Goal: Feedback & Contribution: Leave review/rating

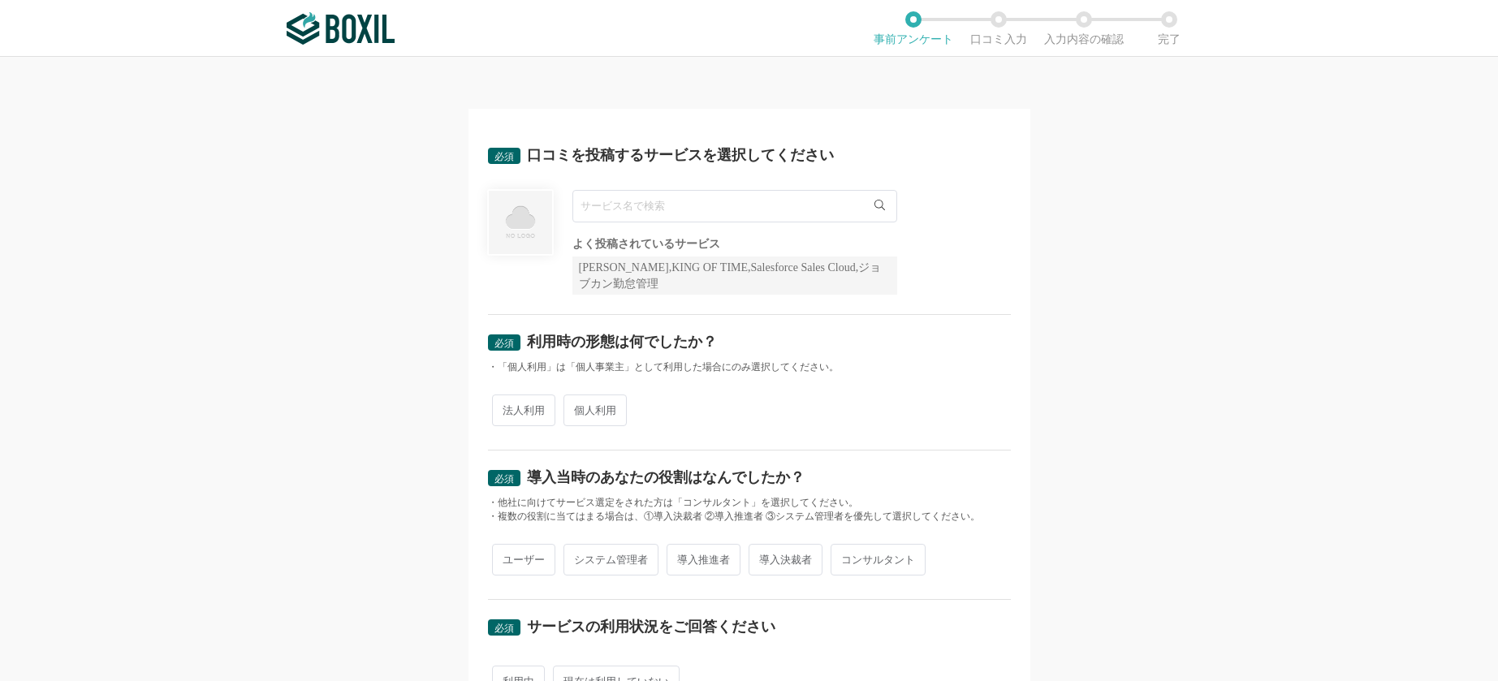
click at [679, 213] on input "text" at bounding box center [734, 206] width 325 height 32
click at [683, 205] on input "text" at bounding box center [734, 206] width 325 height 32
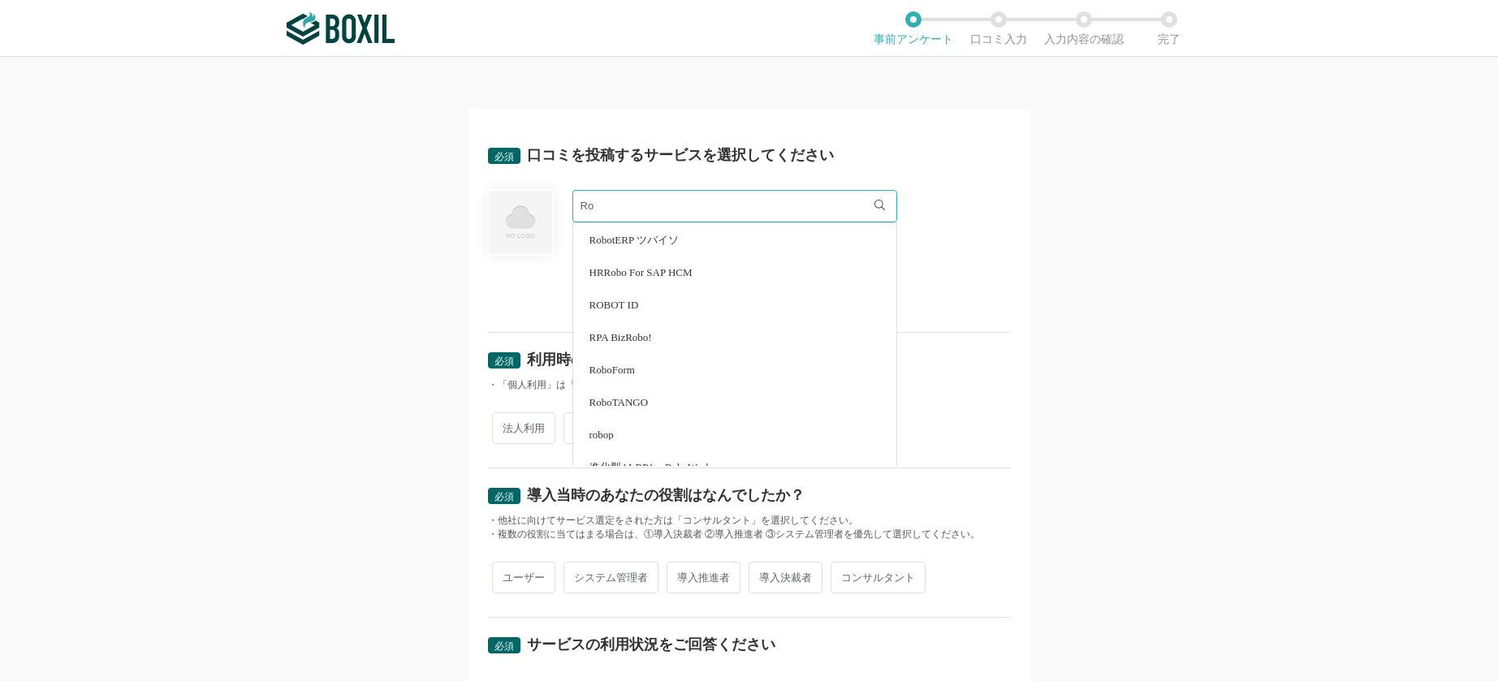
type input "R"
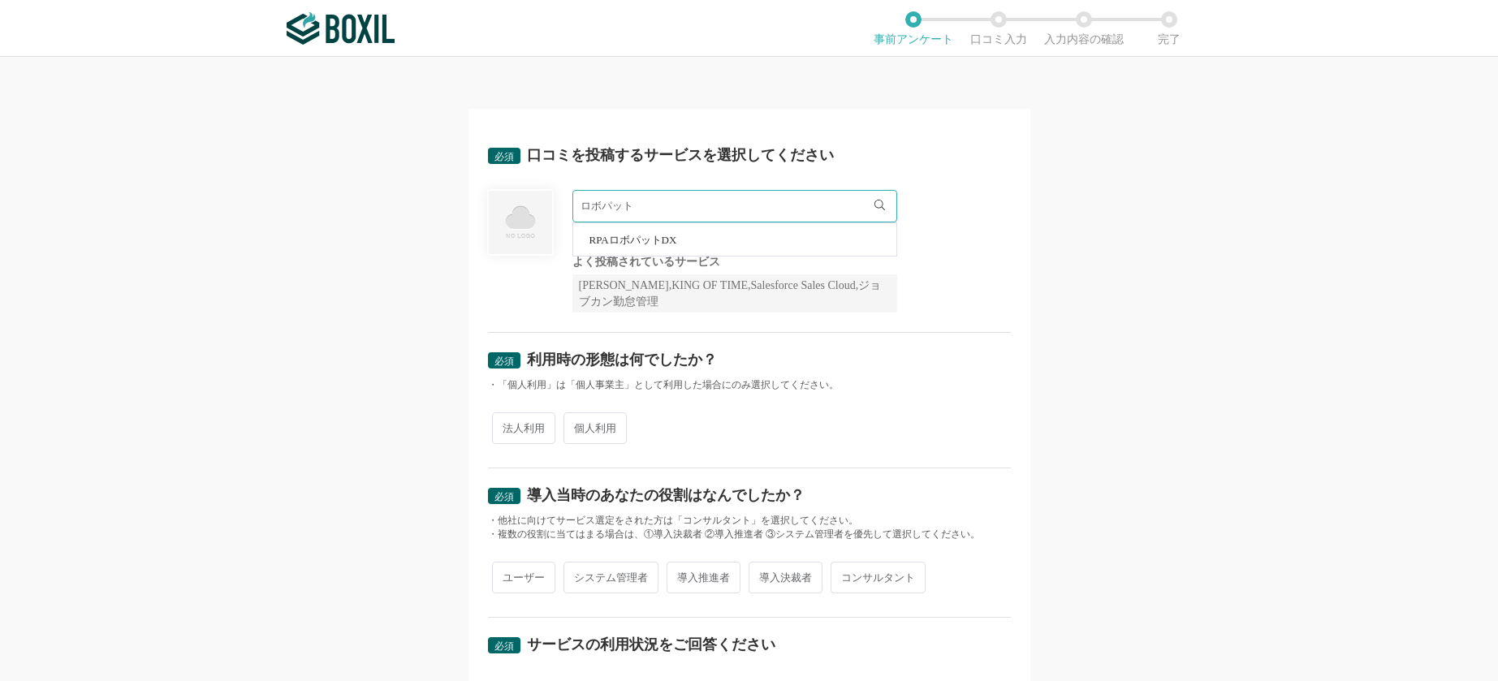
click at [662, 232] on li "RPAロボパットDX" at bounding box center [734, 239] width 323 height 32
type input "RPAロボパットDX"
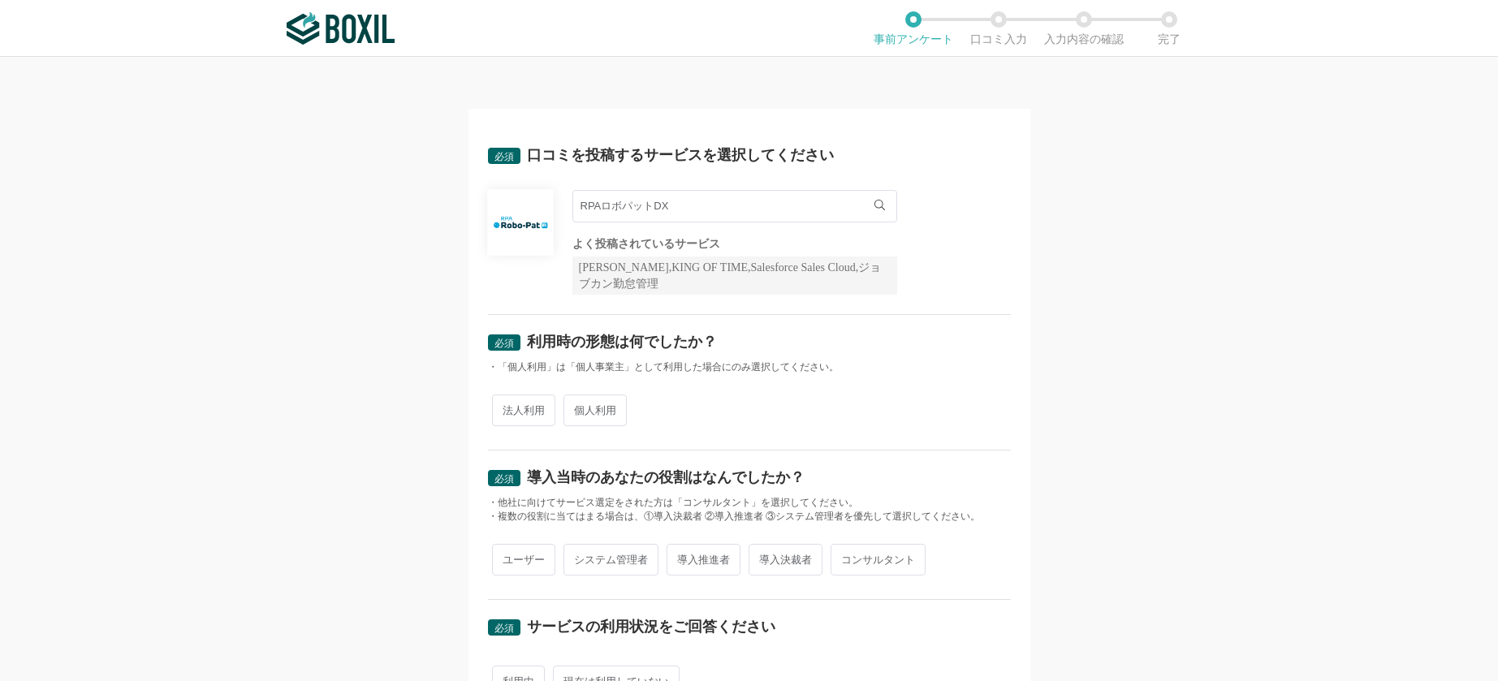
scroll to position [136, 0]
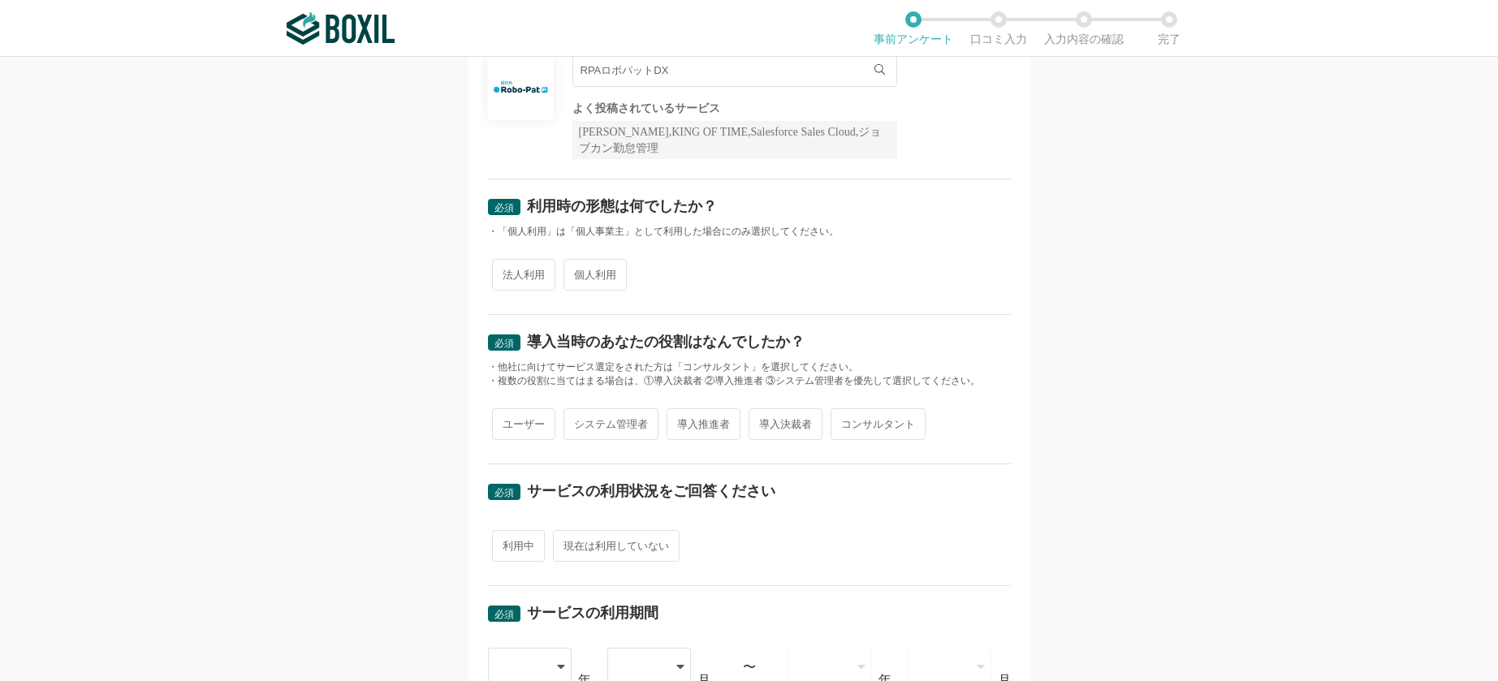
click at [524, 269] on span "法人利用" at bounding box center [523, 275] width 63 height 32
click at [507, 269] on input "法人利用" at bounding box center [501, 266] width 11 height 11
radio input "true"
click at [681, 426] on span "導入推進者" at bounding box center [703, 424] width 74 height 32
click at [681, 421] on input "導入推進者" at bounding box center [675, 416] width 11 height 11
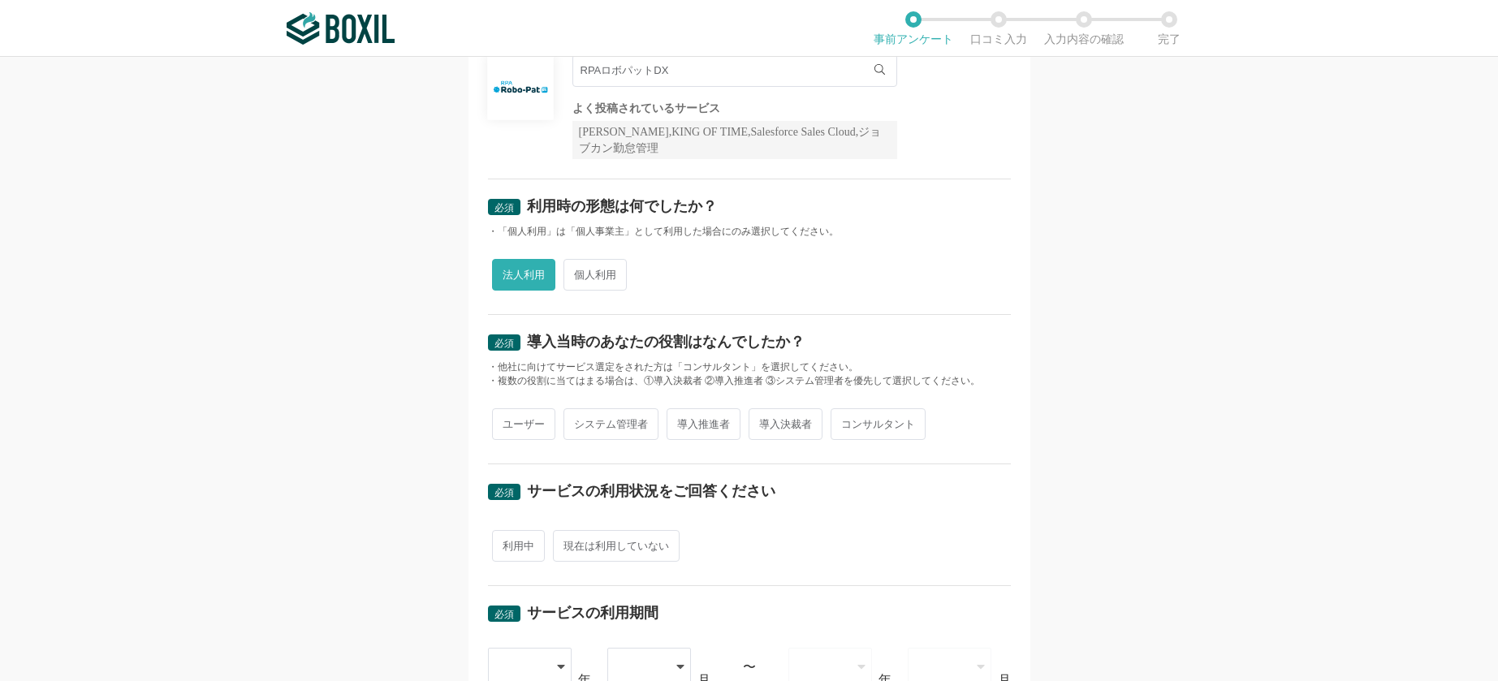
radio input "true"
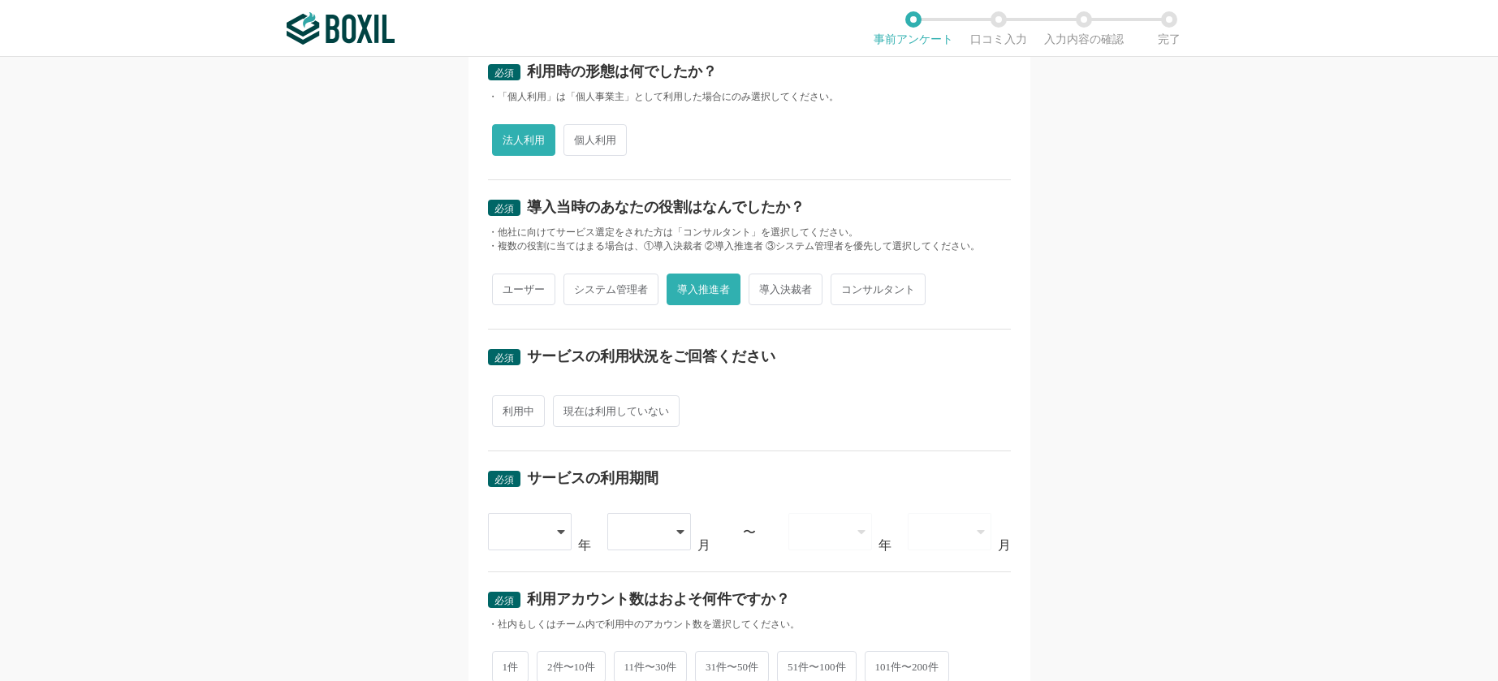
scroll to position [406, 0]
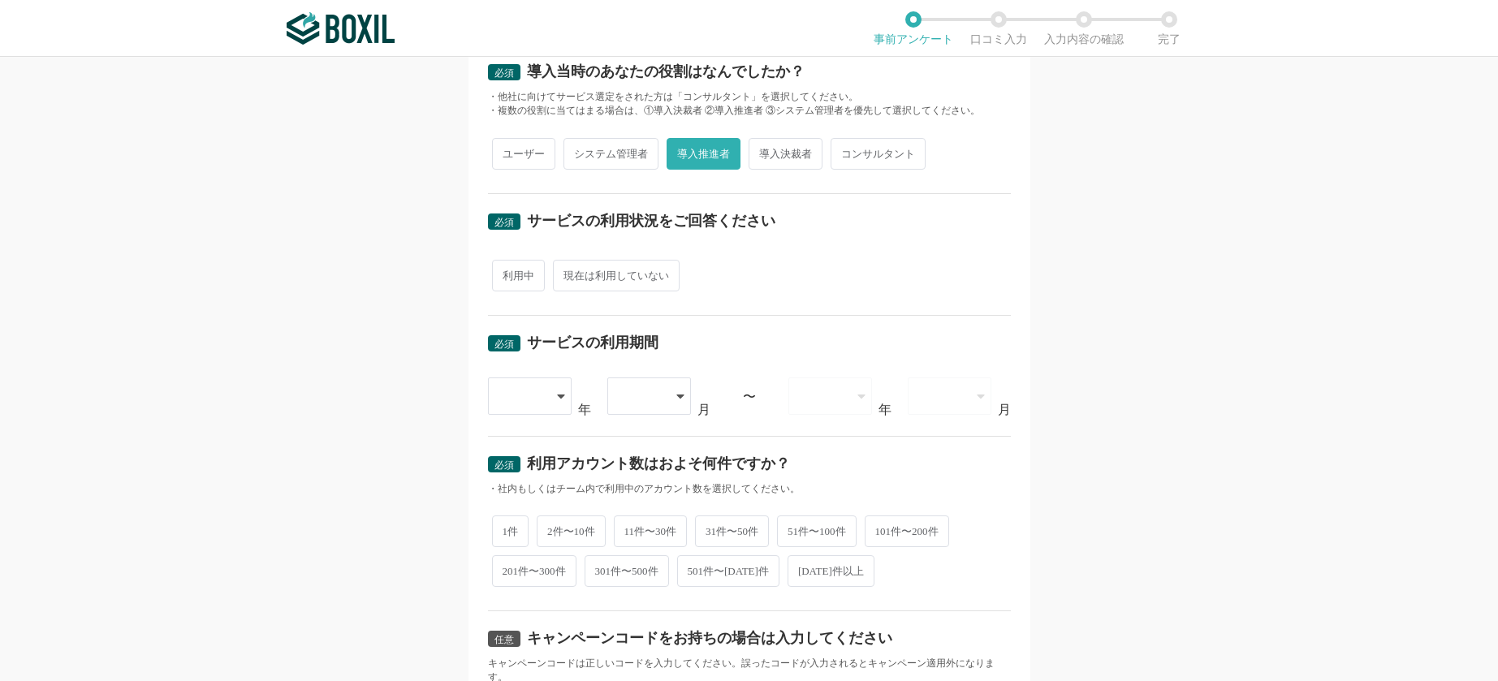
click at [523, 281] on span "利用中" at bounding box center [518, 276] width 53 height 32
click at [507, 273] on input "利用中" at bounding box center [501, 267] width 11 height 11
radio input "true"
click at [532, 395] on div at bounding box center [522, 396] width 48 height 36
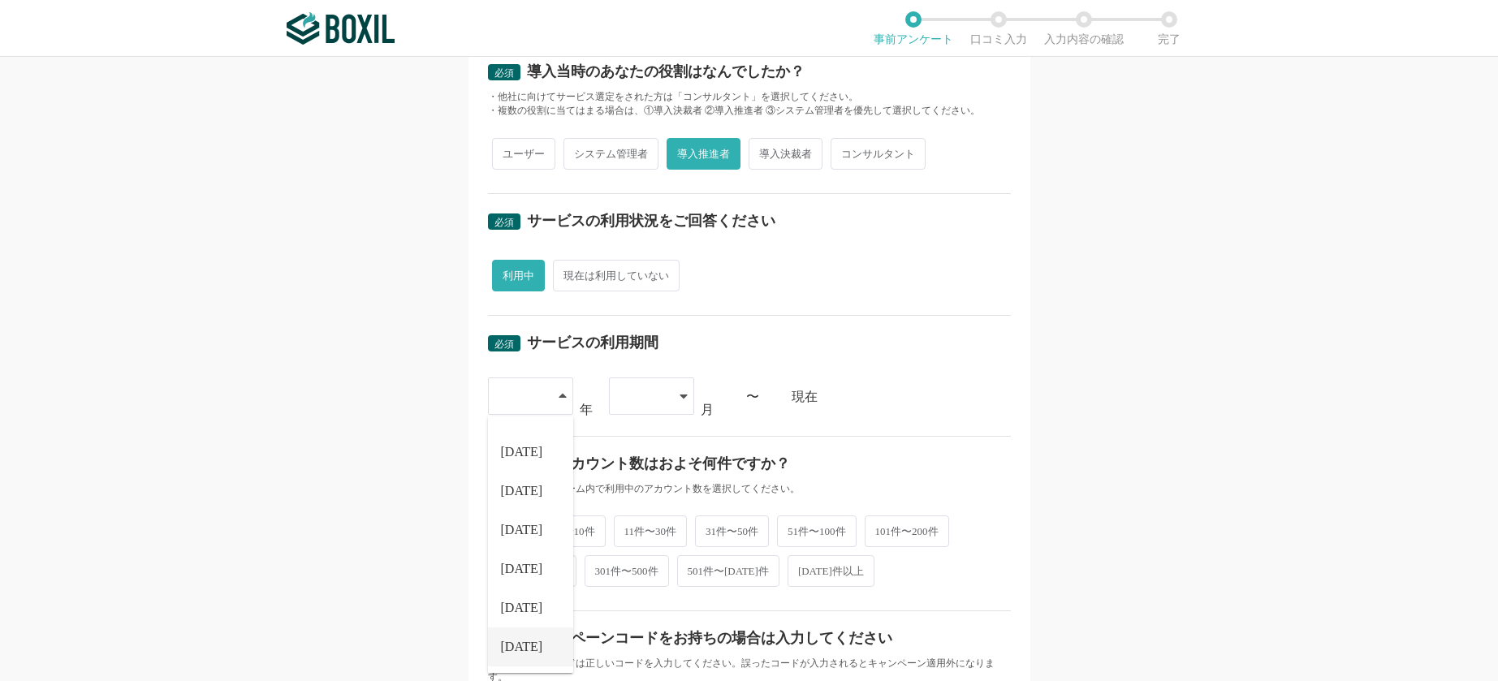
click at [514, 637] on li "[DATE]" at bounding box center [530, 646] width 85 height 39
click at [628, 402] on div at bounding box center [643, 396] width 48 height 36
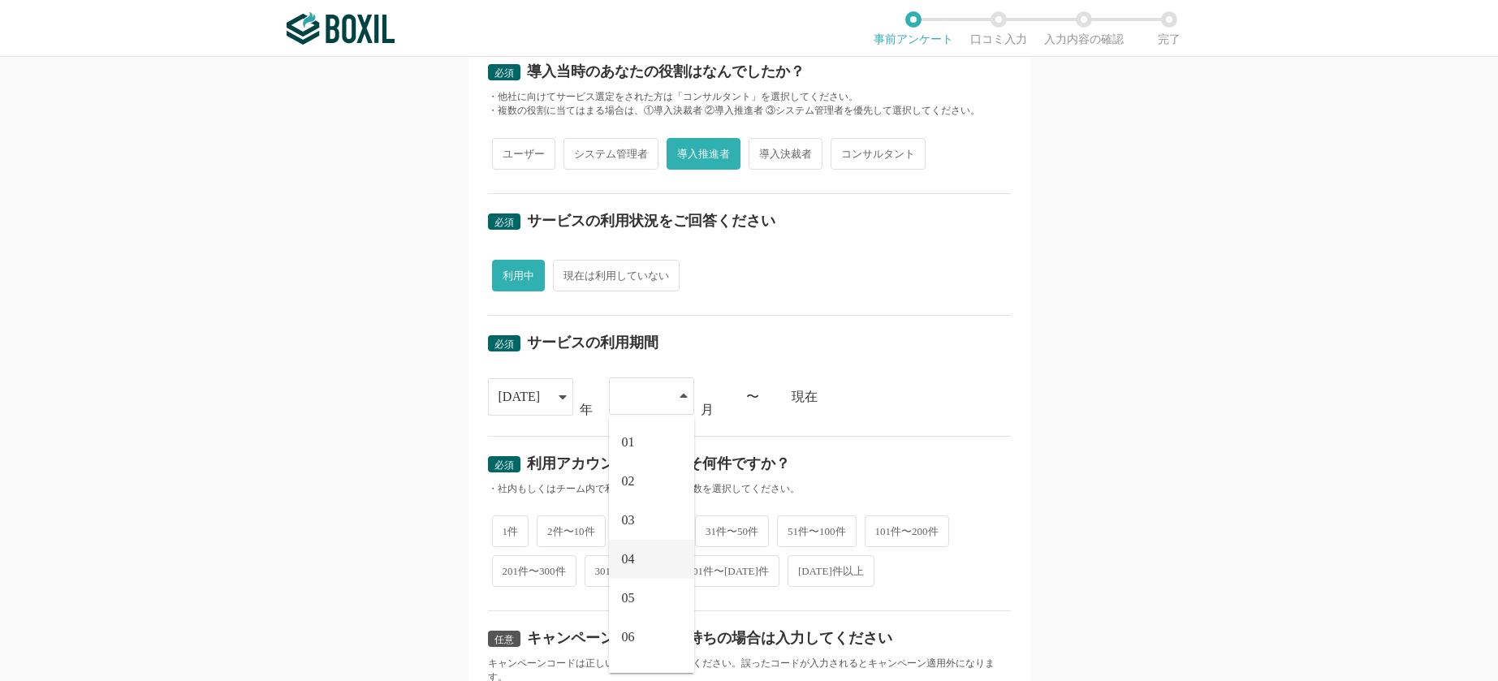
click at [628, 558] on span "04" at bounding box center [628, 559] width 13 height 13
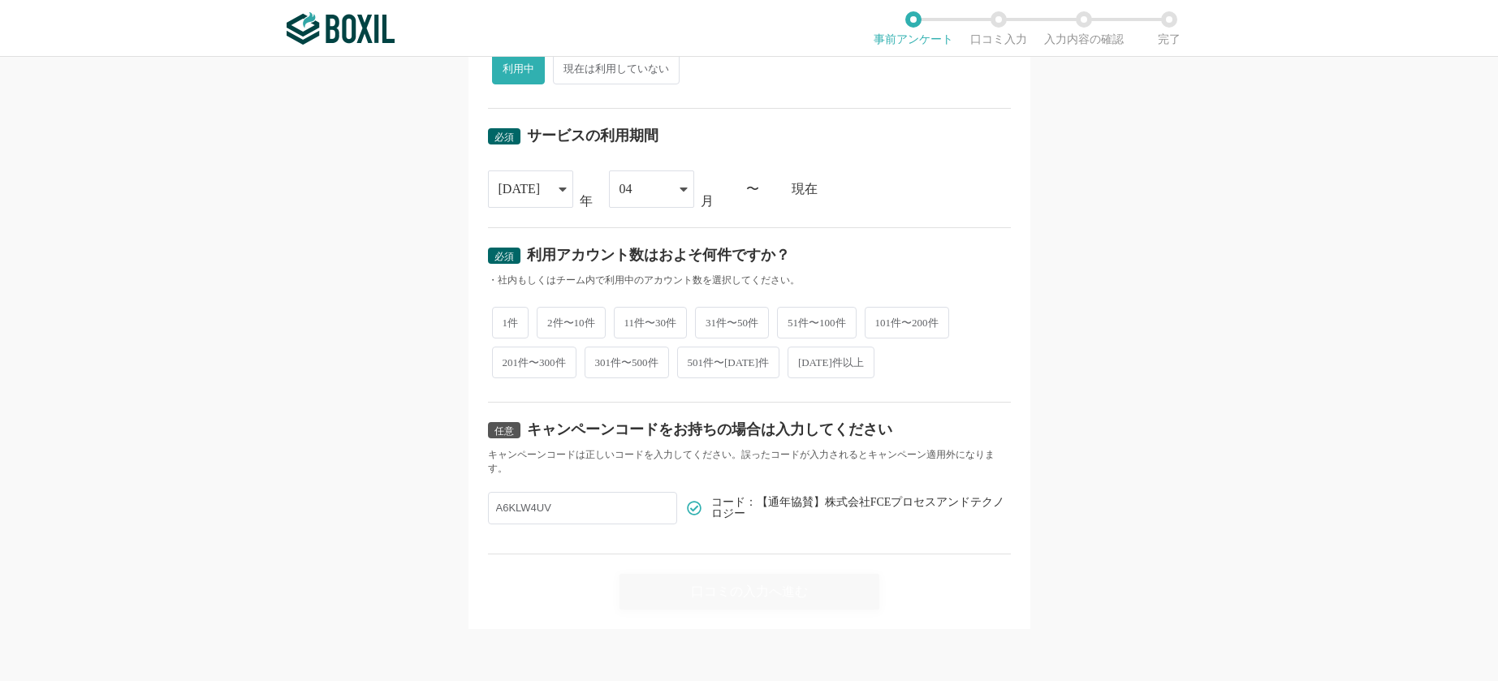
click at [505, 323] on span "1件" at bounding box center [510, 323] width 37 height 32
click at [505, 320] on input "1件" at bounding box center [501, 314] width 11 height 11
radio input "true"
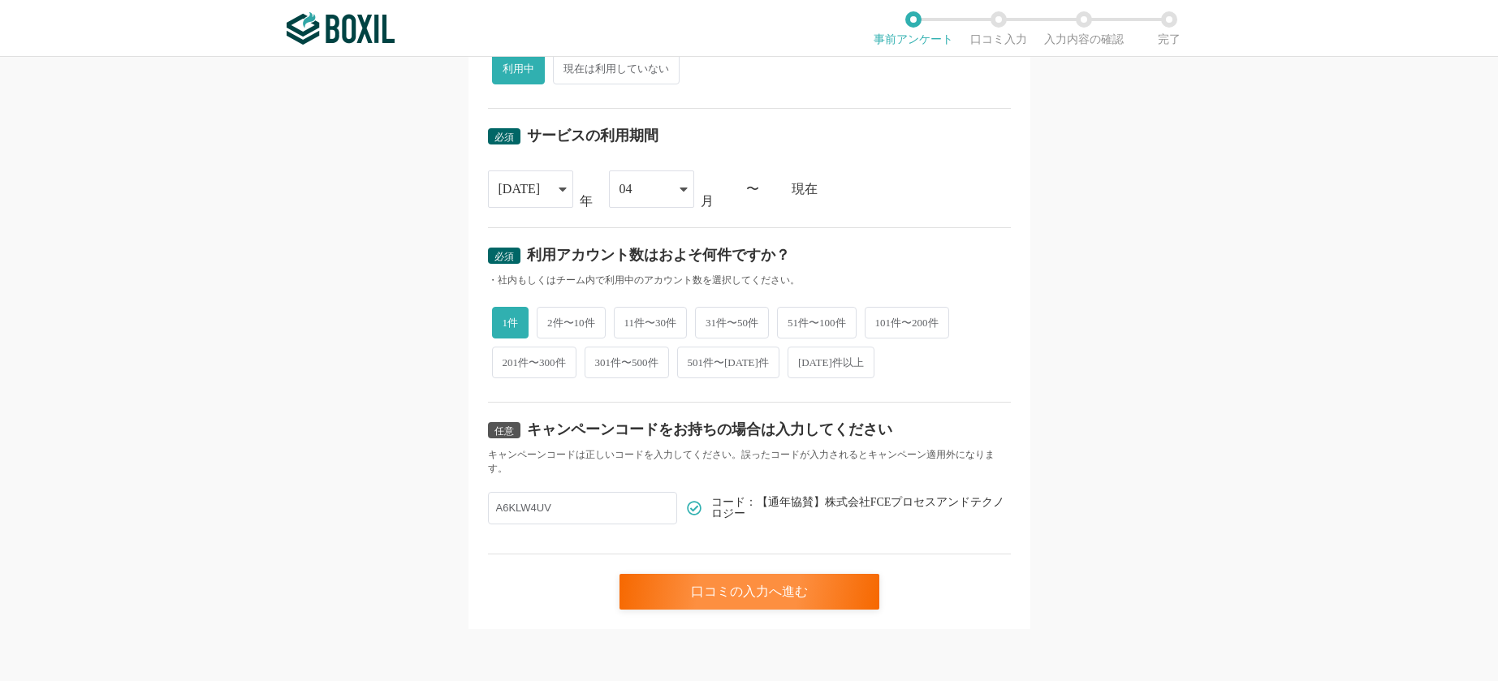
click at [607, 508] on input "A6KLW4UV" at bounding box center [582, 508] width 189 height 32
drag, startPoint x: 576, startPoint y: 507, endPoint x: 388, endPoint y: 480, distance: 189.5
click at [396, 500] on div "必須 口コミを投稿するサービスを選択してください RPAロボパットDX RPAロボパットDX よく投稿されているサービス Sansan,KING OF TIM…" at bounding box center [749, 369] width 1498 height 624
click at [701, 528] on div "任意 キャンペーンコードをお持ちの場合は入力してください キャンペーンコードは正しいコードを入力してください。誤ったコードが入力されるとキャンペーン適用外にな…" at bounding box center [749, 479] width 523 height 152
click at [744, 587] on div "口コミの入力へ進む" at bounding box center [749, 592] width 260 height 36
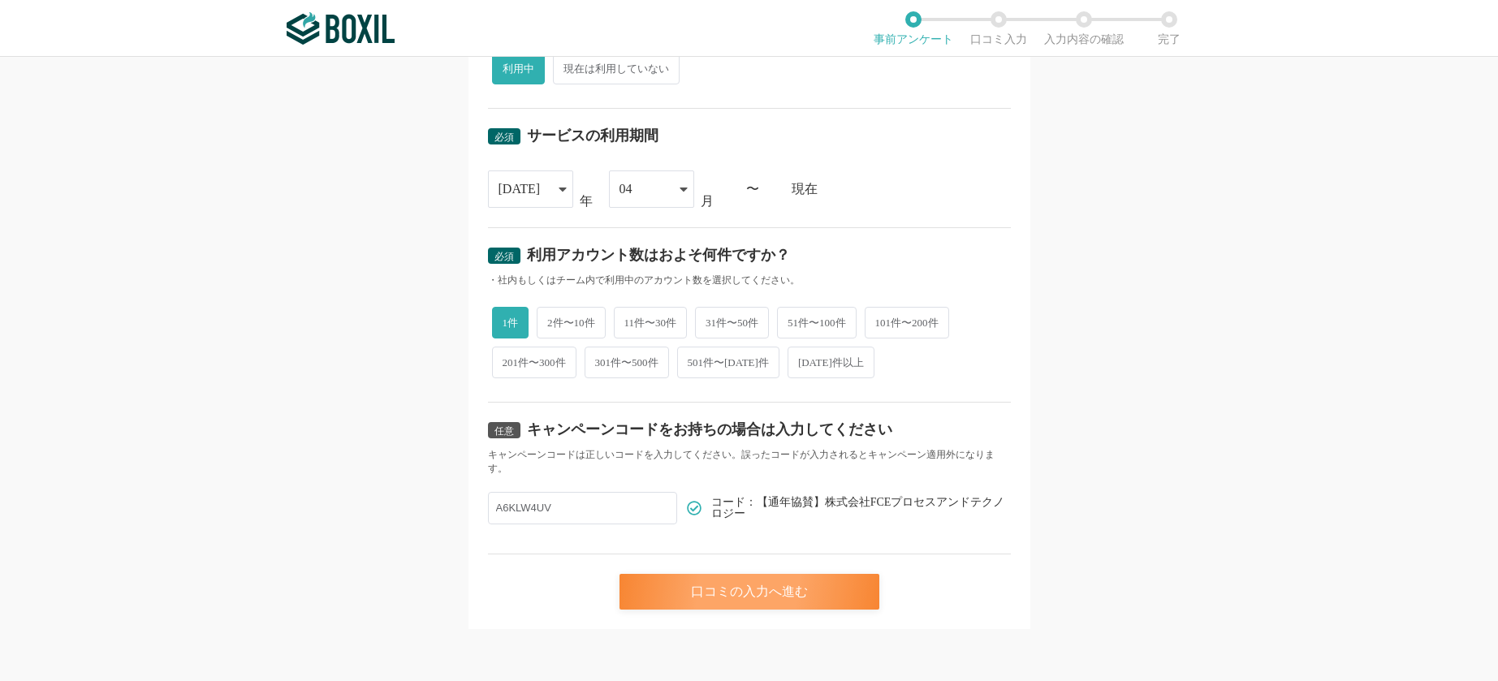
scroll to position [0, 0]
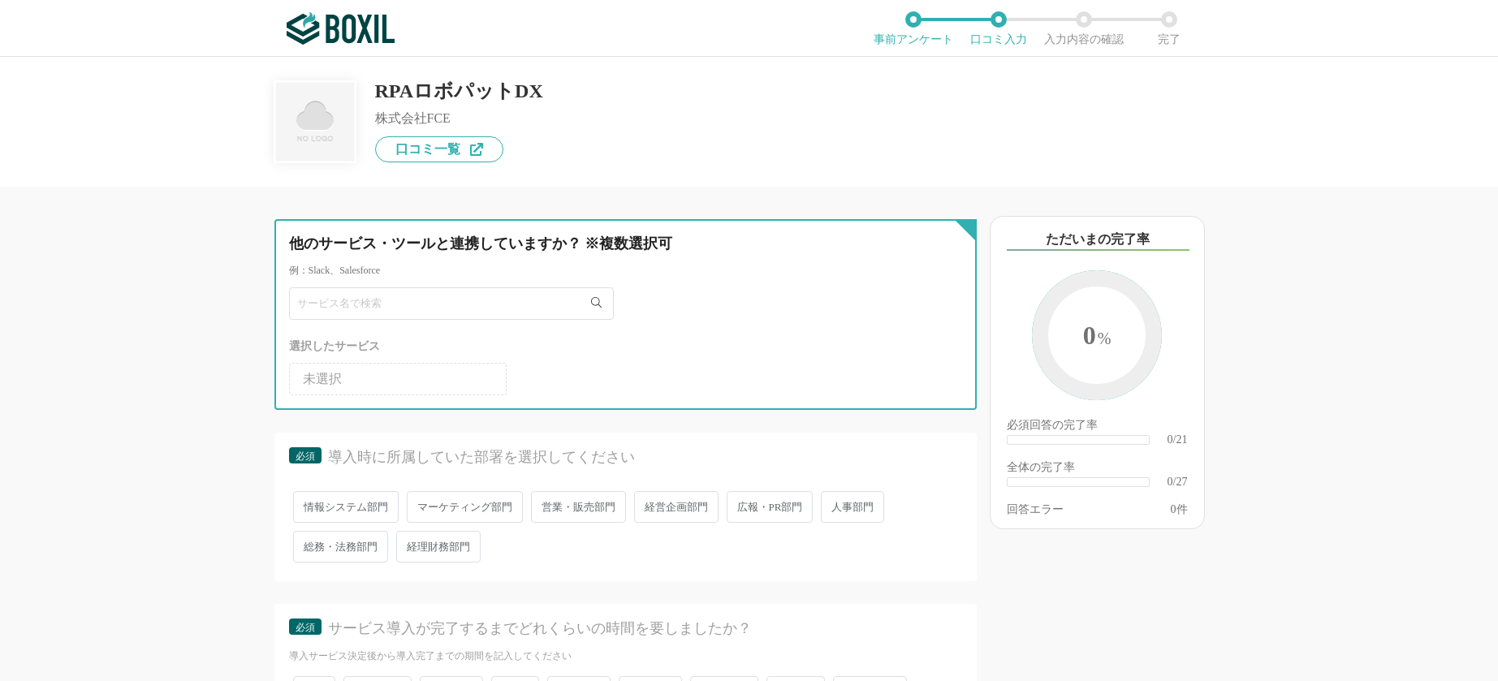
click at [476, 297] on input "text" at bounding box center [451, 303] width 325 height 32
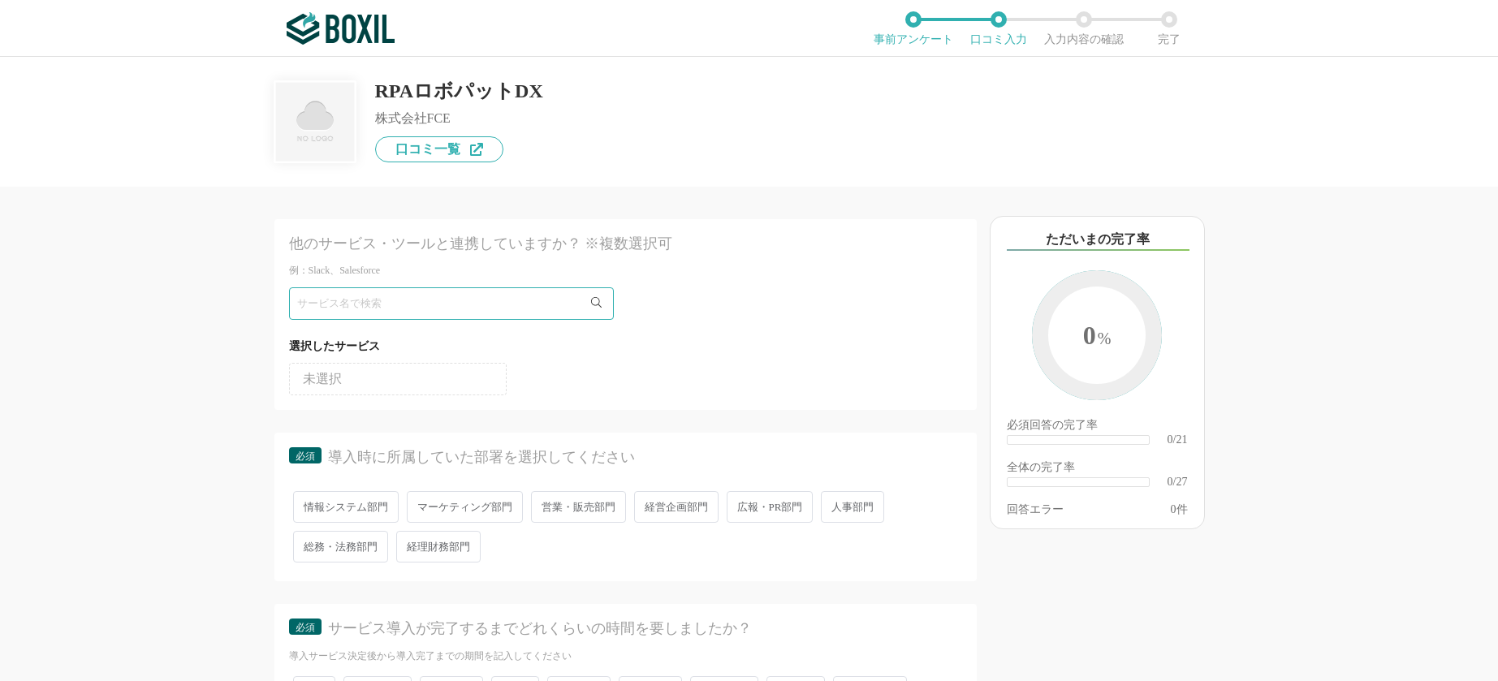
click at [377, 377] on li "未選択" at bounding box center [398, 379] width 218 height 32
click at [232, 305] on div "他のサービス・ツールと連携していますか？ ※複数選択可 例：Slack、Salesforce 選択したサービス 未選択 必須 導入時に所属していた部署を選択し…" at bounding box center [571, 434] width 812 height 494
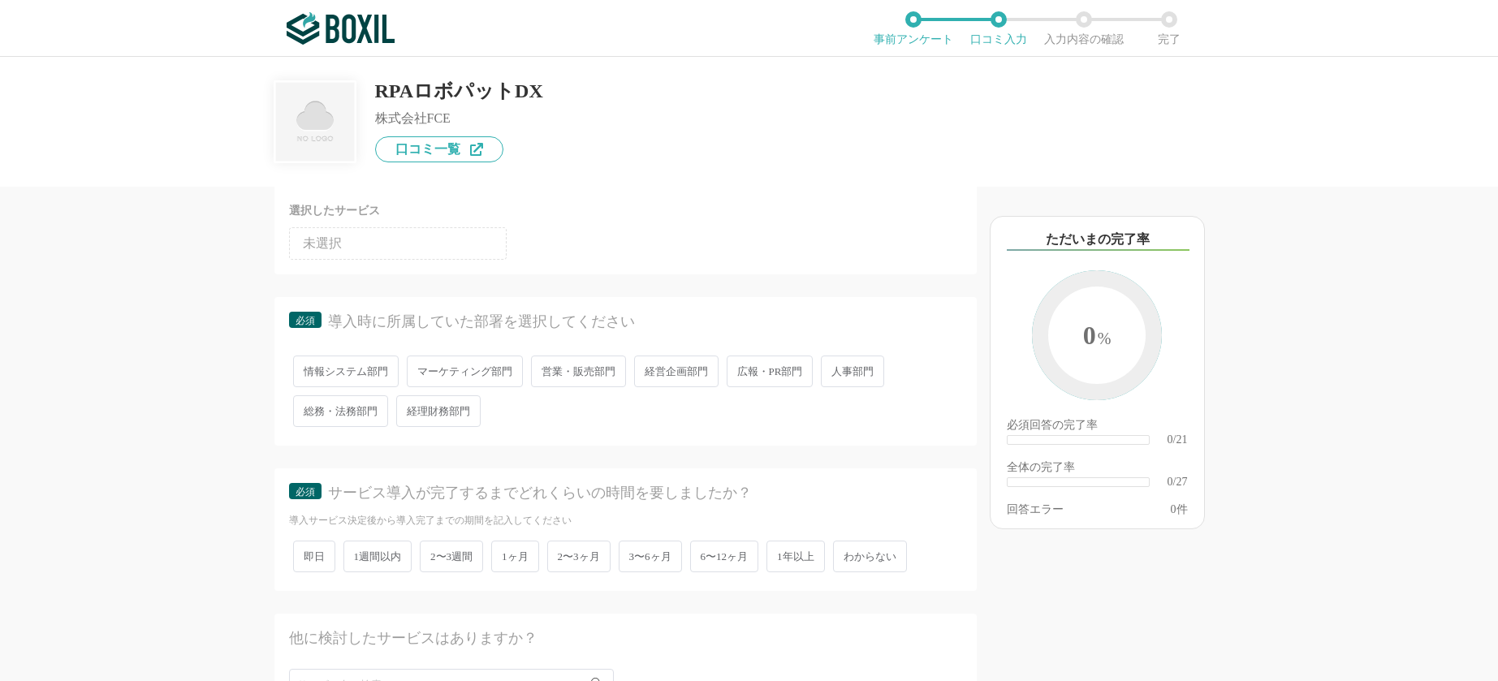
click at [614, 370] on span "営業・販売部門" at bounding box center [578, 372] width 95 height 32
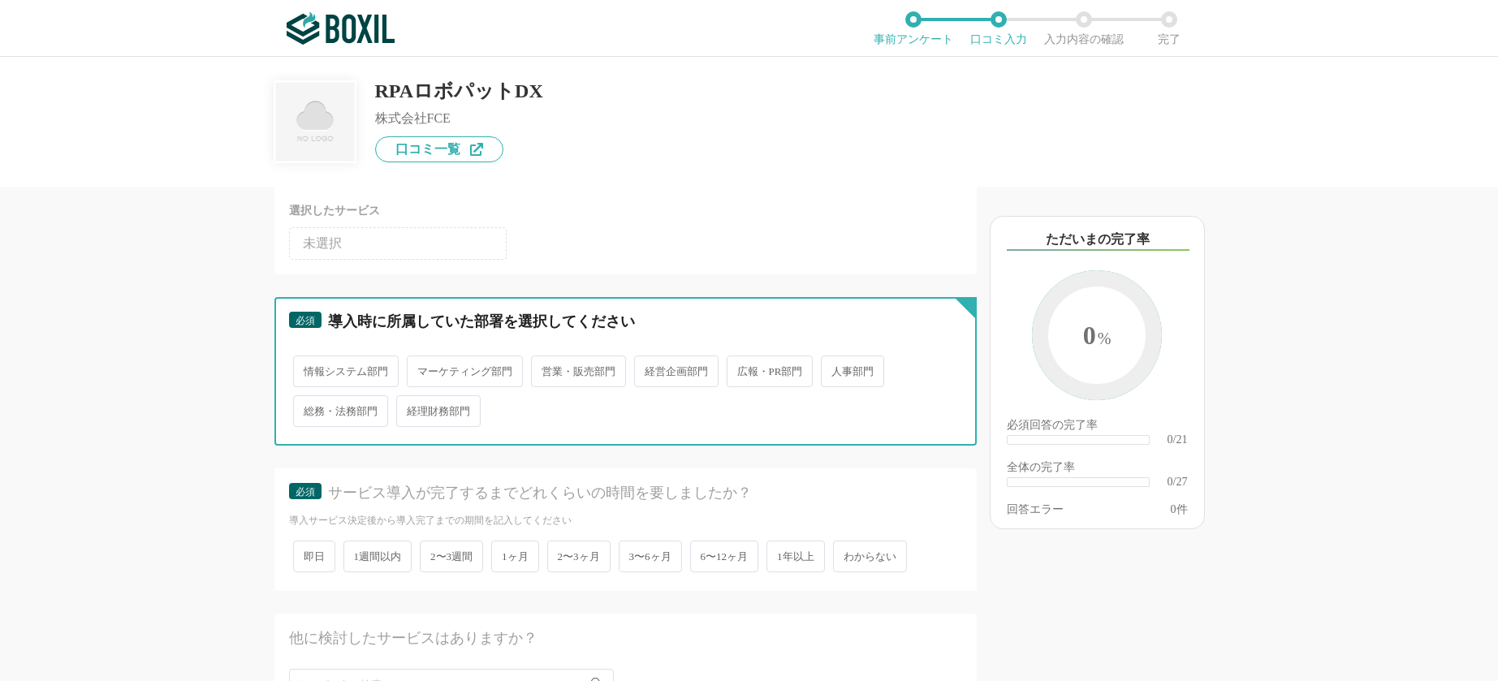
click at [545, 369] on input "営業・販売部門" at bounding box center [540, 363] width 11 height 11
radio input "true"
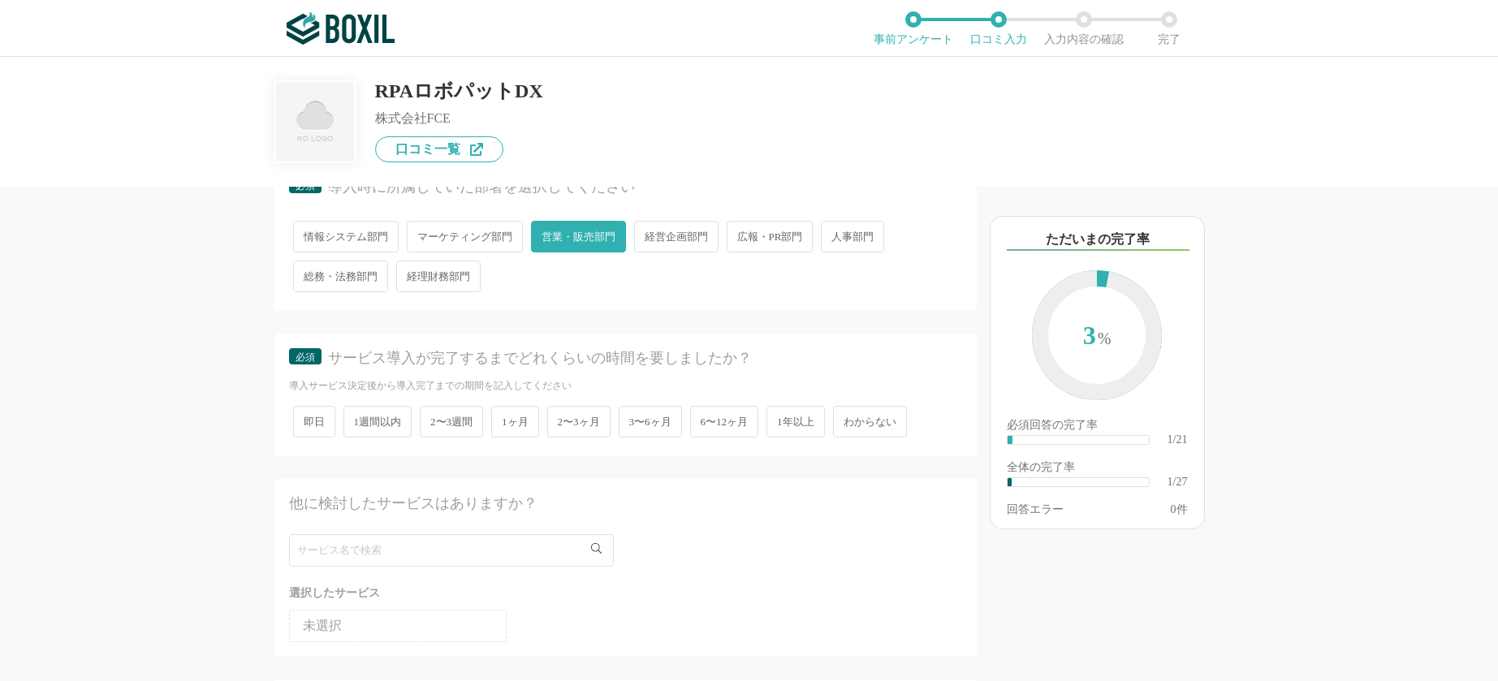
click at [528, 423] on span "1ヶ月" at bounding box center [515, 422] width 48 height 32
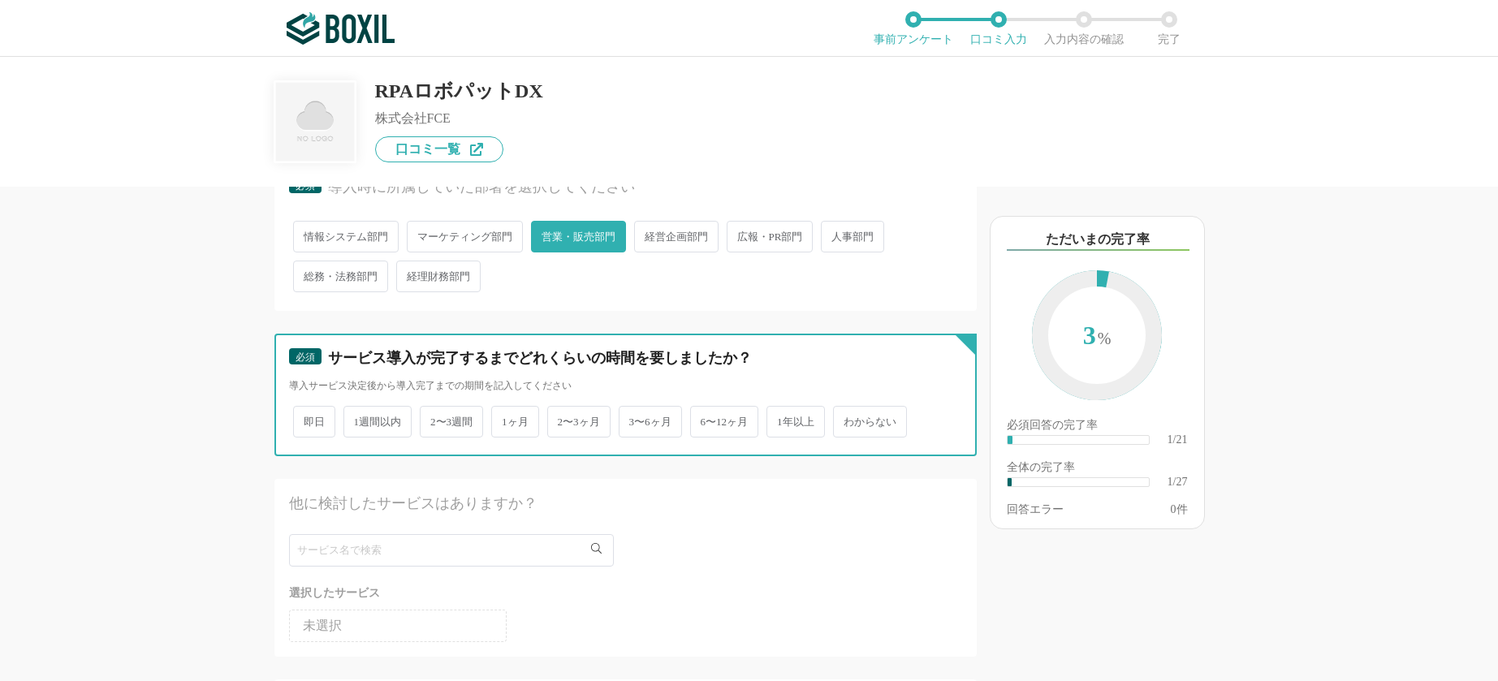
click at [506, 419] on input "1ヶ月" at bounding box center [500, 413] width 11 height 11
radio input "true"
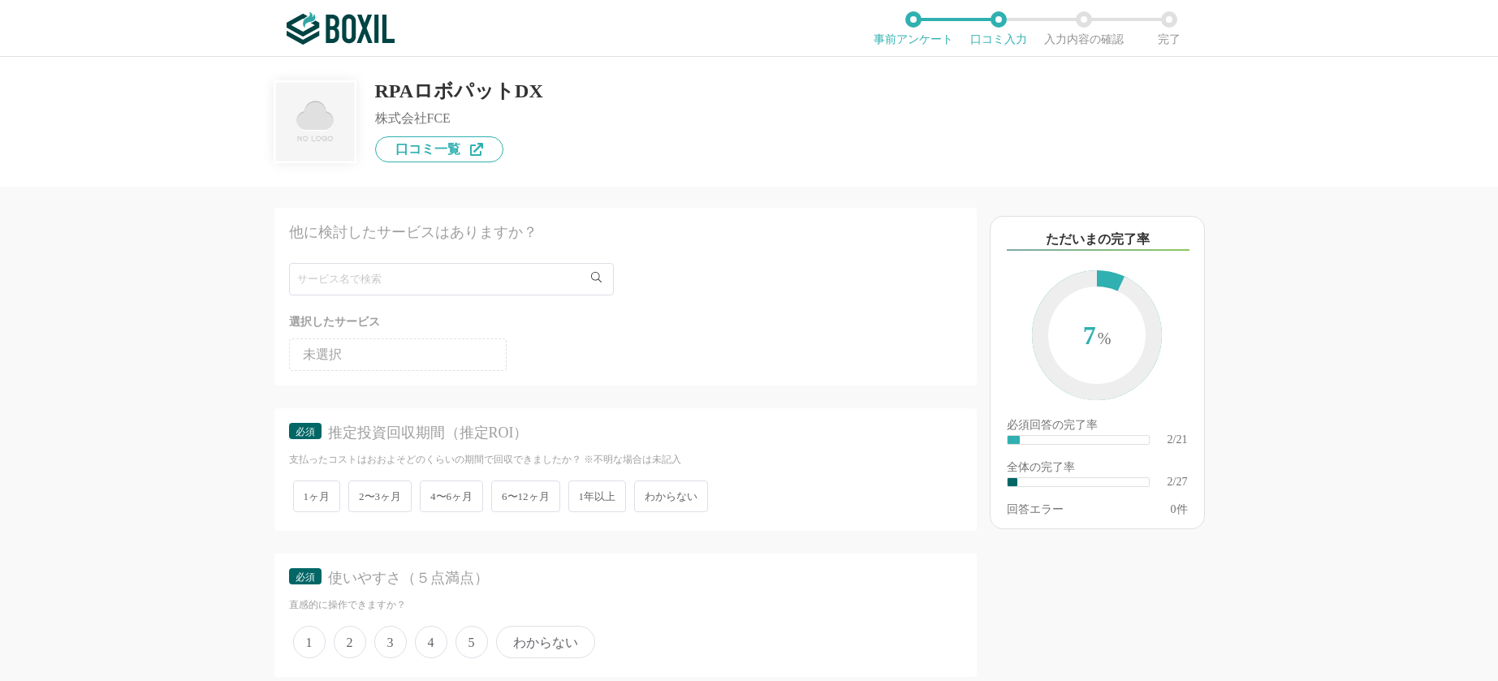
scroll to position [676, 0]
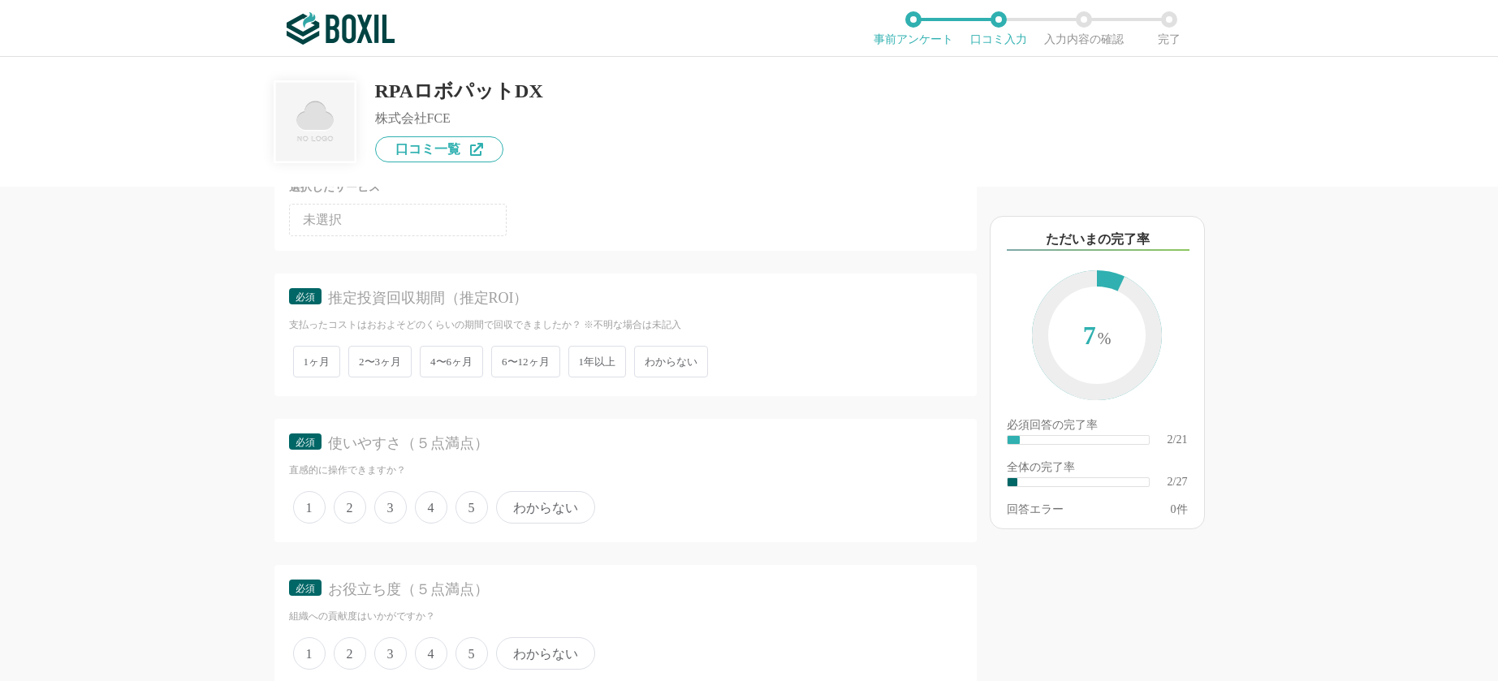
click at [584, 359] on span "1年以上" at bounding box center [597, 362] width 58 height 32
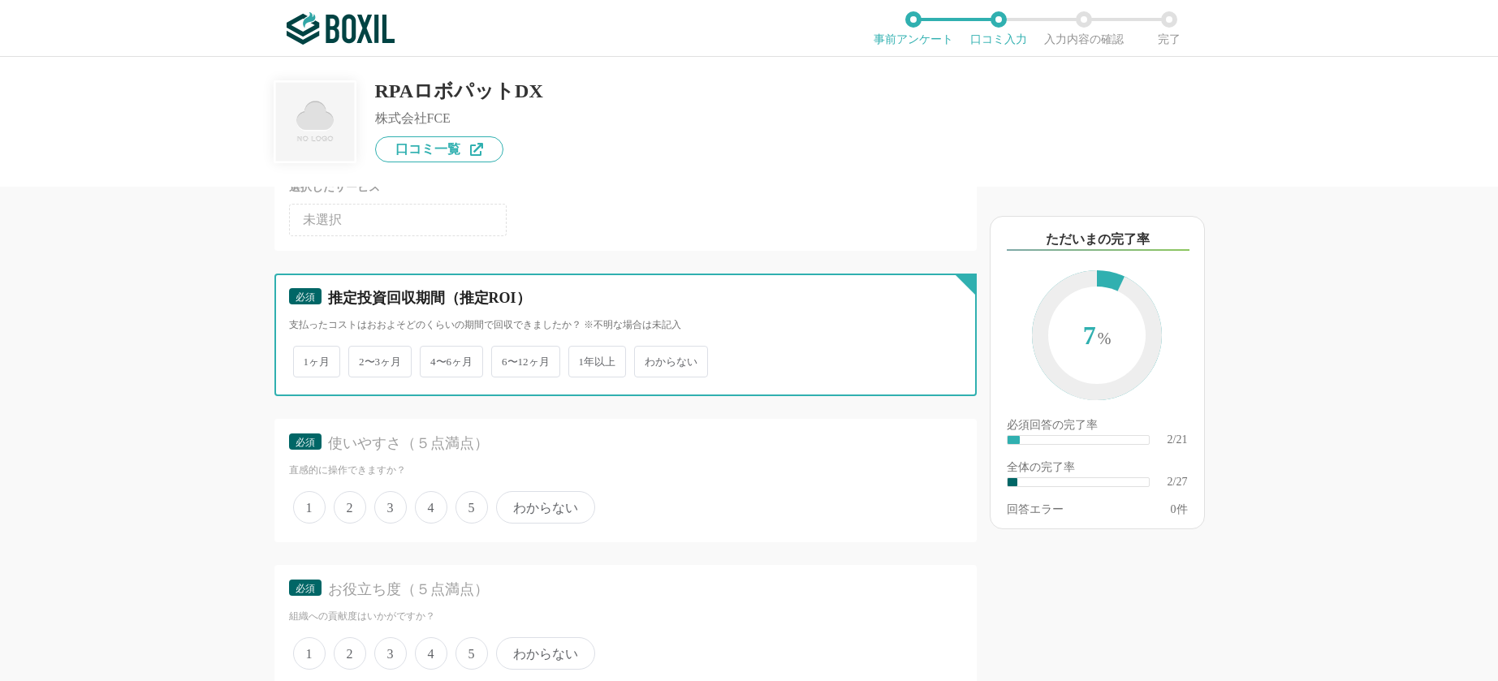
click at [583, 359] on input "1年以上" at bounding box center [577, 353] width 11 height 11
radio input "true"
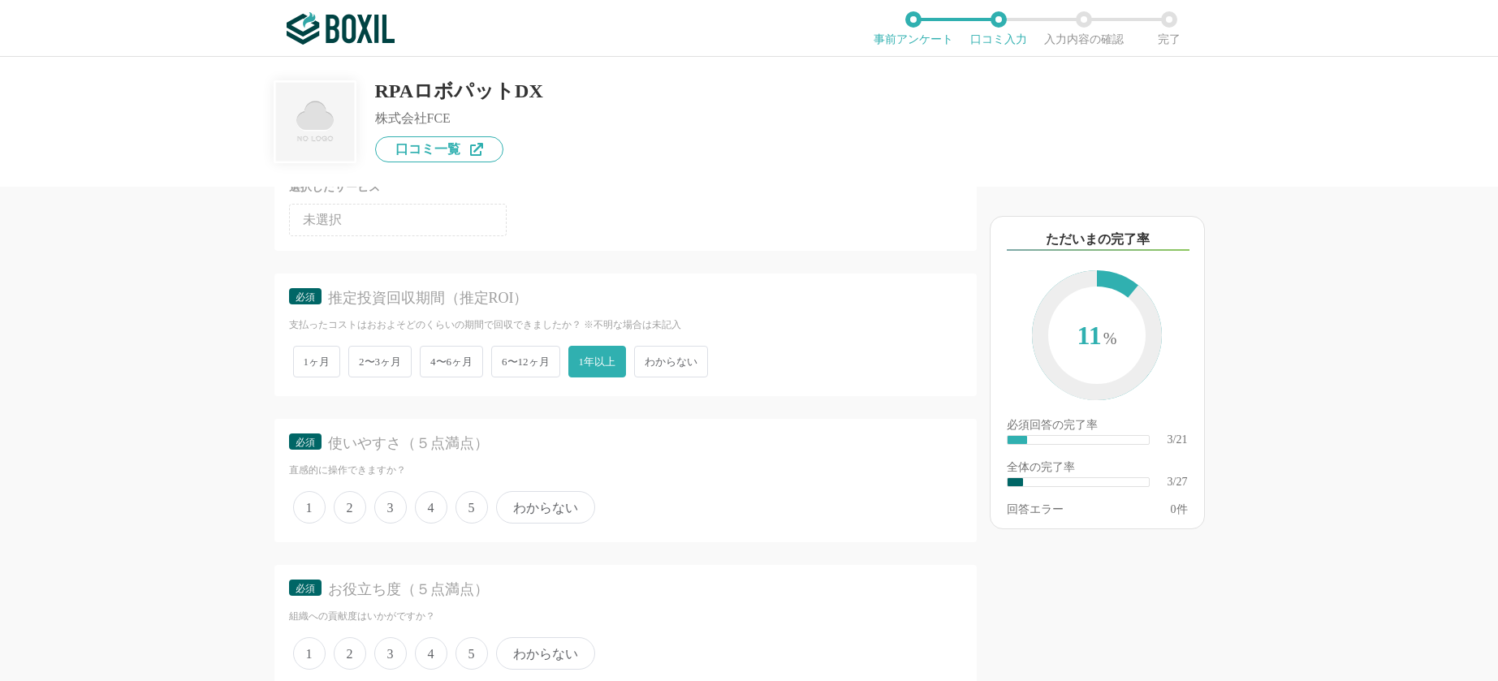
click at [524, 365] on span "6〜12ヶ月" at bounding box center [525, 362] width 69 height 32
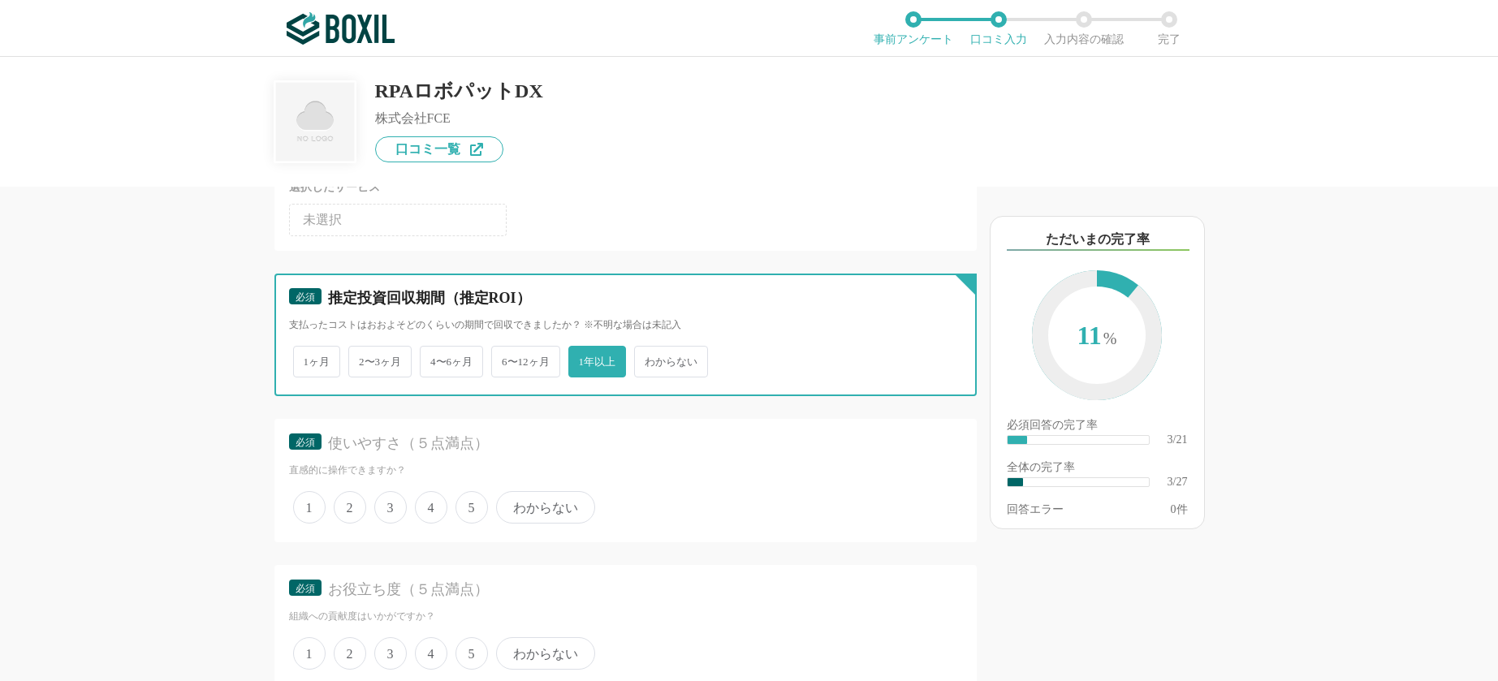
click at [506, 359] on input "6〜12ヶ月" at bounding box center [500, 353] width 11 height 11
radio input "true"
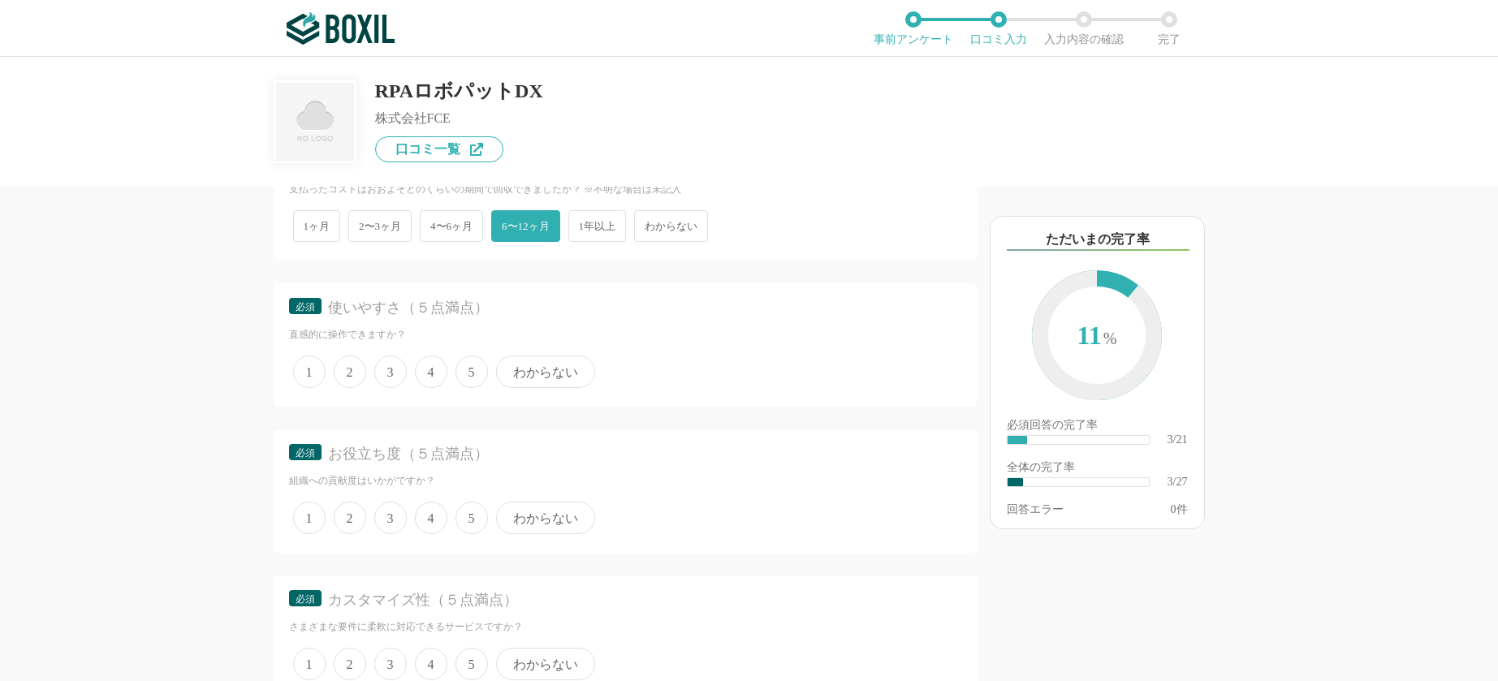
click at [666, 222] on span "わからない" at bounding box center [671, 226] width 74 height 32
click at [649, 222] on input "わからない" at bounding box center [643, 218] width 11 height 11
radio input "true"
click at [475, 377] on span "5" at bounding box center [471, 372] width 32 height 32
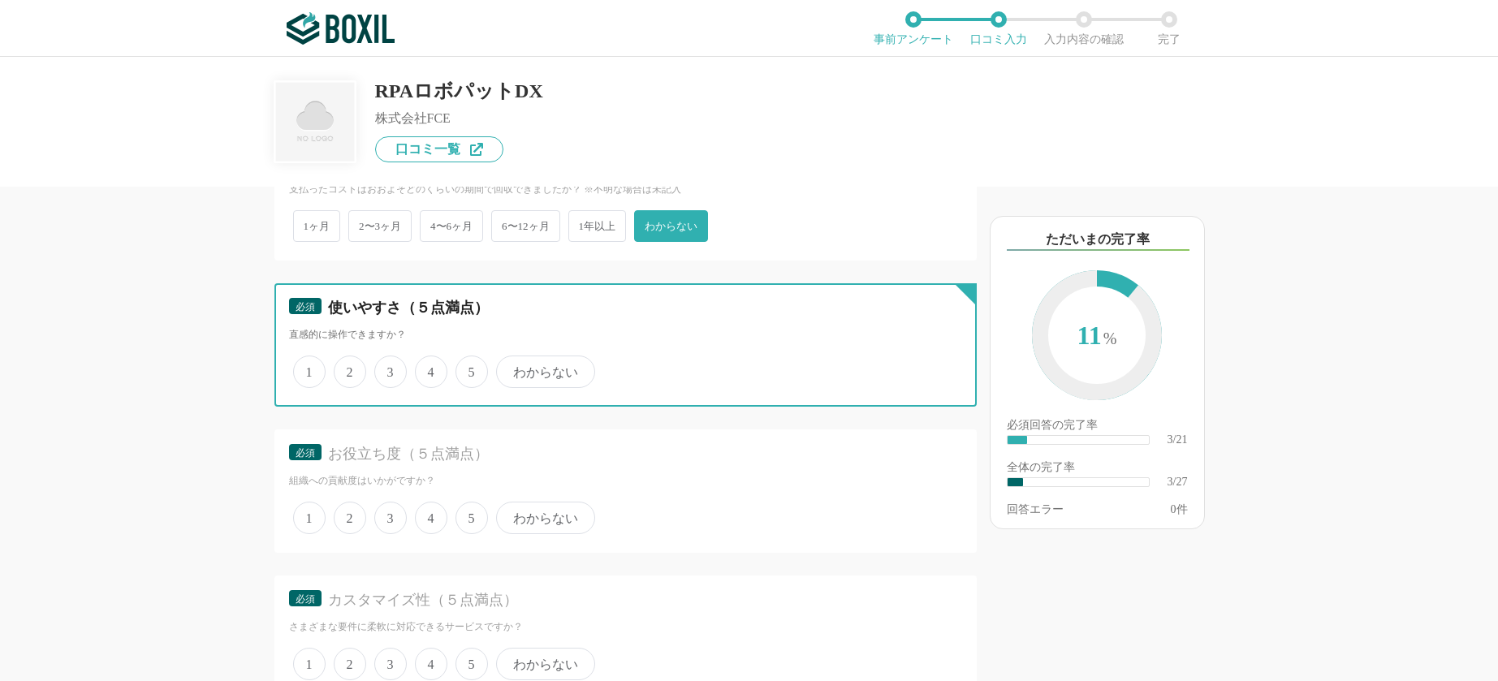
click at [470, 369] on input "5" at bounding box center [464, 363] width 11 height 11
radio input "true"
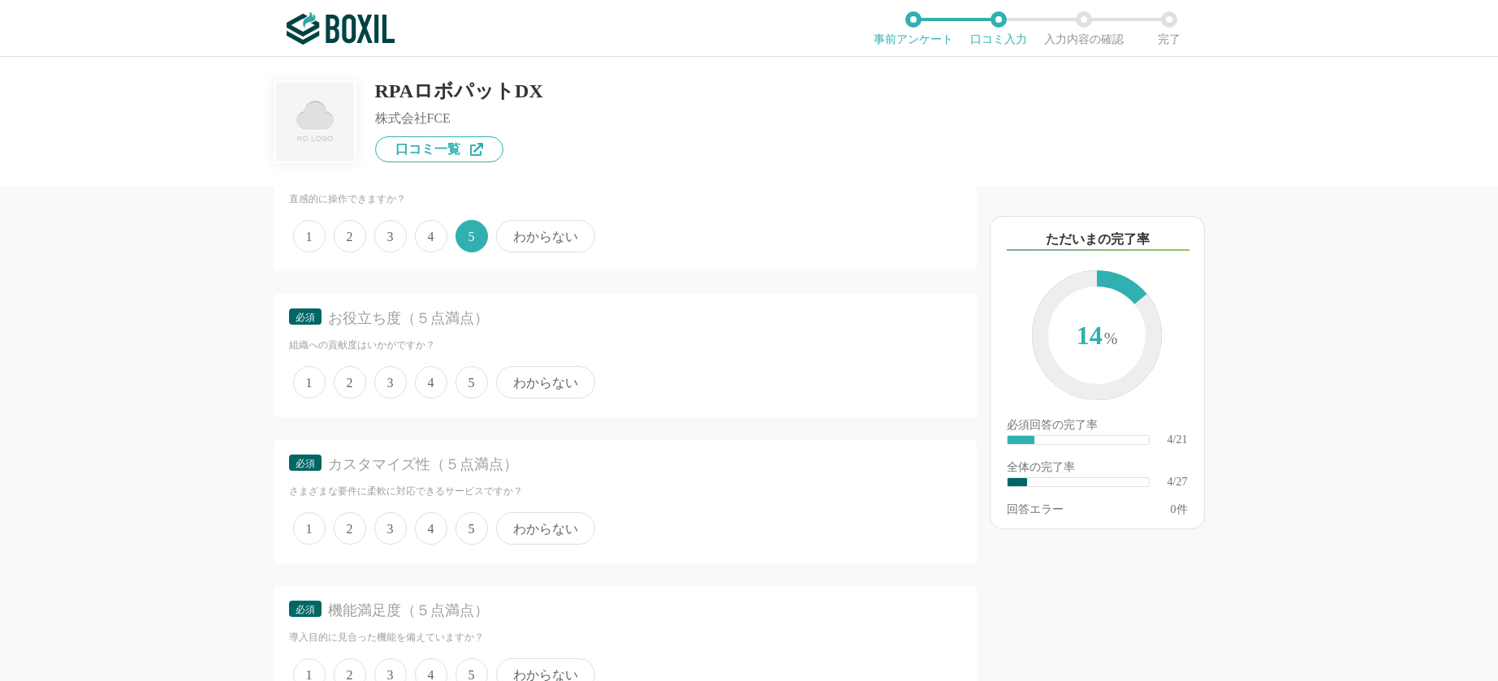
click at [475, 387] on span "5" at bounding box center [471, 382] width 32 height 32
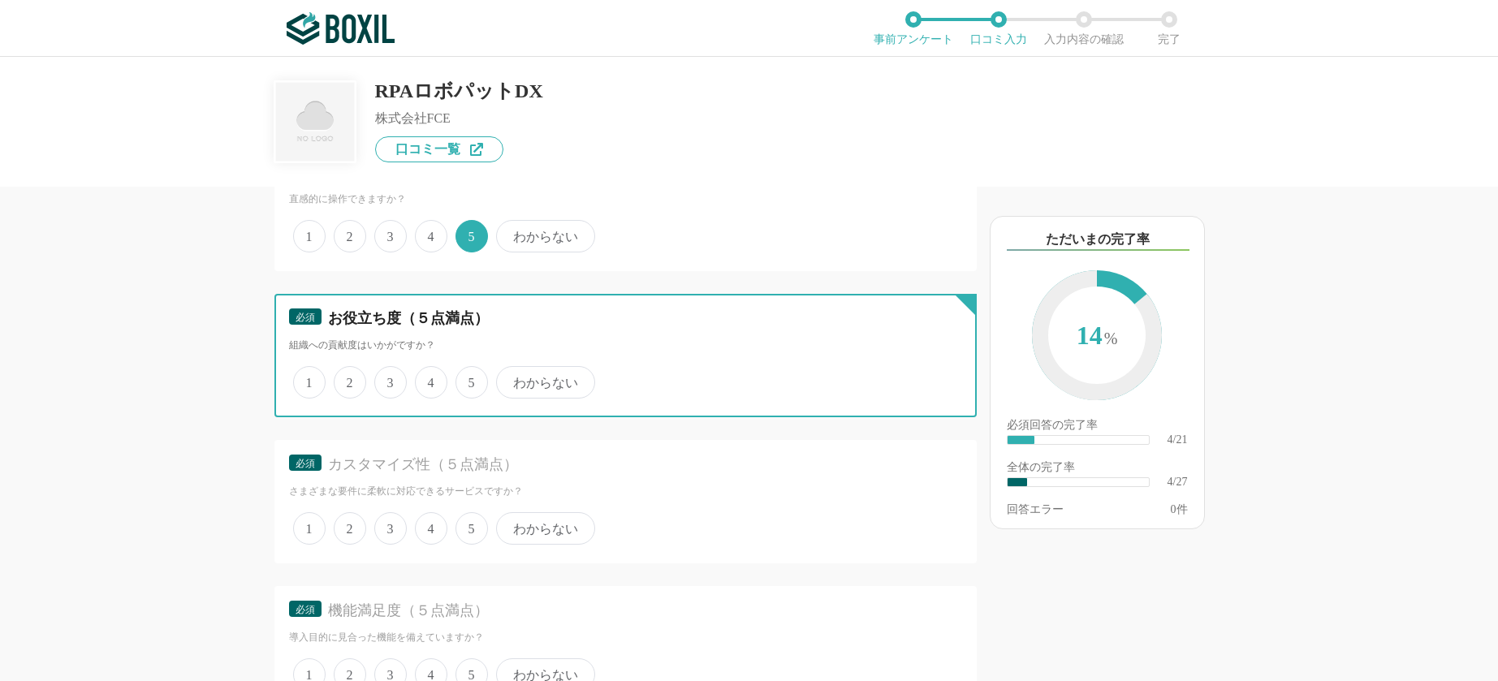
click at [470, 379] on input "5" at bounding box center [464, 374] width 11 height 11
radio input "true"
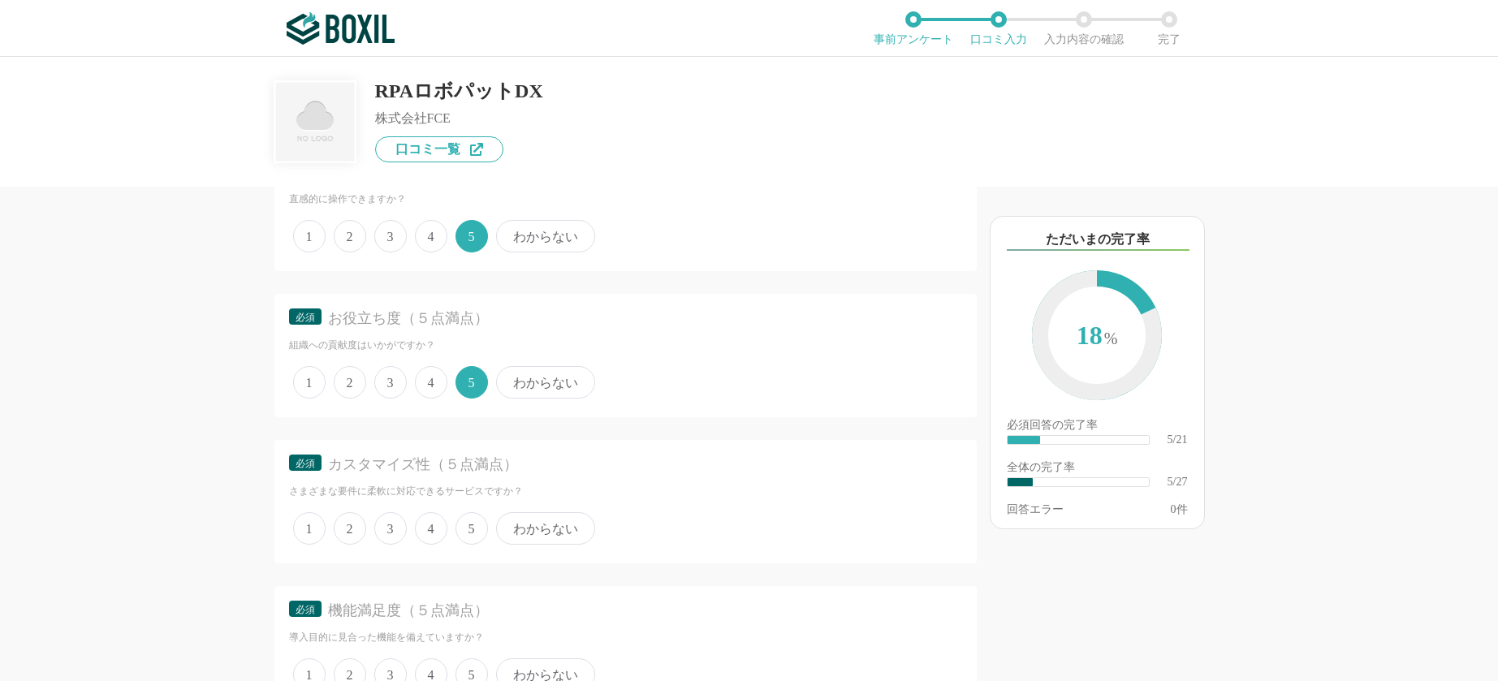
click at [472, 525] on span "5" at bounding box center [471, 528] width 32 height 32
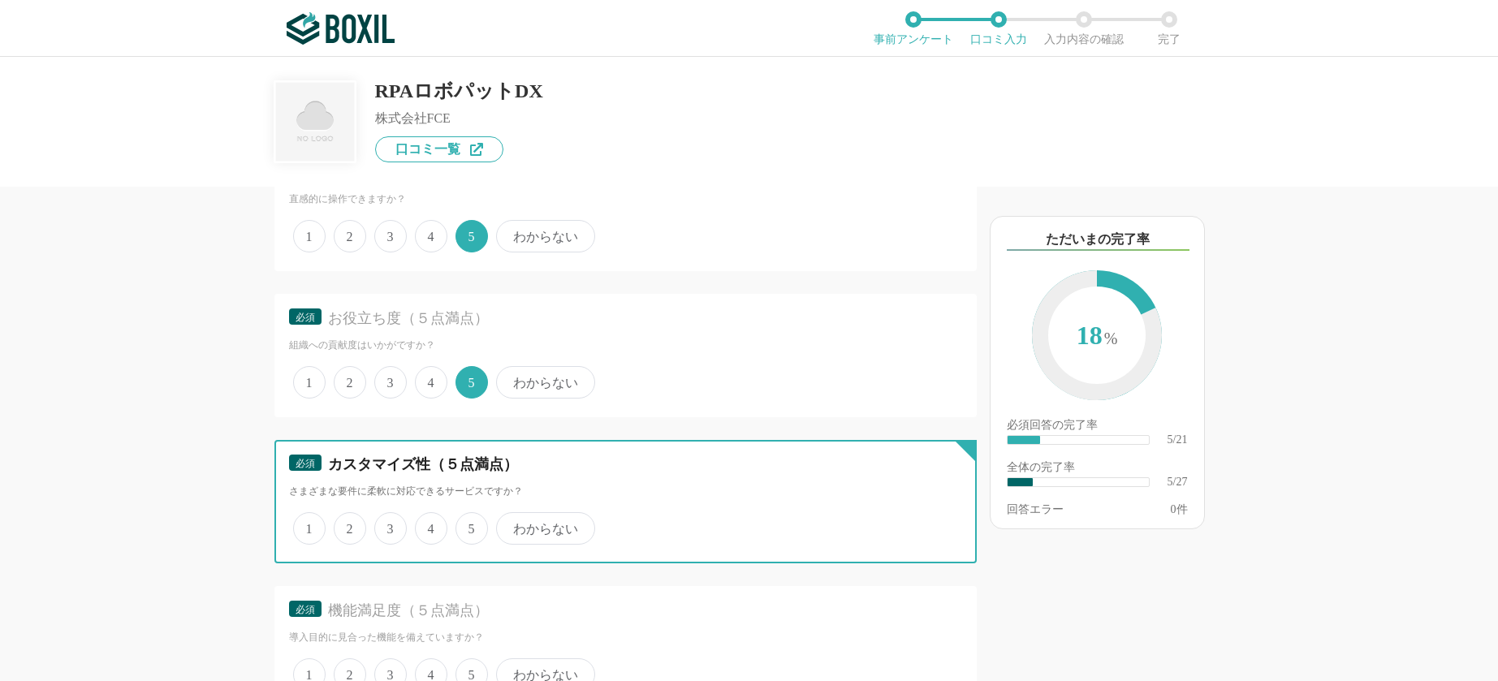
click at [470, 525] on input "5" at bounding box center [464, 520] width 11 height 11
radio input "true"
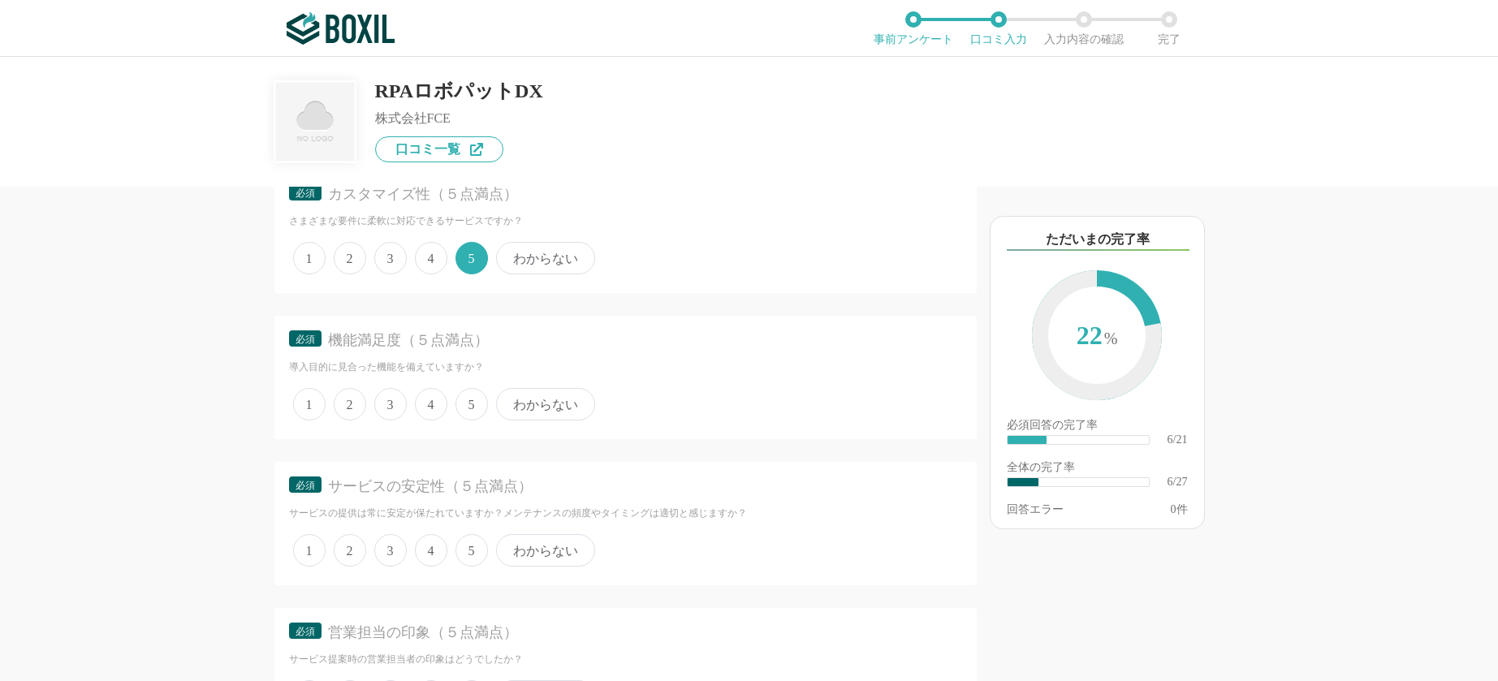
click at [472, 405] on span "5" at bounding box center [471, 404] width 32 height 32
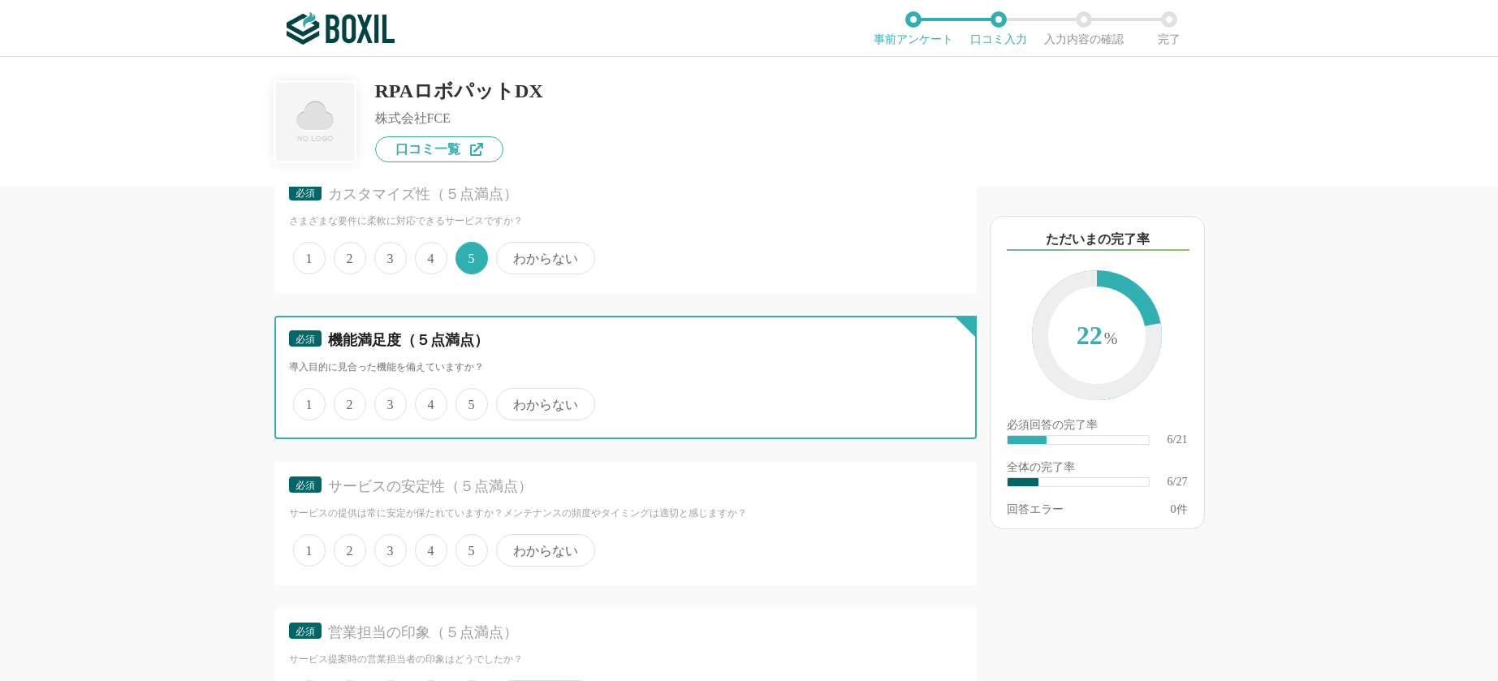
click at [470, 401] on input "5" at bounding box center [464, 395] width 11 height 11
radio input "true"
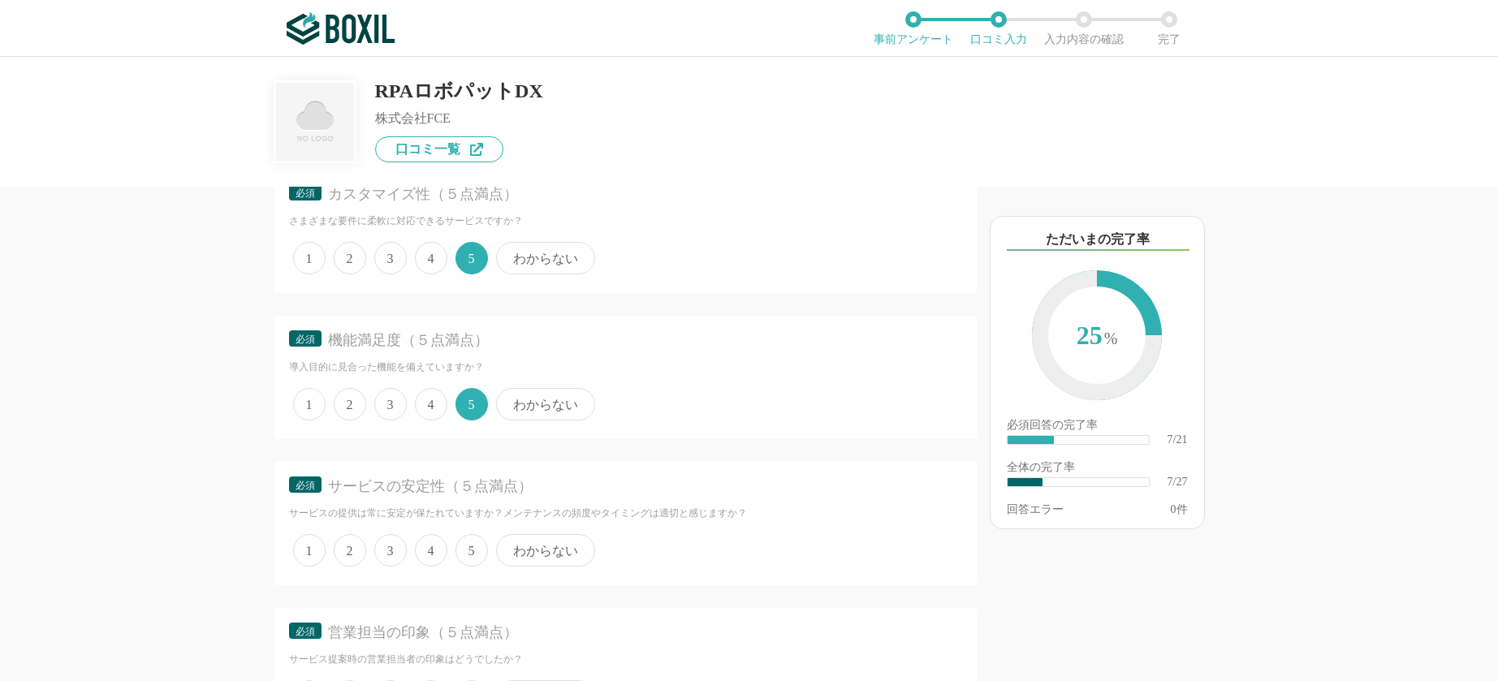
click at [461, 543] on span "5" at bounding box center [471, 550] width 32 height 32
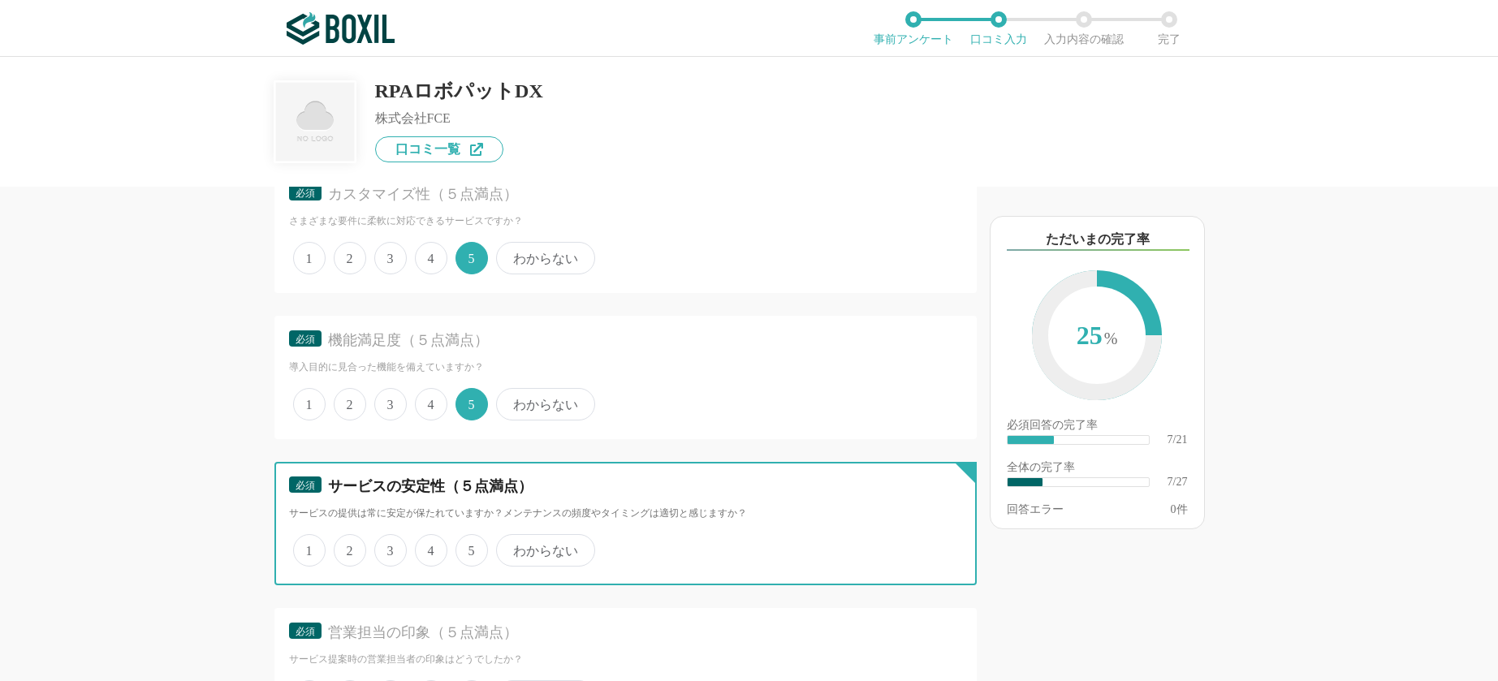
click at [461, 543] on input "5" at bounding box center [464, 542] width 11 height 11
radio input "true"
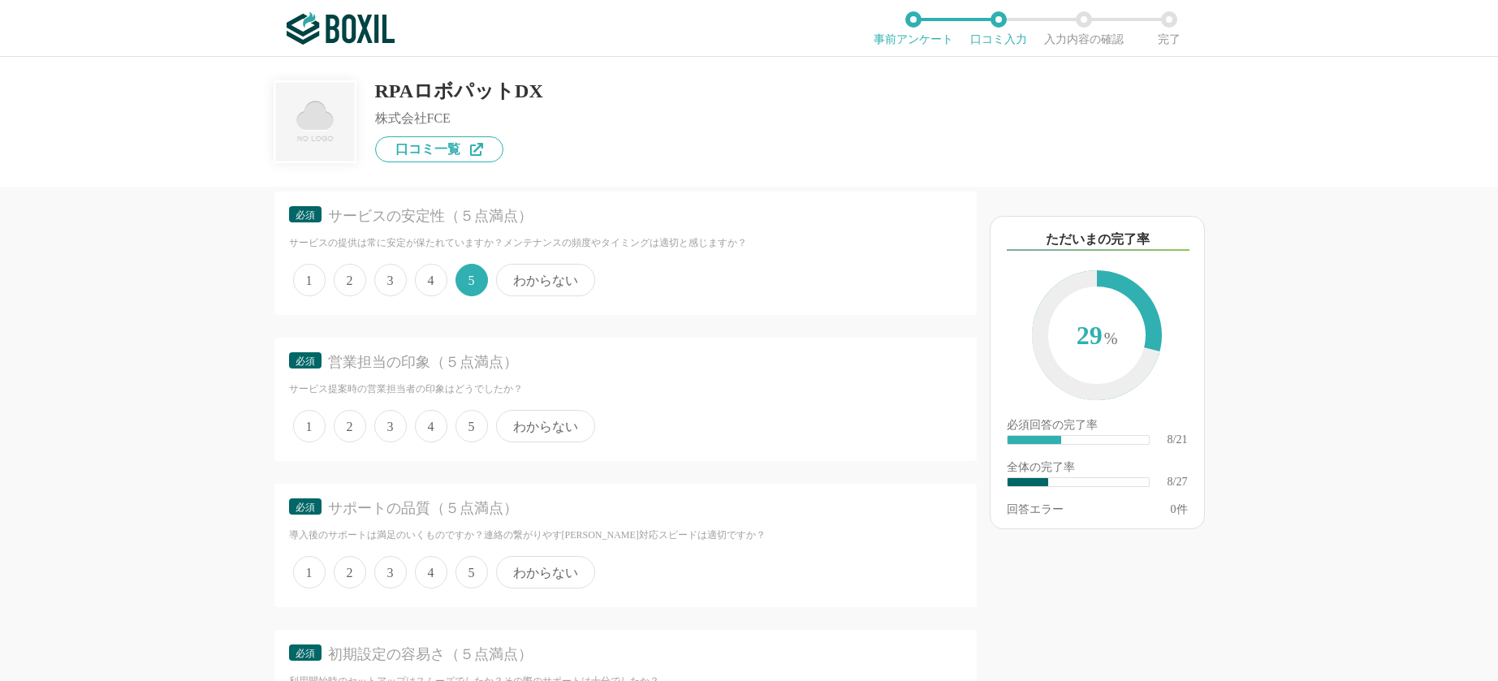
click at [475, 420] on span "5" at bounding box center [471, 426] width 32 height 32
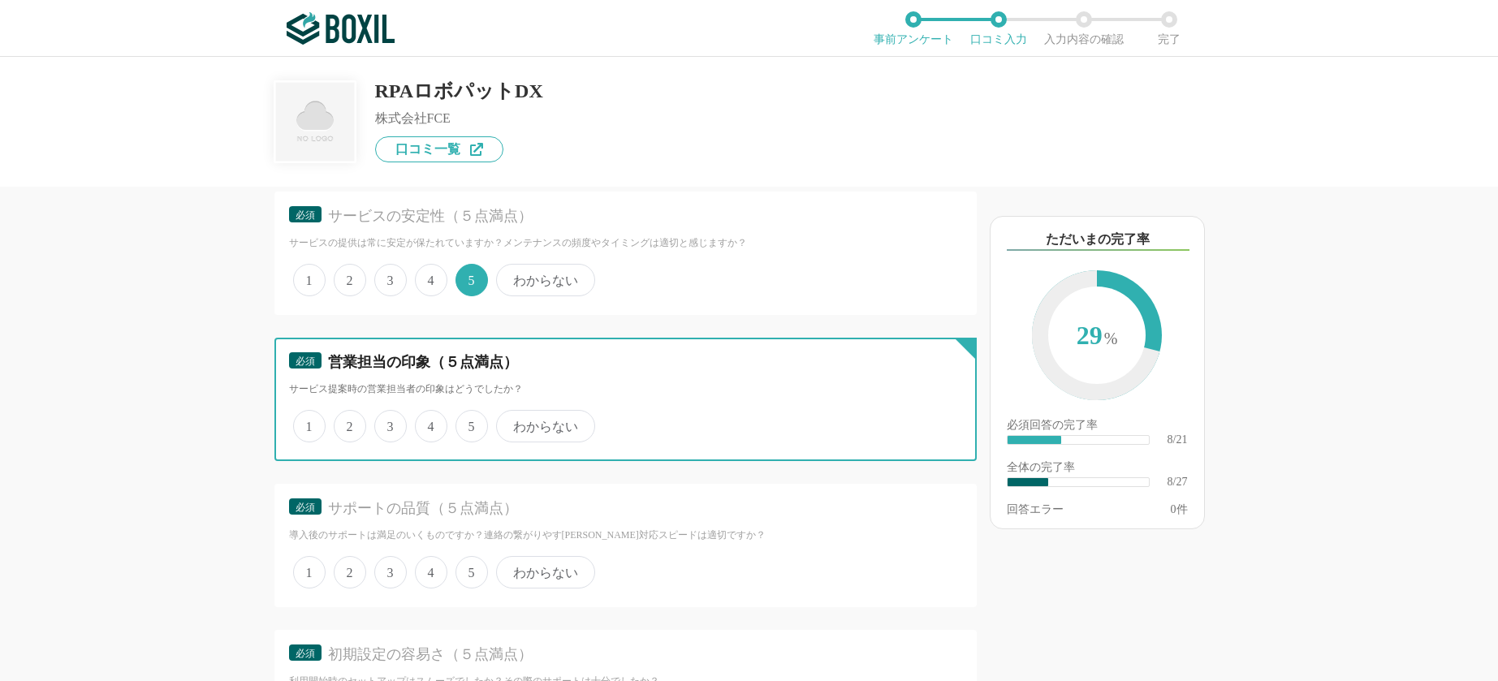
click at [470, 420] on input "5" at bounding box center [464, 417] width 11 height 11
radio input "true"
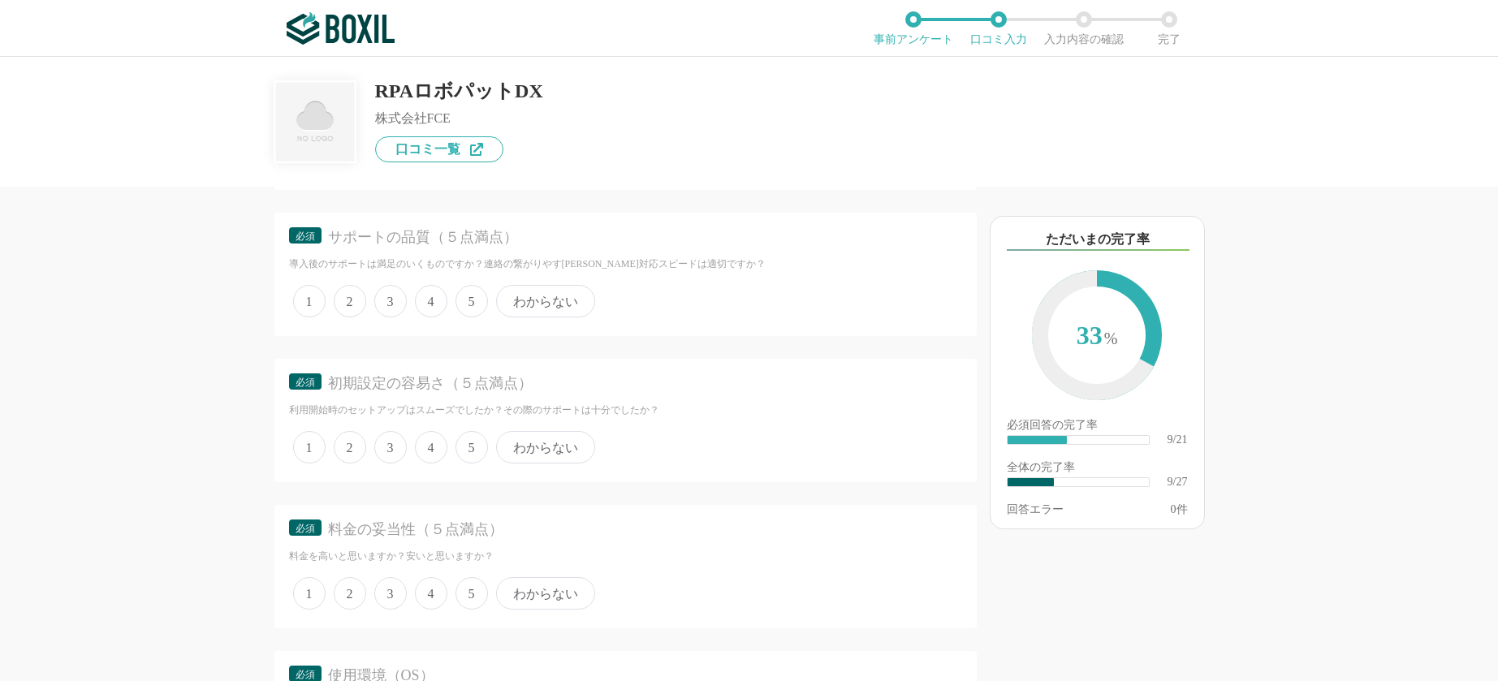
click at [467, 301] on span "5" at bounding box center [471, 301] width 32 height 32
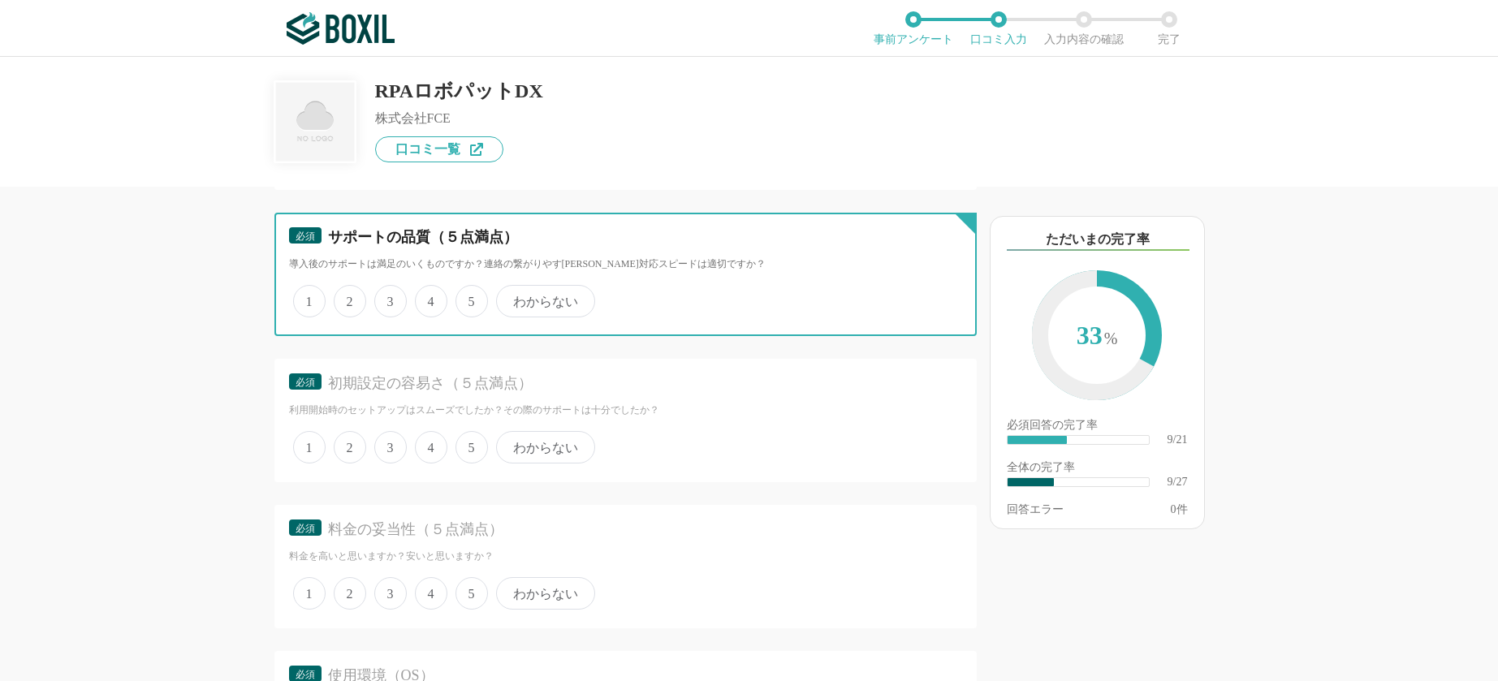
click at [467, 298] on input "5" at bounding box center [464, 292] width 11 height 11
radio input "true"
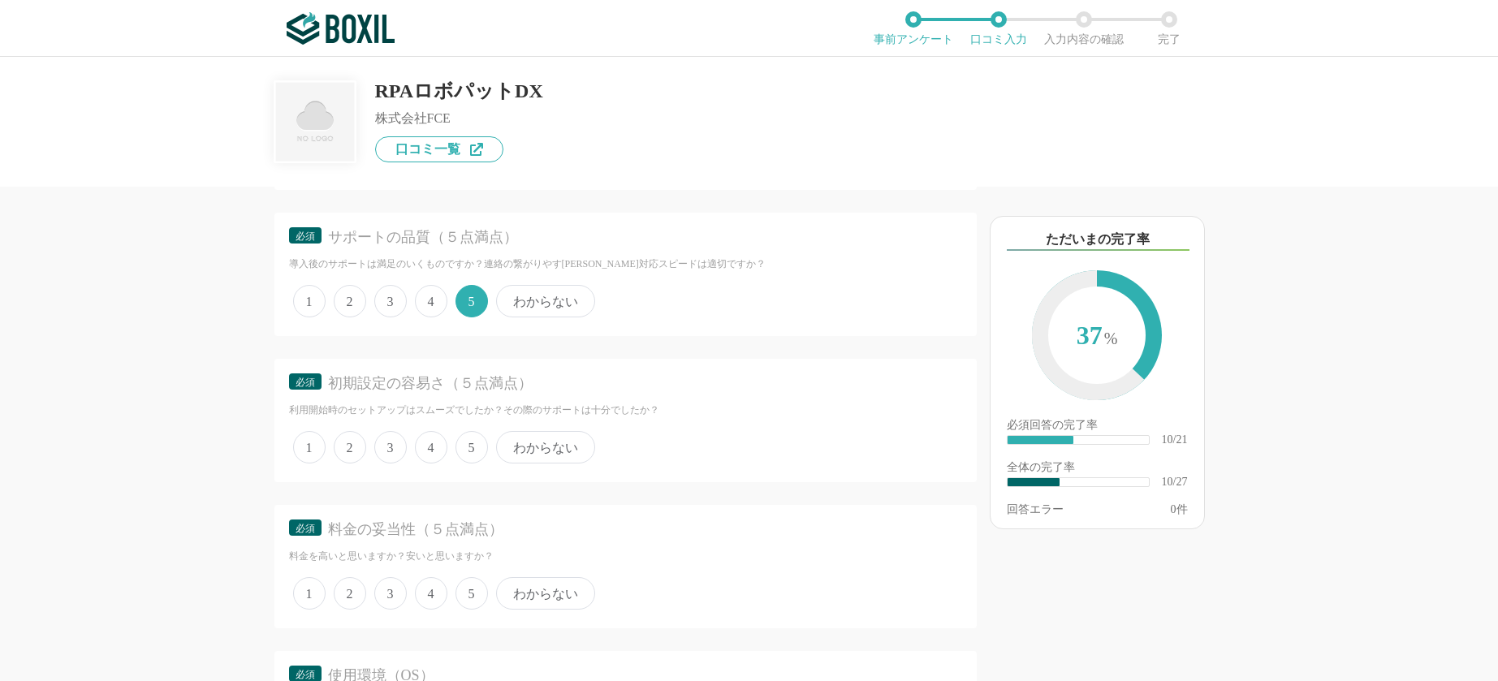
click at [472, 447] on span "5" at bounding box center [471, 447] width 32 height 32
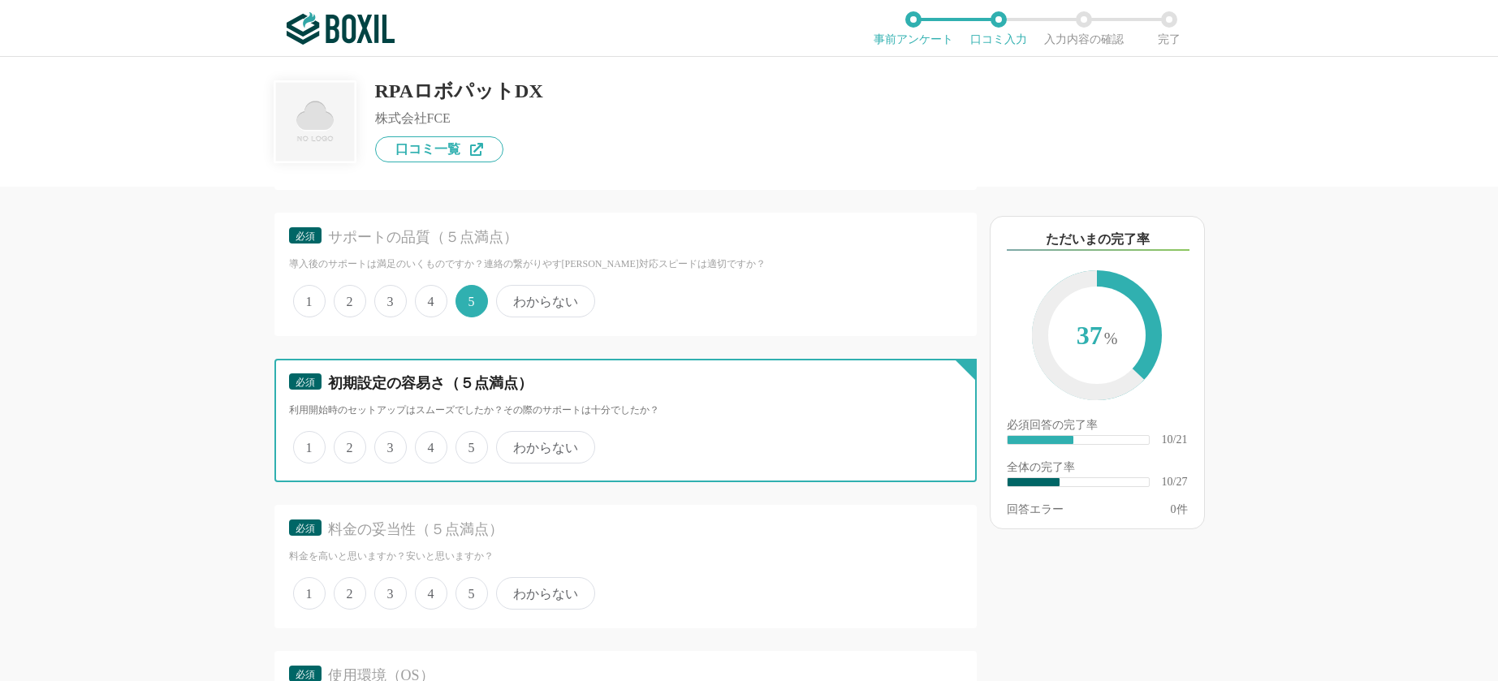
click at [470, 444] on input "5" at bounding box center [464, 438] width 11 height 11
radio input "true"
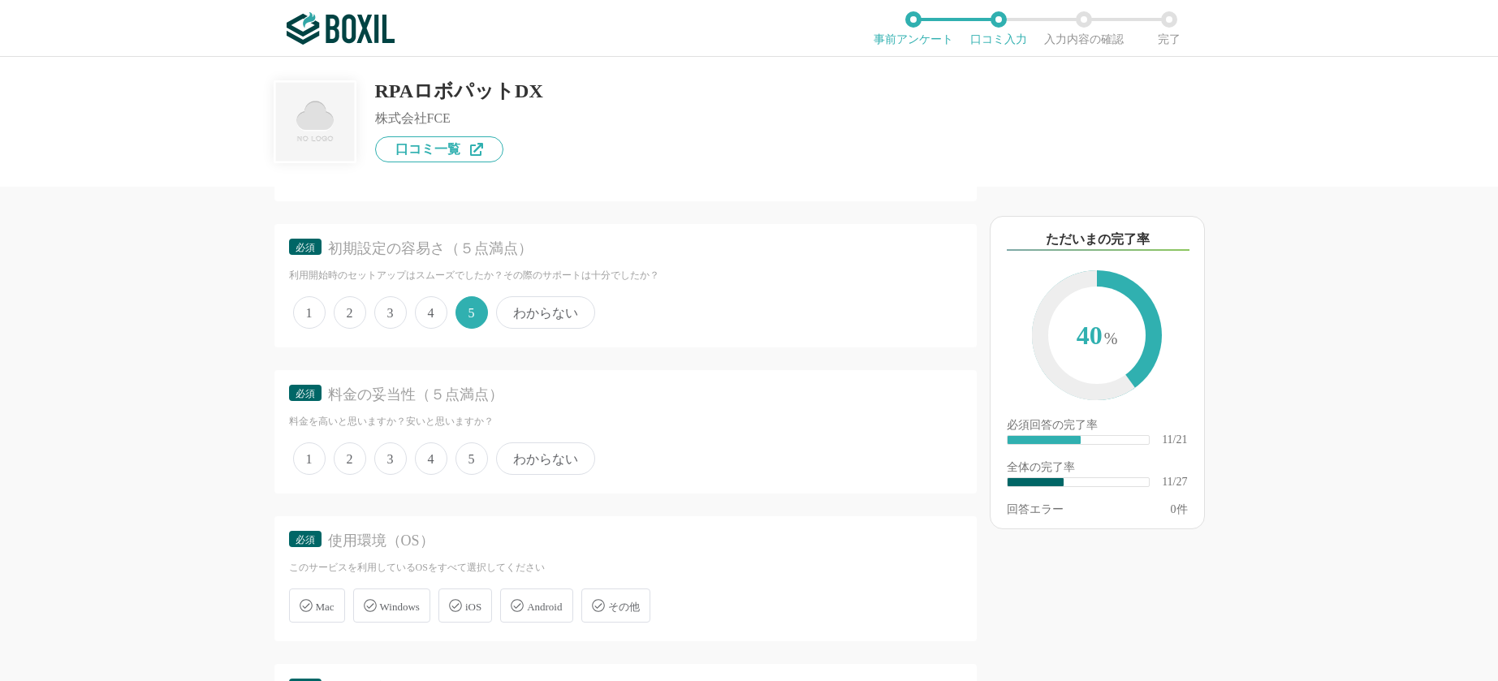
click at [473, 455] on span "5" at bounding box center [471, 458] width 32 height 32
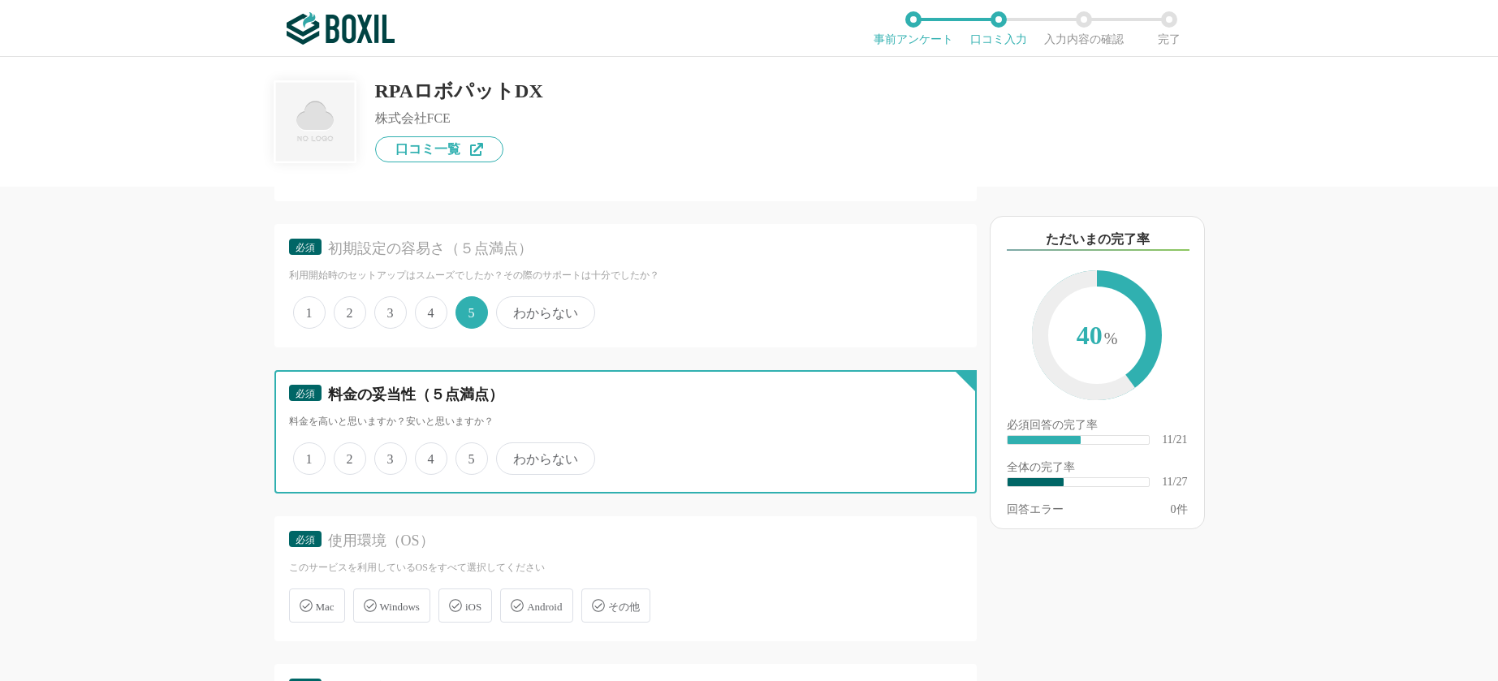
click at [470, 455] on input "5" at bounding box center [464, 450] width 11 height 11
radio input "true"
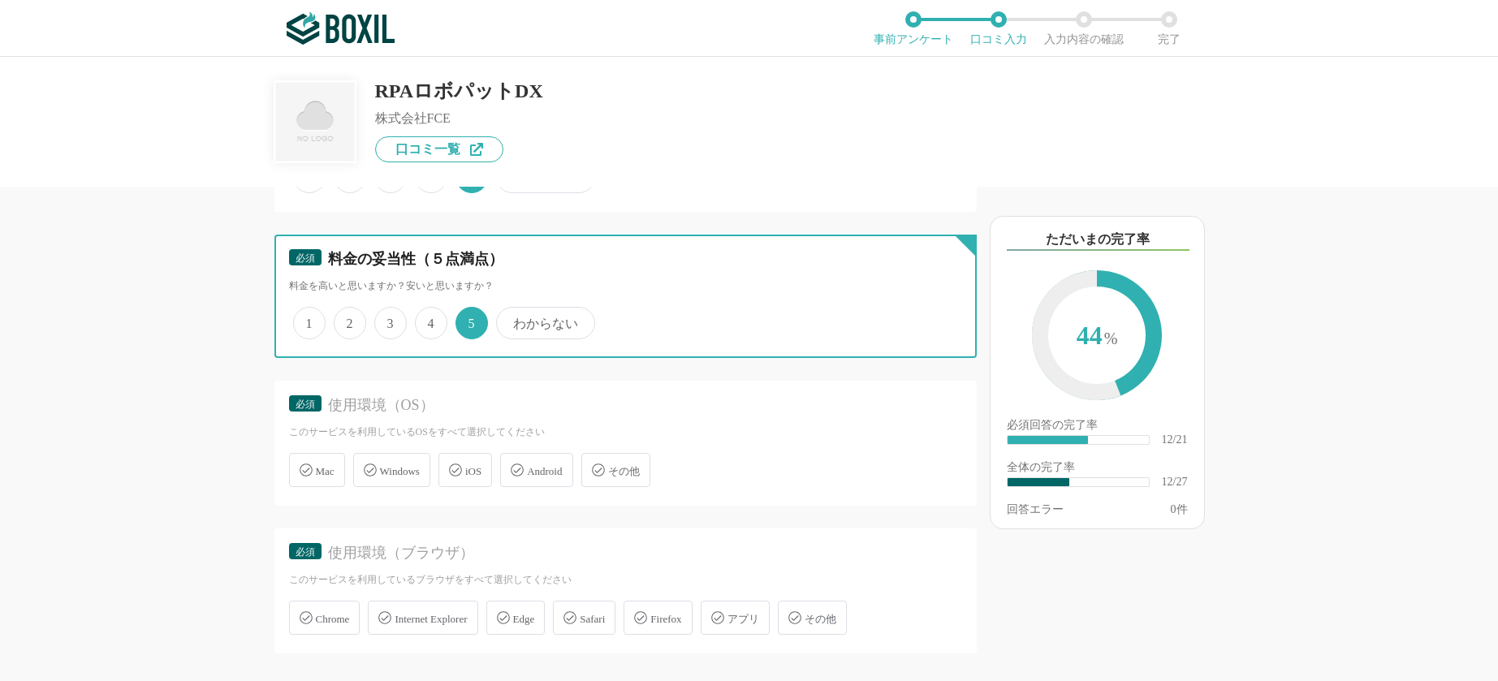
scroll to position [2165, 0]
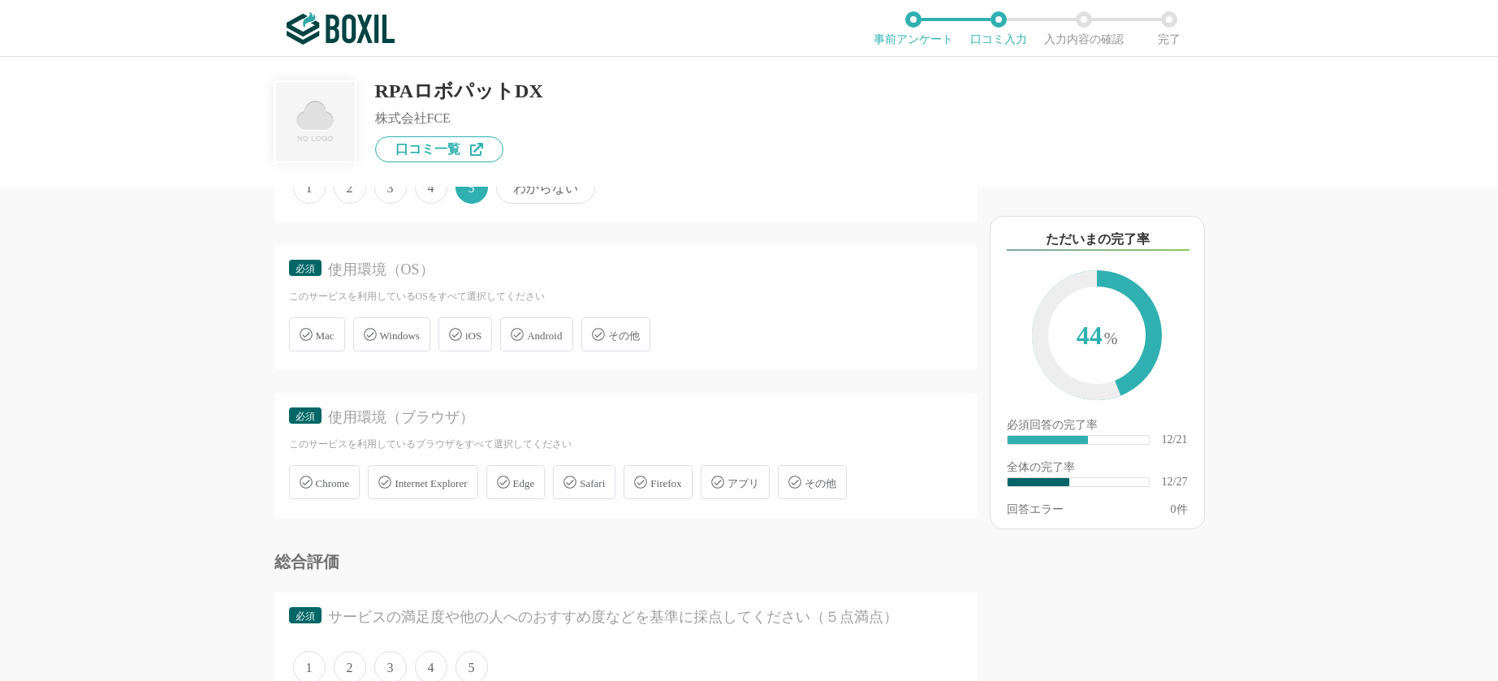
click at [386, 337] on span "Windows" at bounding box center [400, 336] width 40 height 12
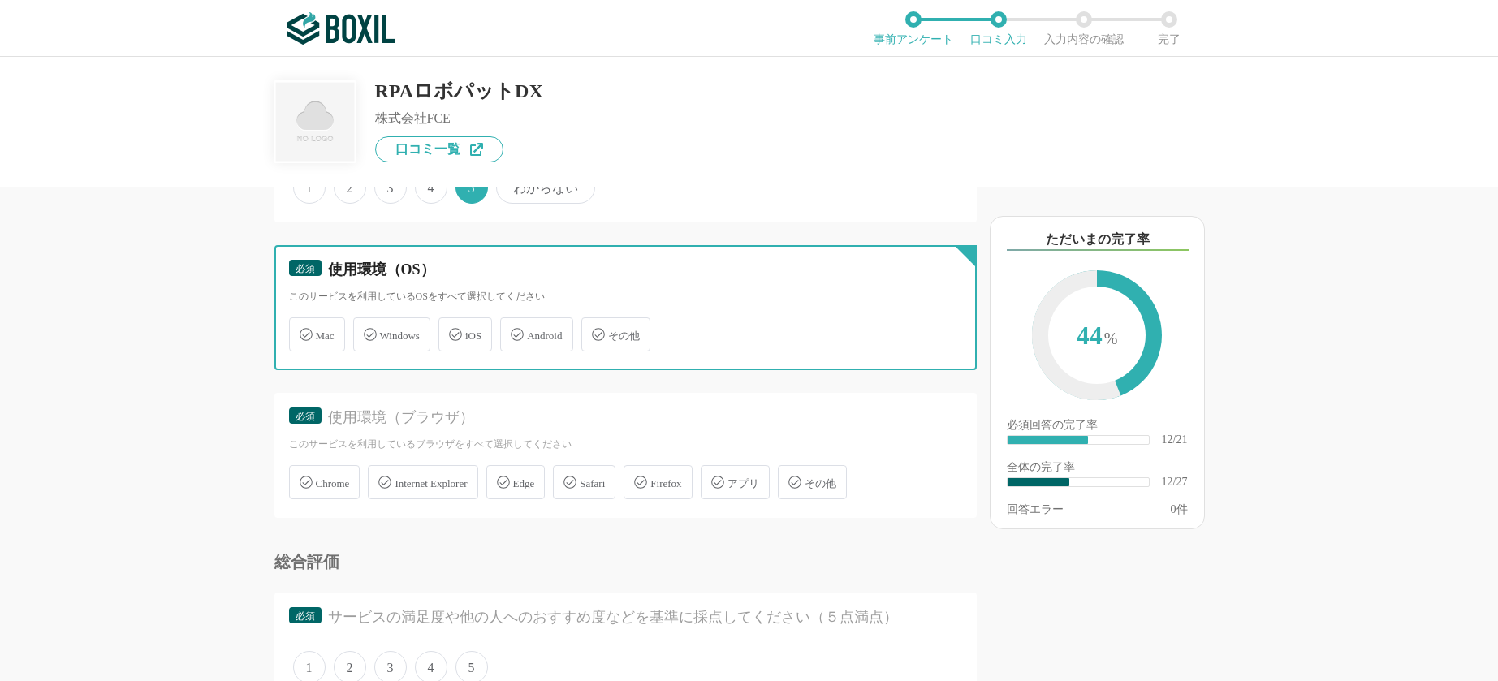
click at [367, 330] on input "Windows" at bounding box center [361, 325] width 11 height 11
checkbox input "true"
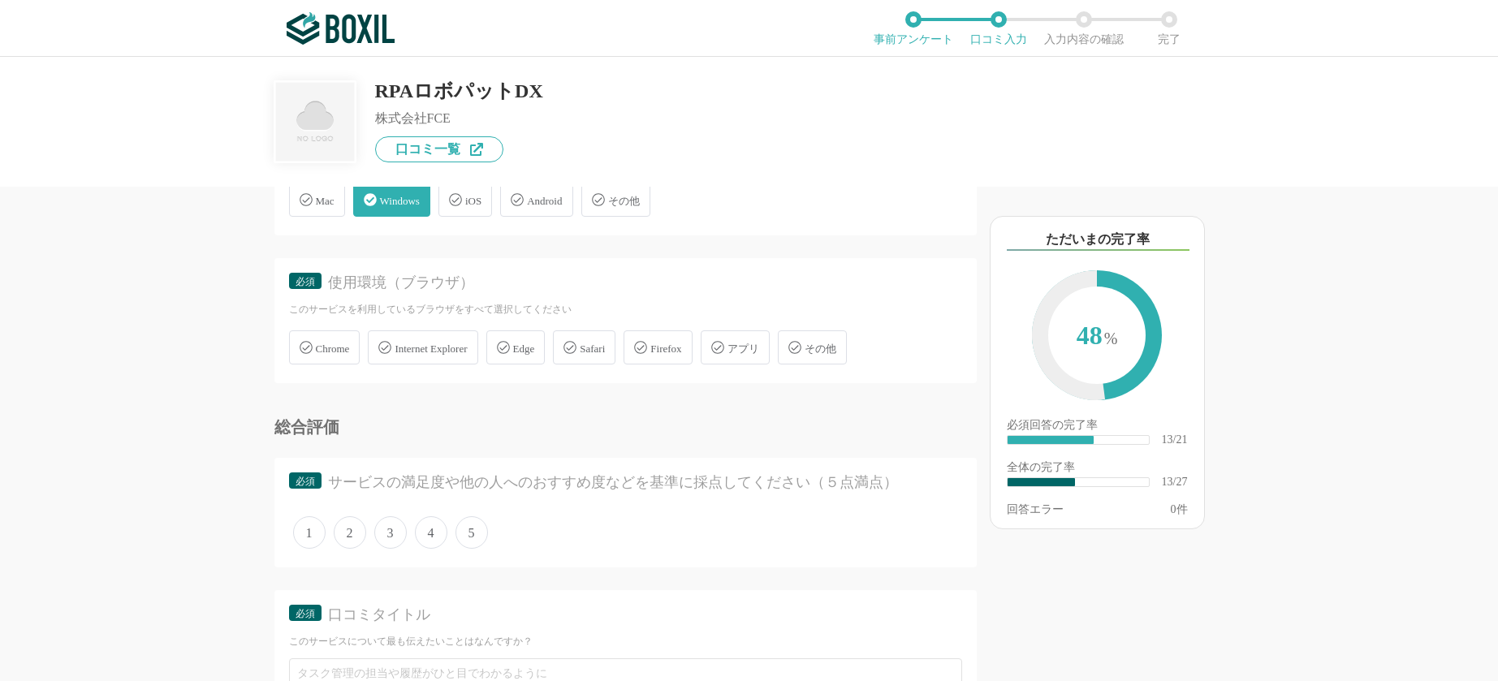
click at [341, 346] on span "Chrome" at bounding box center [333, 349] width 34 height 12
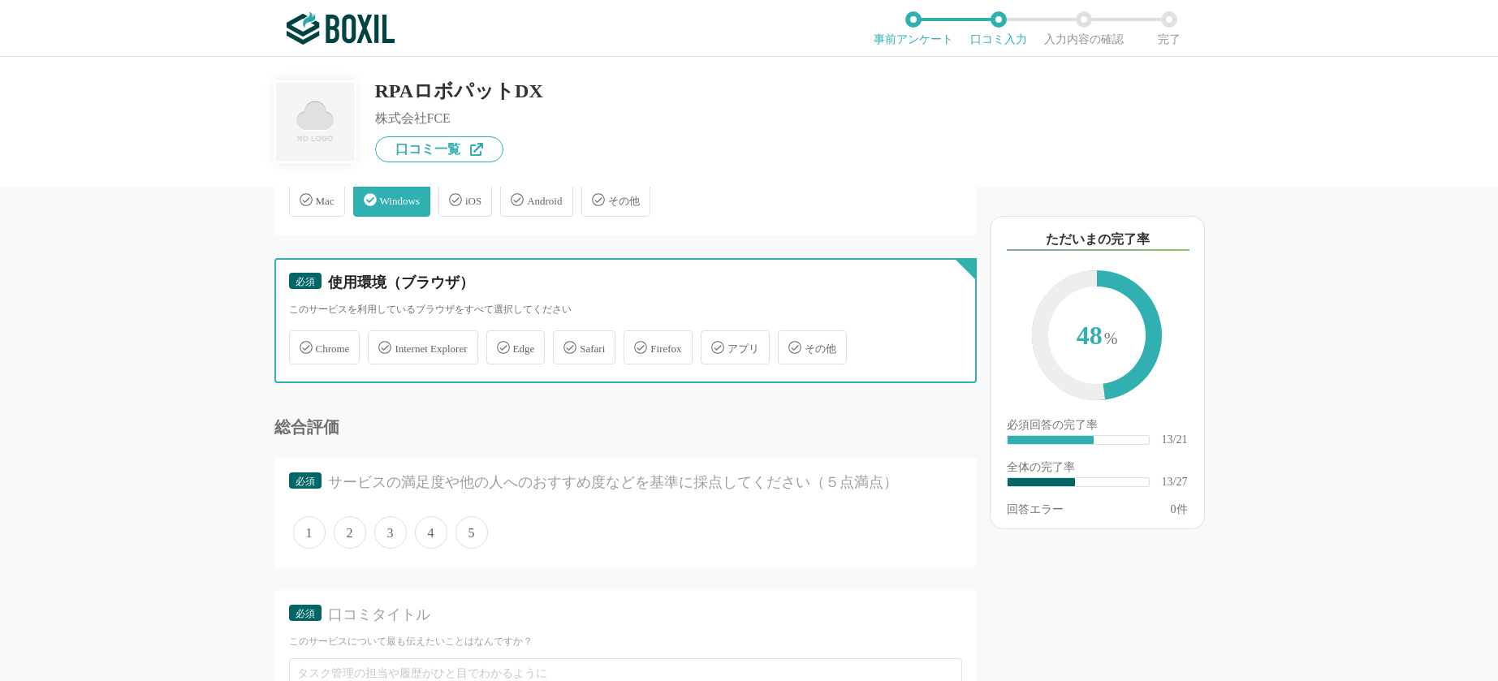
click at [303, 343] on input "Chrome" at bounding box center [297, 338] width 11 height 11
checkbox input "true"
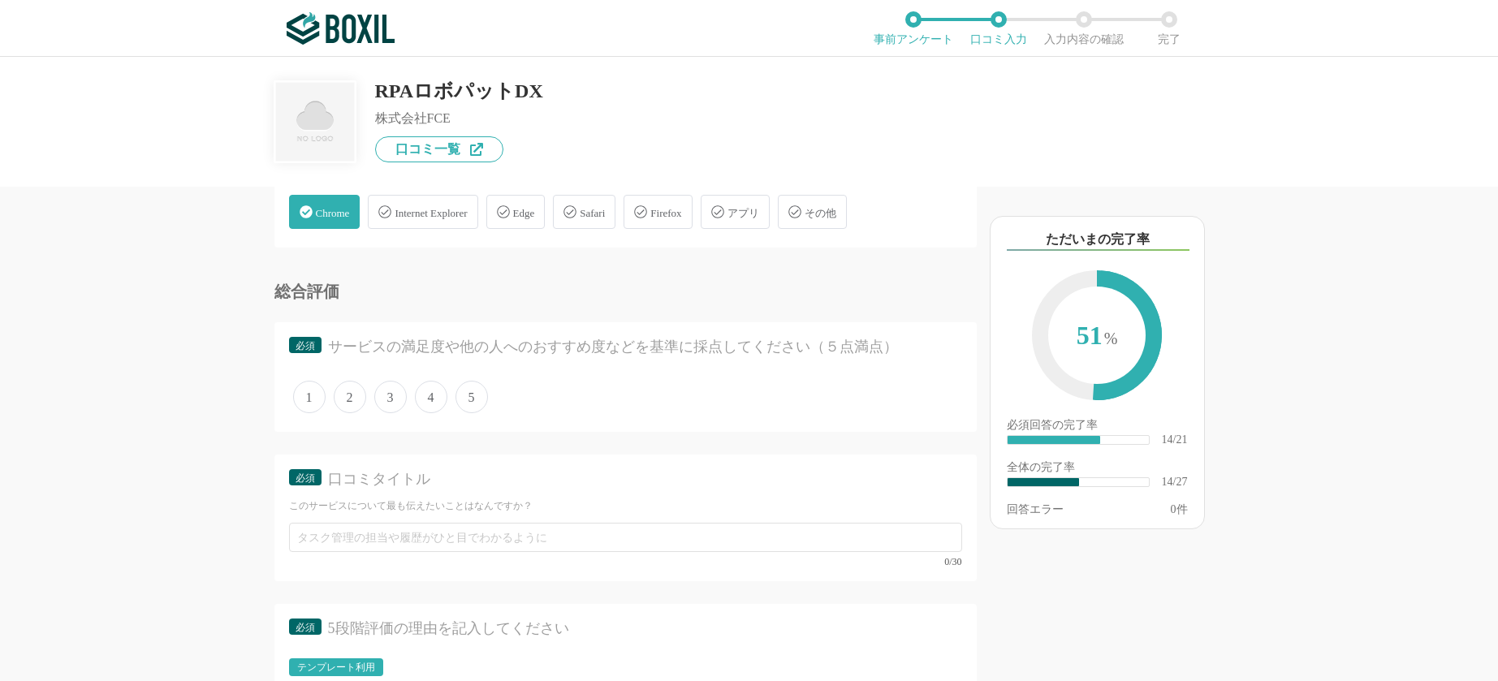
click at [475, 403] on span "5" at bounding box center [471, 397] width 32 height 32
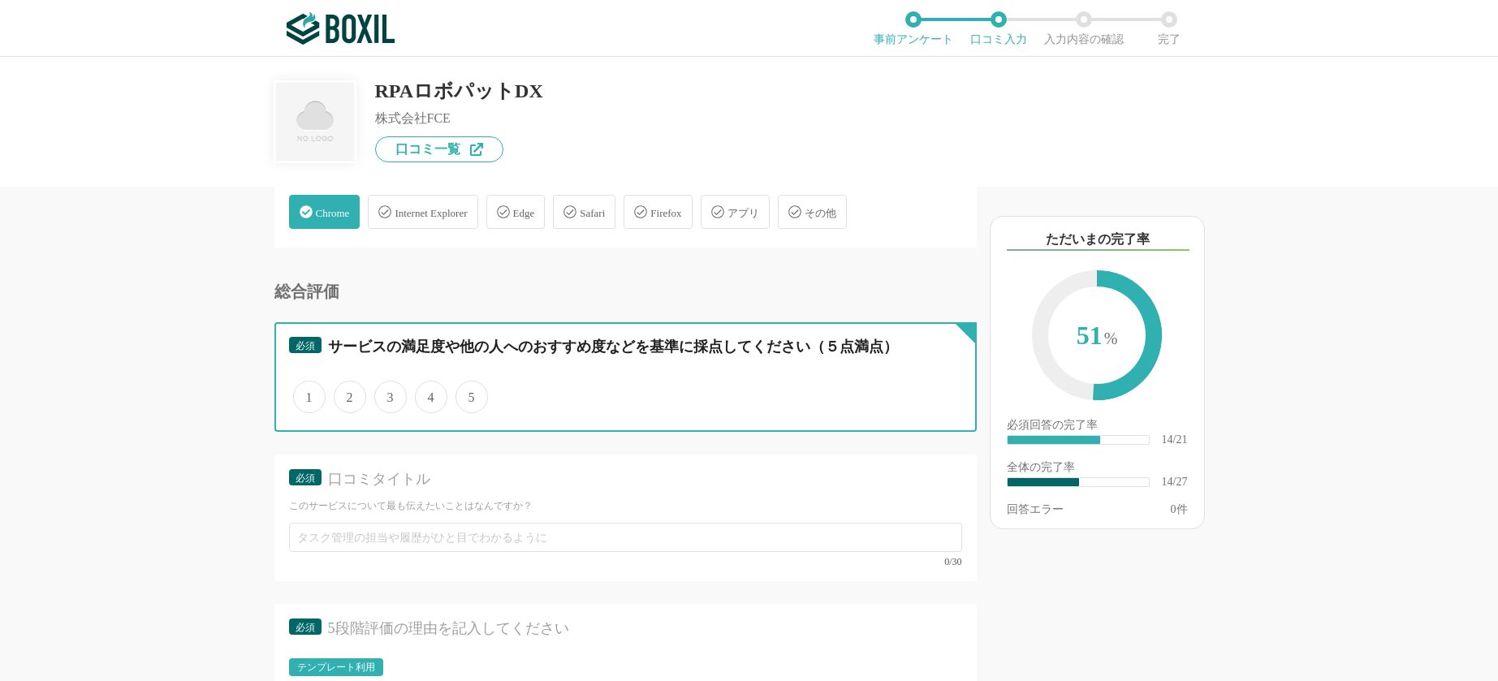
click at [470, 394] on input "5" at bounding box center [464, 388] width 11 height 11
radio input "true"
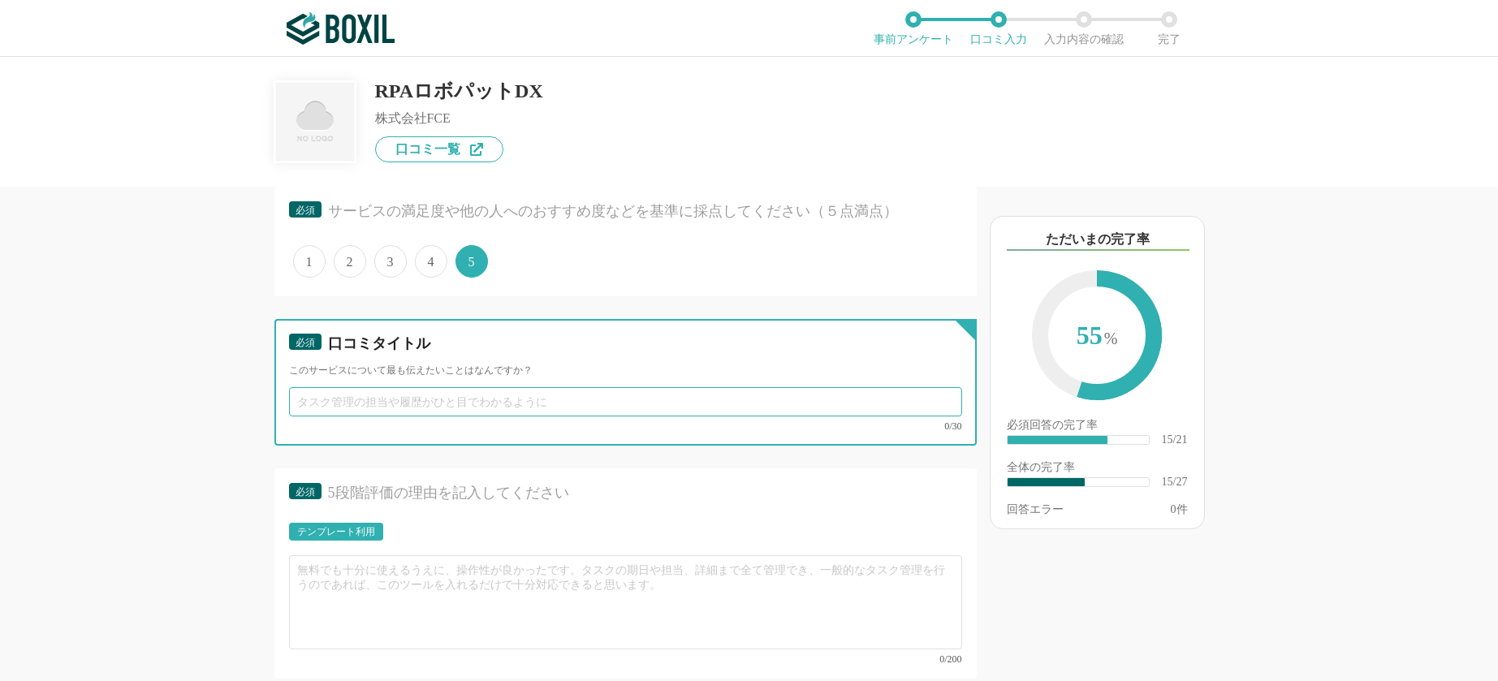
click at [484, 403] on input "text" at bounding box center [625, 401] width 673 height 29
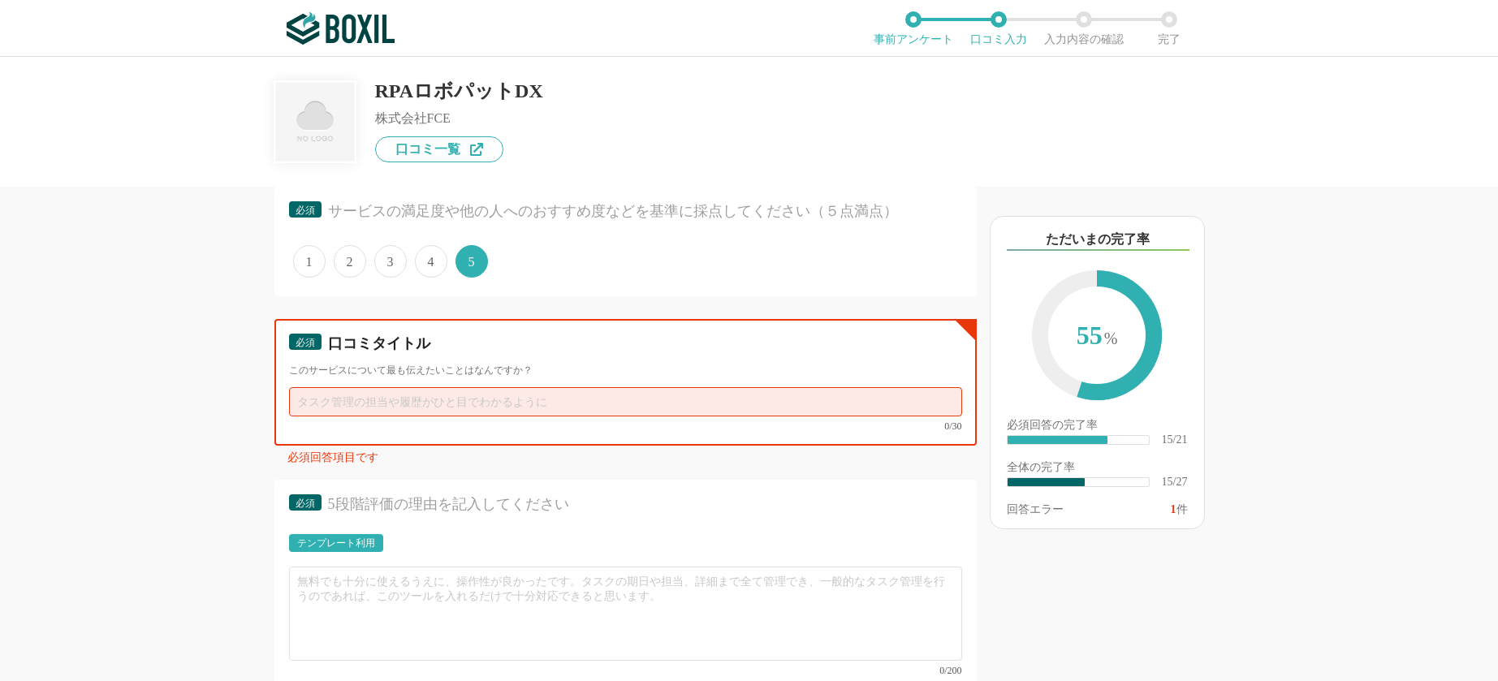
paste input "サポートの手厚い、業務改善ツール"
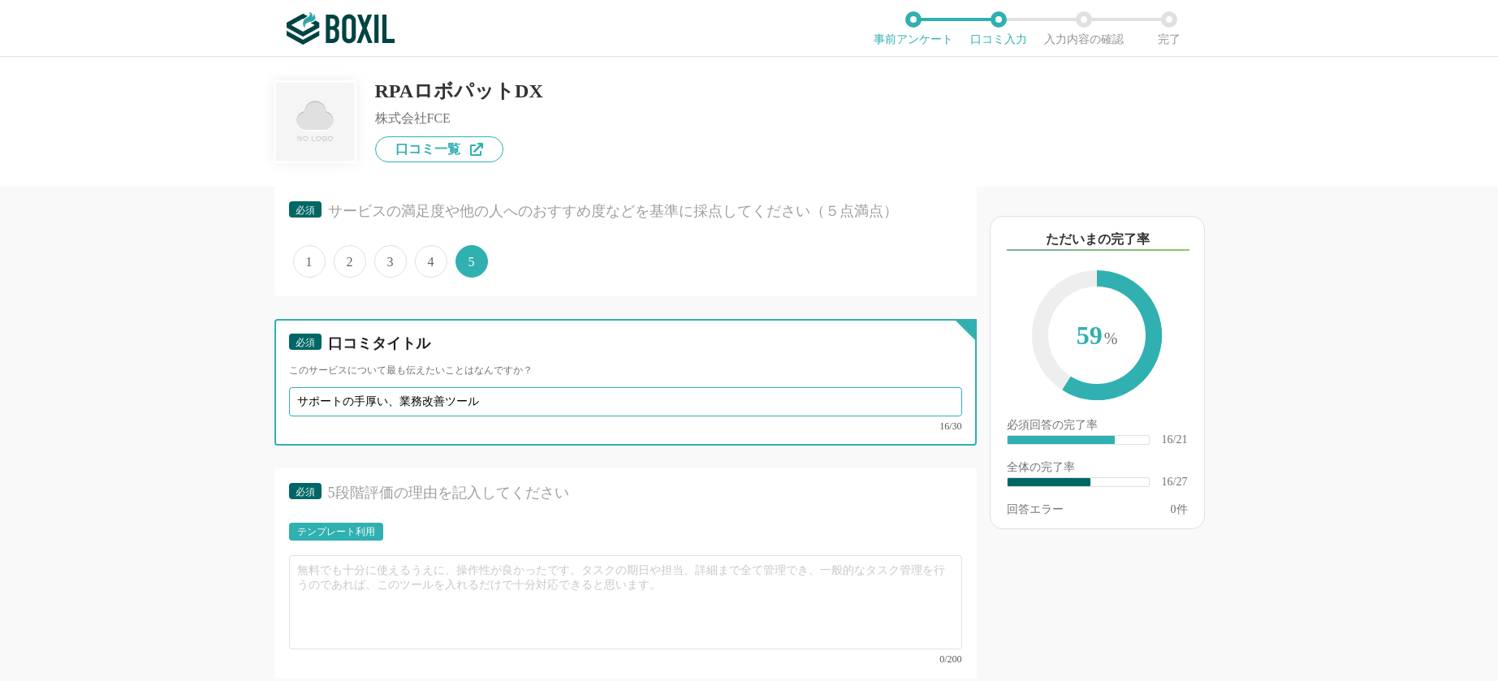
scroll to position [2841, 0]
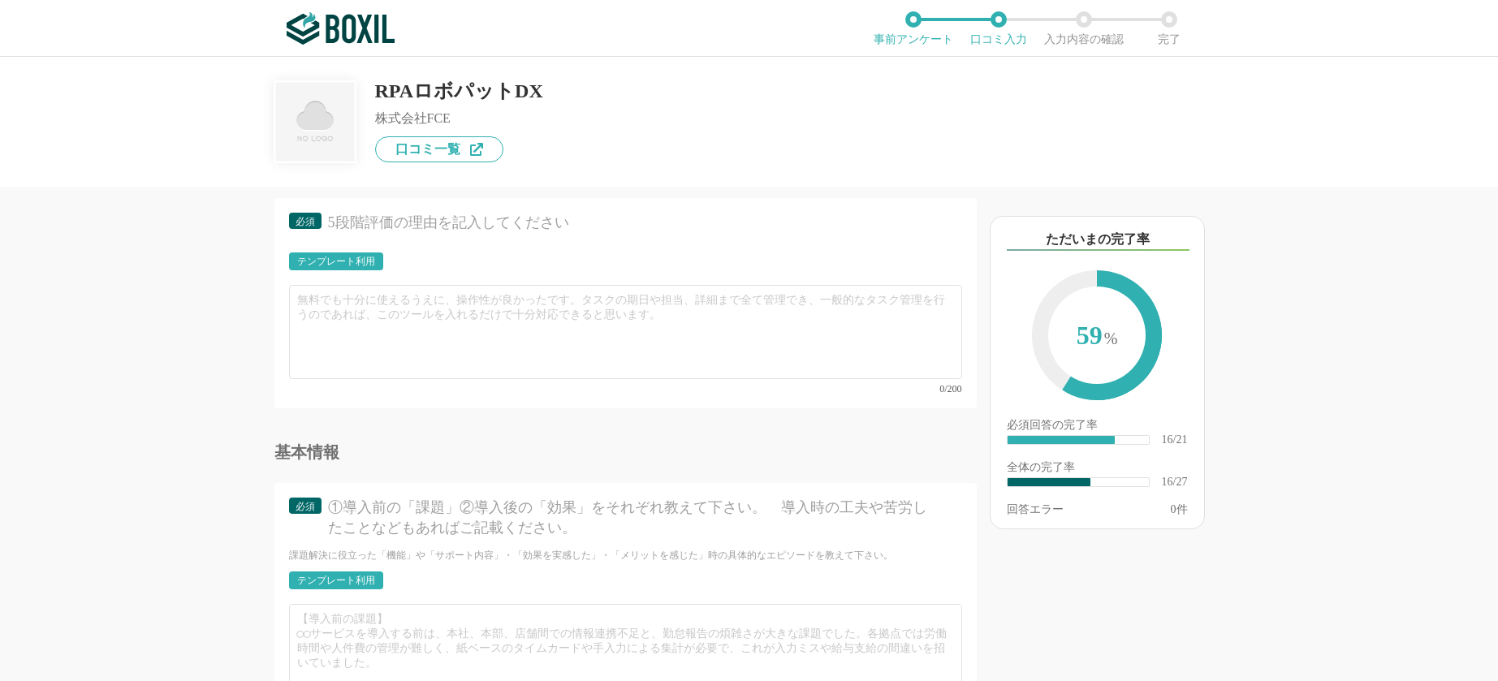
type input "サポートの手厚い、業務改善ツール"
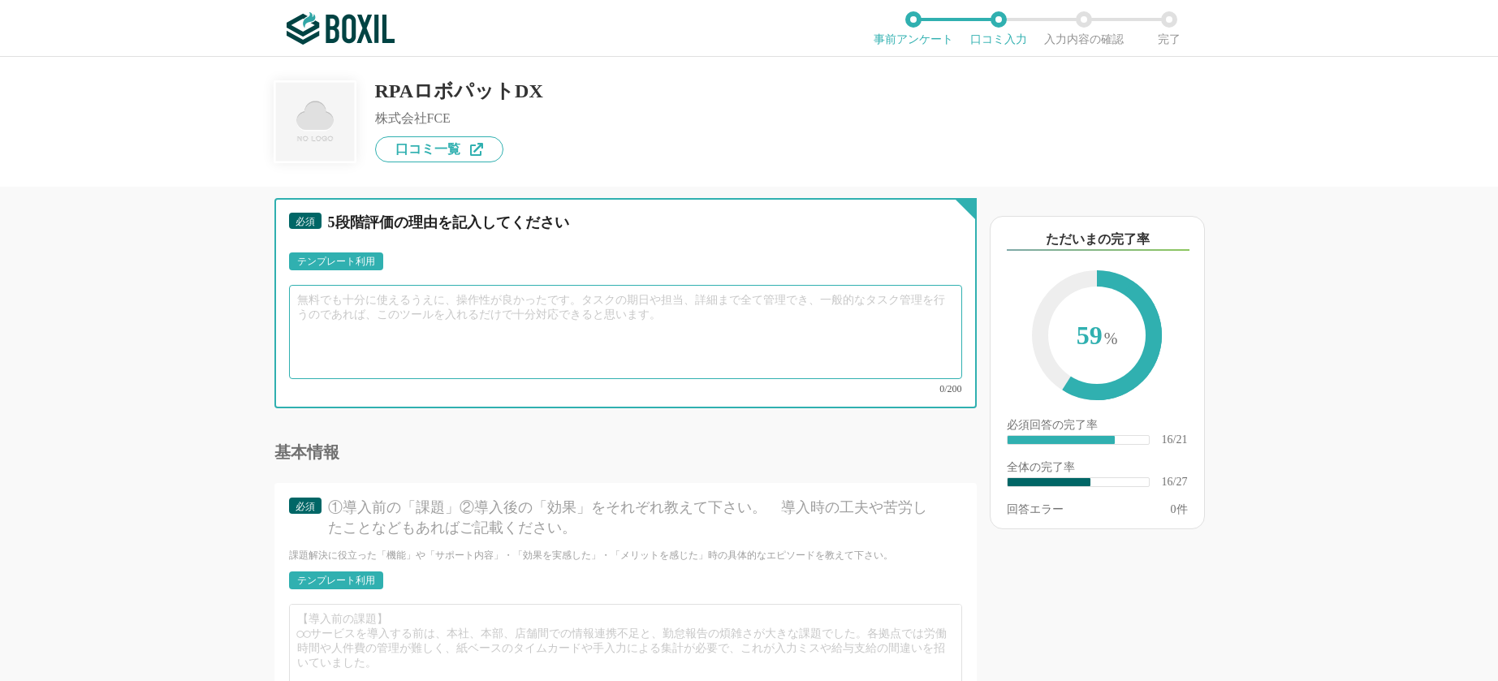
click at [445, 308] on textarea at bounding box center [625, 332] width 673 height 94
paste textarea "個別家庭教師などのサポートが手厚く、不明点の解消も早いのがポイントの１つ。 定期的に新機能が追加されるので、出来ることが増えて業務効率化につながる。"
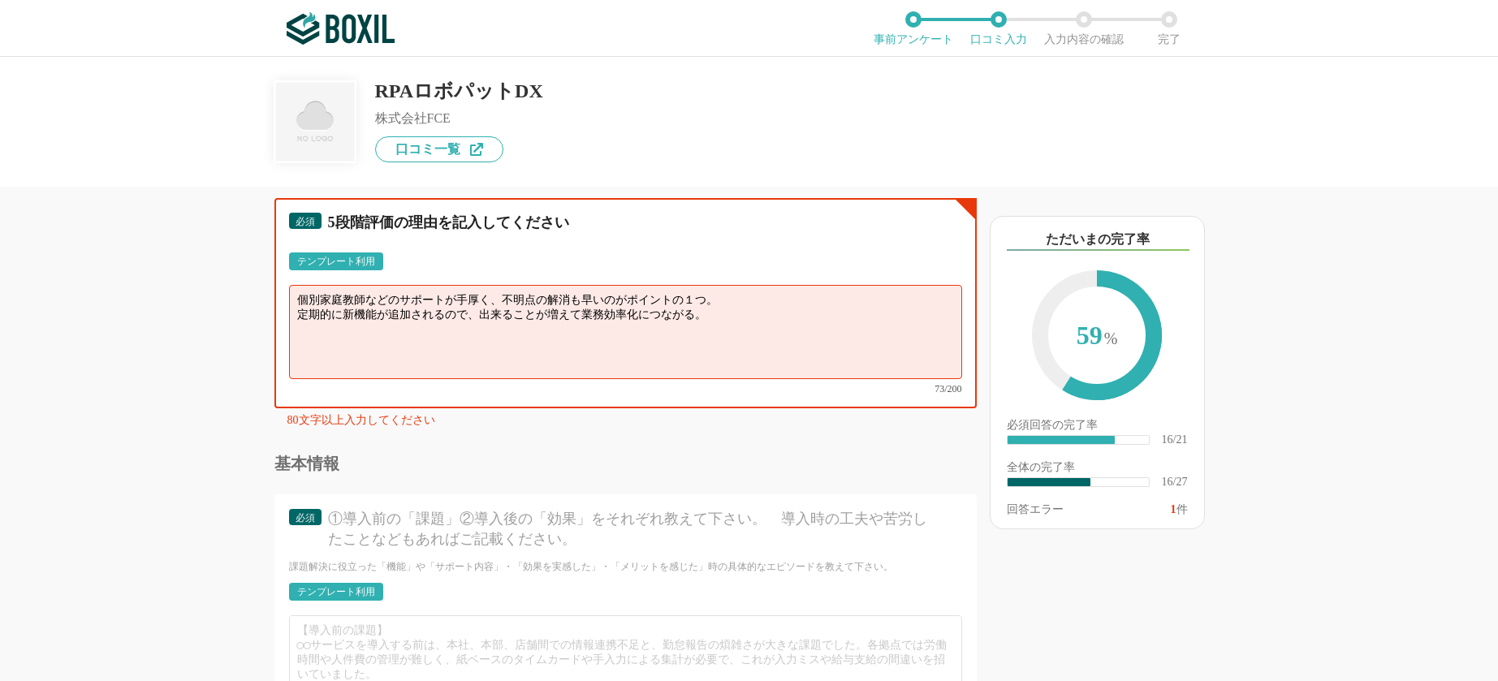
click at [732, 296] on textarea "個別家庭教師などのサポートが手厚く、不明点の解消も早いのがポイントの１つ。 定期的に新機能が追加されるので、出来ることが増えて業務効率化につながる。" at bounding box center [625, 332] width 673 height 94
click at [619, 294] on textarea "個別家庭教師などのサポートが手厚く、不明点の解消も早いのがポイントの１つ。 定期的に新機能が追加されるので、出来ることが増えて業務効率化につながる。" at bounding box center [625, 332] width 673 height 94
drag, startPoint x: 606, startPoint y: 294, endPoint x: 714, endPoint y: 291, distance: 108.0
click at [714, 291] on textarea "個別家庭教師などのサポートが手厚く、不明点の解消も早いのがポイントの１つ。 定期的に新機能が追加されるので、出来ることが増えて業務効率化につながる。" at bounding box center [625, 332] width 673 height 94
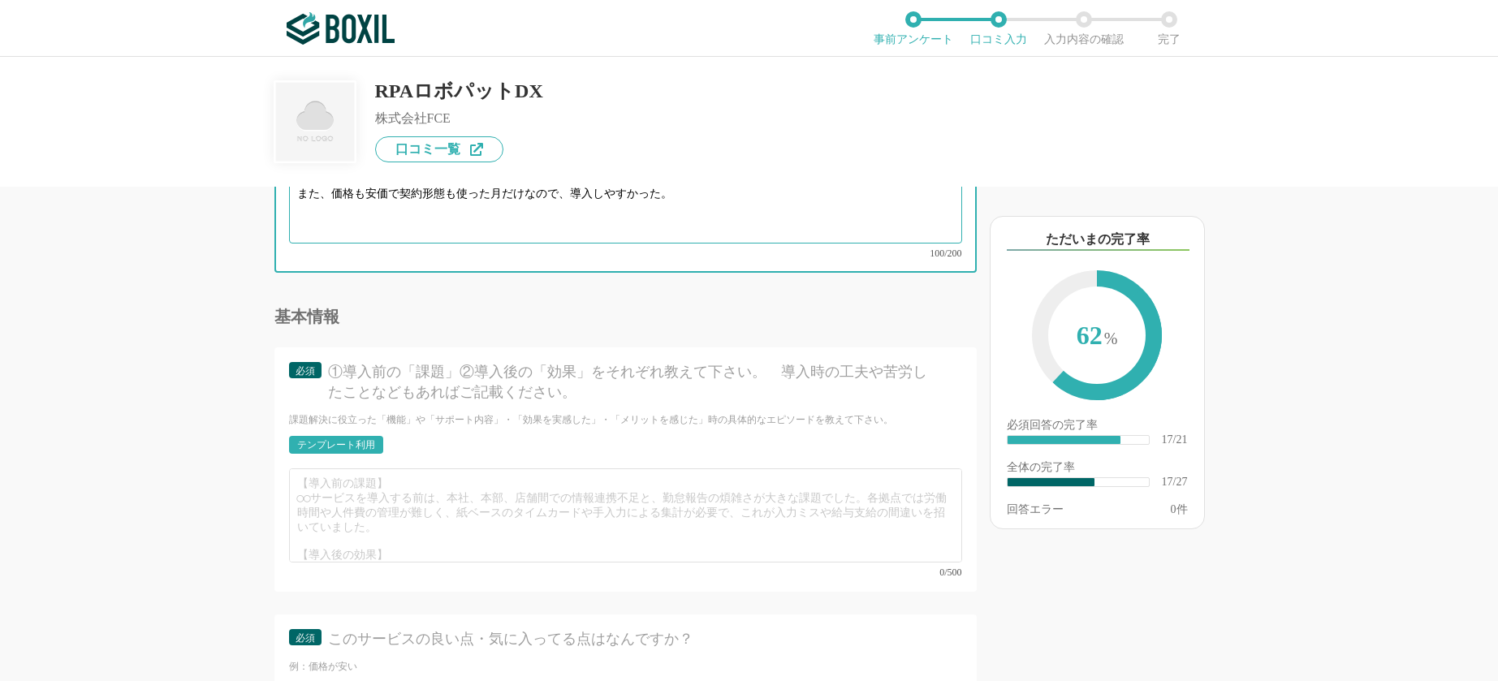
scroll to position [3111, 0]
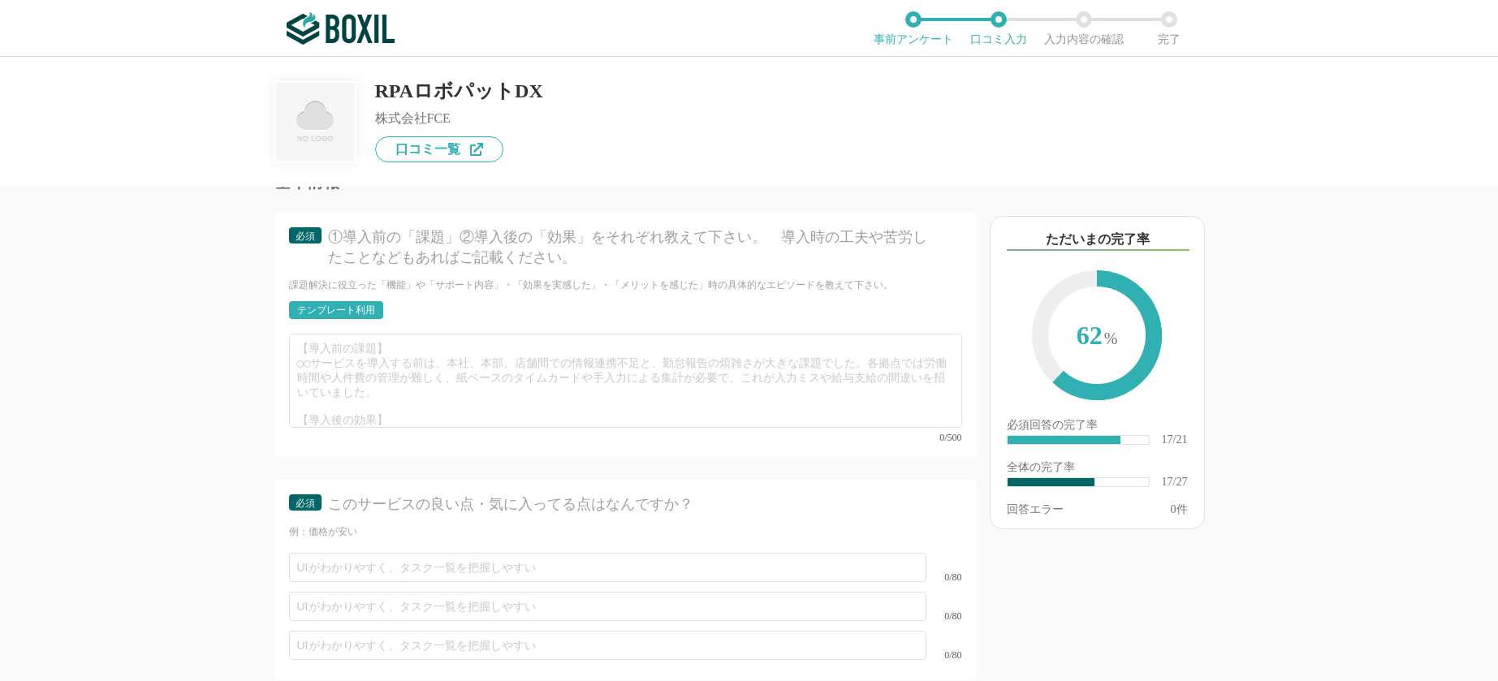
type textarea "個別家庭教師などのサポートが手厚く、不明点の解消も早いかった。 定期的に新機能が追加されるので、出来ることが増えて業務効率化につながる。 また、価格も安価で契…"
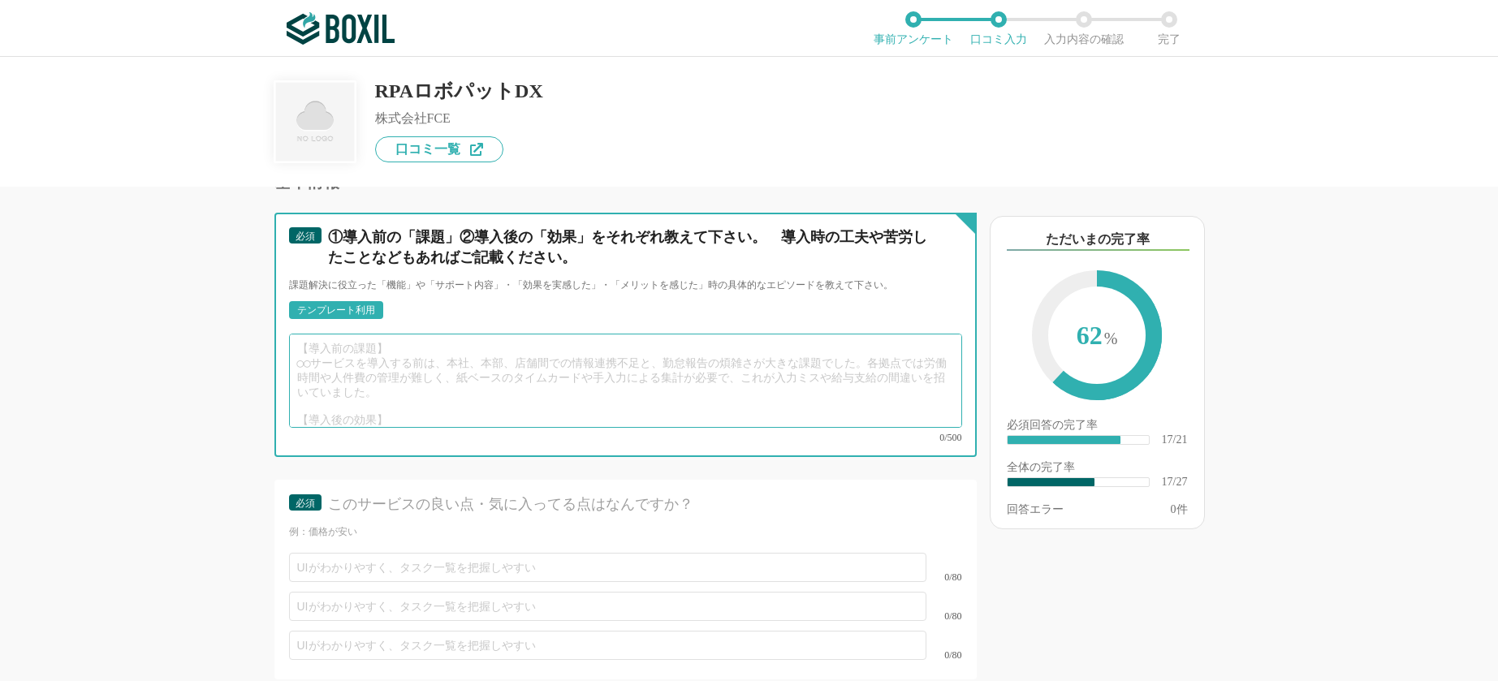
click at [560, 360] on textarea at bounding box center [625, 381] width 673 height 94
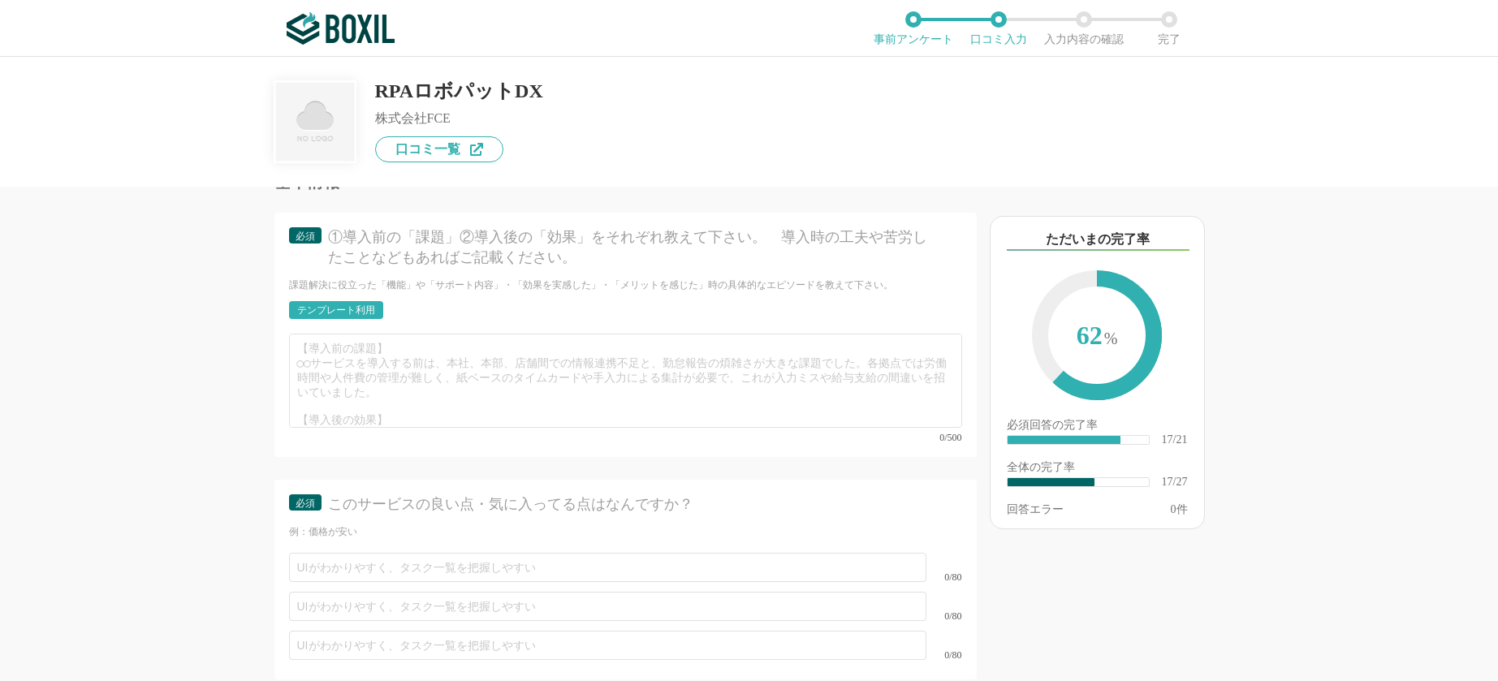
click at [355, 305] on div "テンプレート利用" at bounding box center [336, 310] width 78 height 10
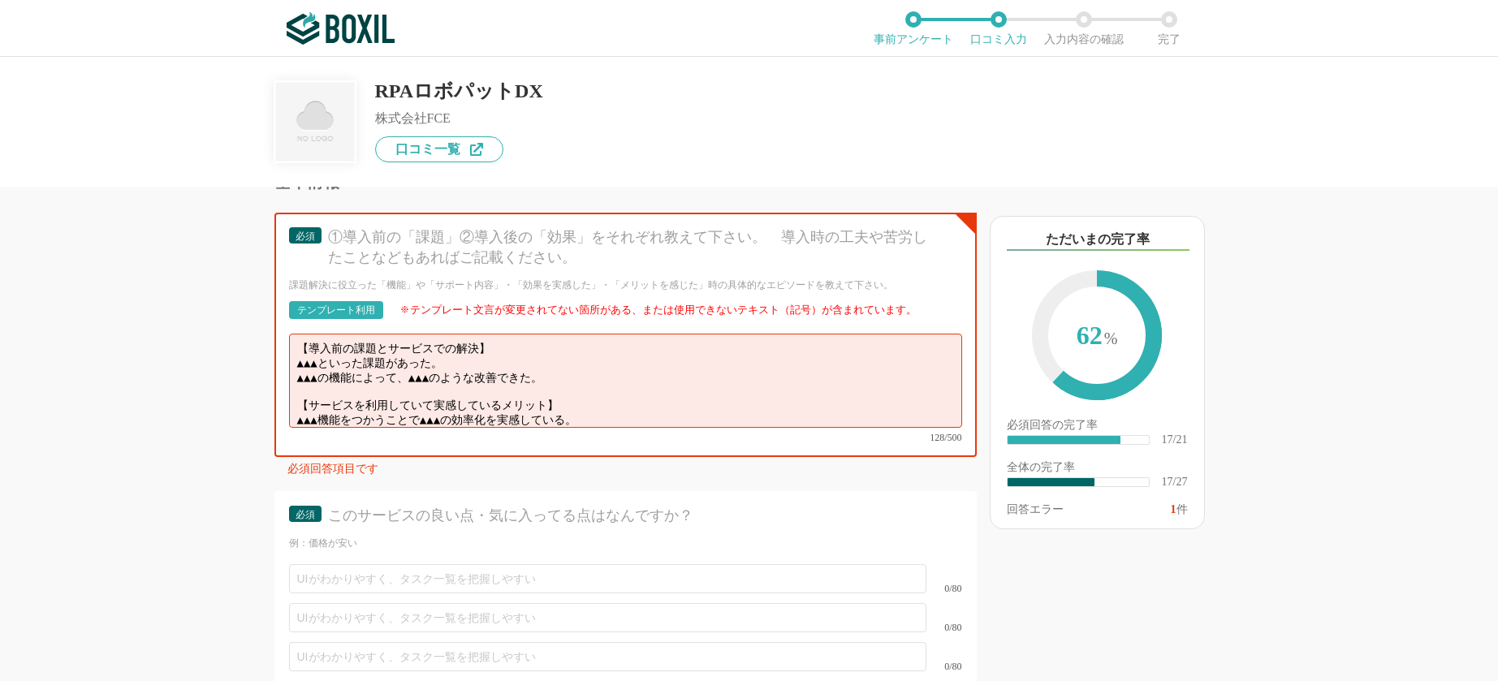
drag, startPoint x: 355, startPoint y: 300, endPoint x: 796, endPoint y: 77, distance: 494.4
click at [355, 305] on div "テンプレート利用" at bounding box center [336, 310] width 78 height 10
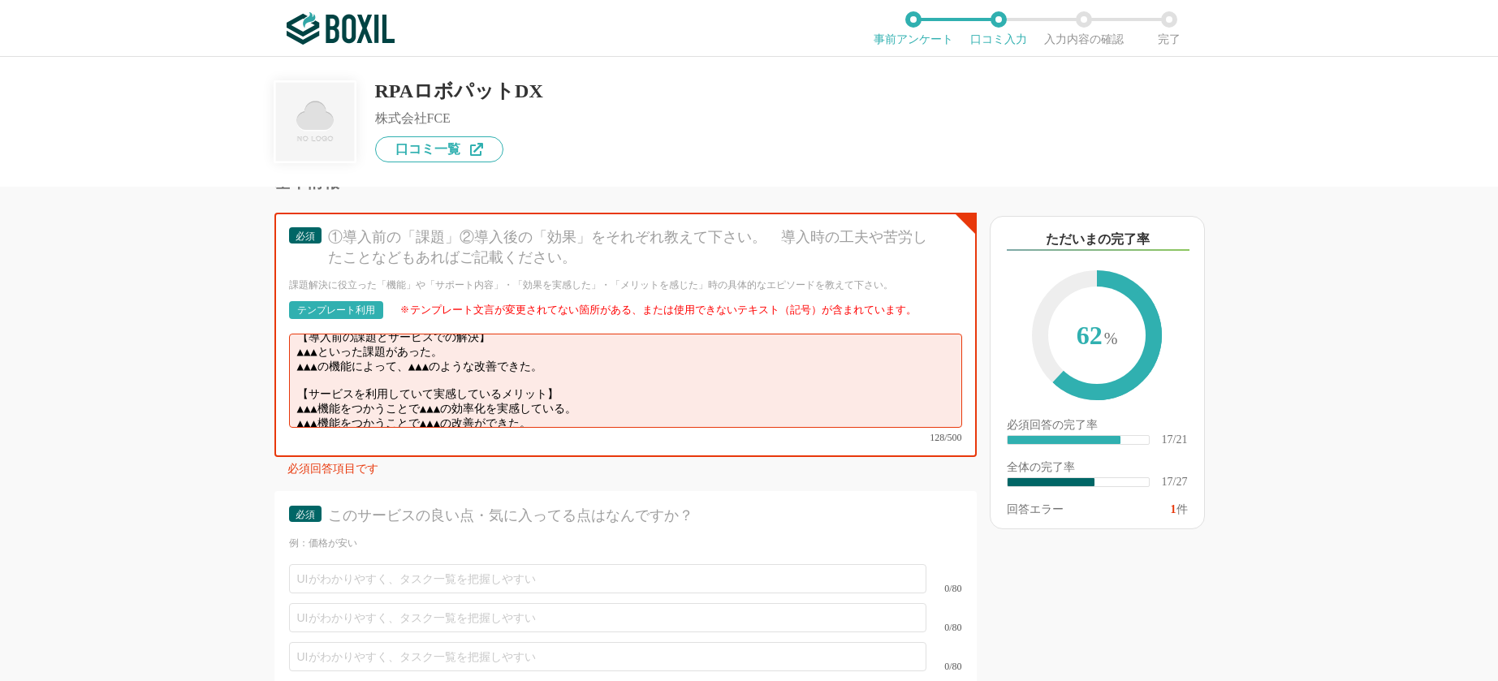
scroll to position [0, 0]
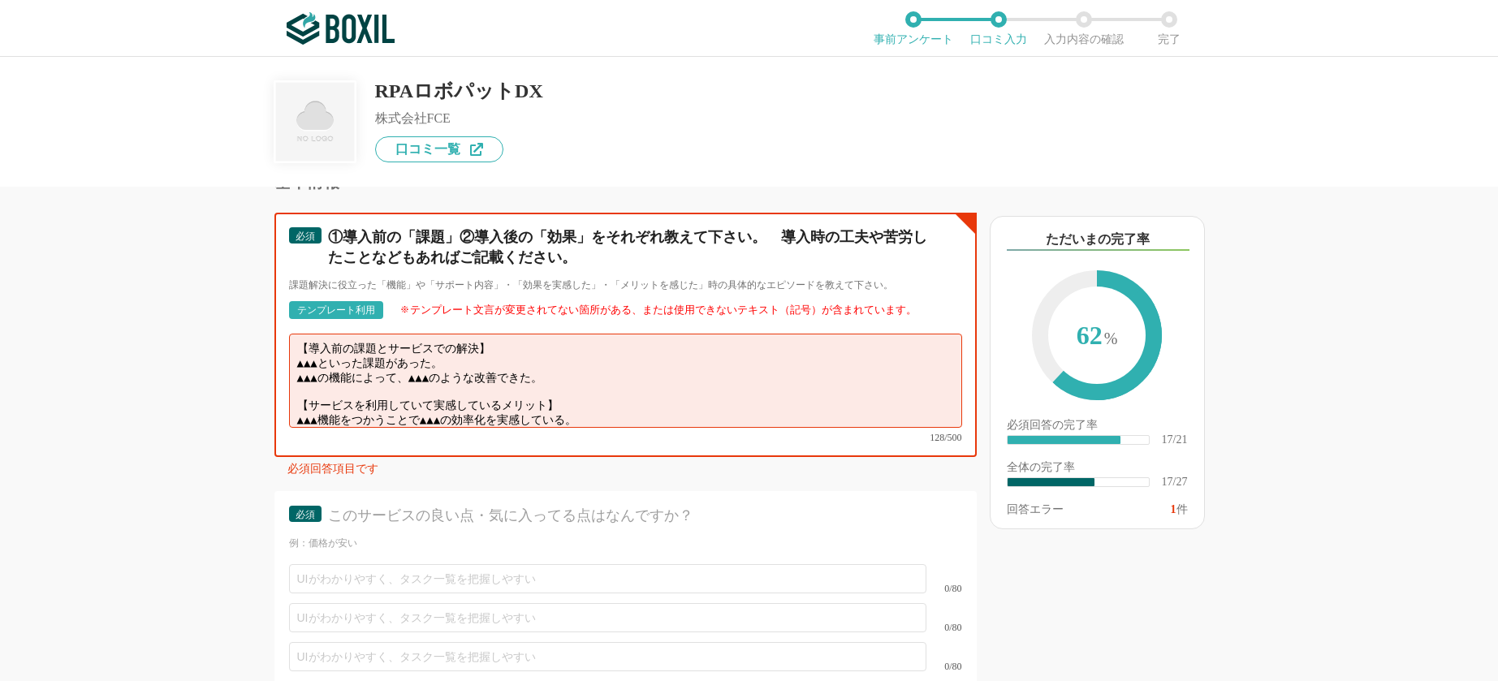
drag, startPoint x: 464, startPoint y: 347, endPoint x: 301, endPoint y: 347, distance: 163.2
click at [301, 347] on textarea "【導入前の課題とサービスでの解決】 ▲▲▲といった課題があった。 ▲▲▲の機能によって、▲▲▲のような改善できた。 【サービスを利用していて実感しているメリッ…" at bounding box center [625, 381] width 673 height 94
drag, startPoint x: 296, startPoint y: 369, endPoint x: 430, endPoint y: 369, distance: 133.9
click at [429, 369] on textarea "【導入前の課題とサービスでの解決】 属人化という課題があった。 ▲▲▲の機能によって、▲▲▲のような改善できた。 【サービスを利用していて実感しているメリット…" at bounding box center [625, 381] width 673 height 94
drag, startPoint x: 577, startPoint y: 360, endPoint x: 301, endPoint y: 360, distance: 276.0
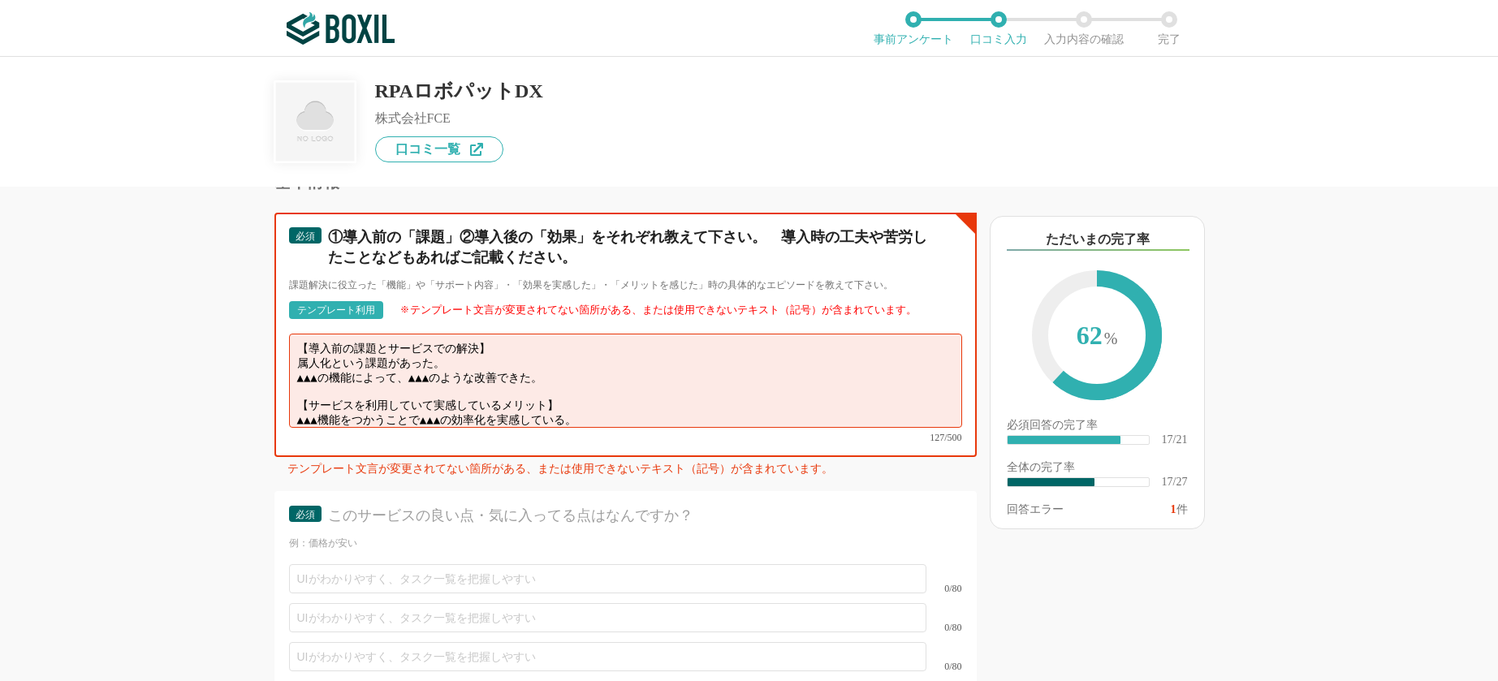
click at [301, 360] on textarea "【導入前の課題とサービスでの解決】 属人化という課題があった。 ▲▲▲の機能によって、▲▲▲のような改善できた。 【サービスを利用していて実感しているメリット…" at bounding box center [625, 381] width 673 height 94
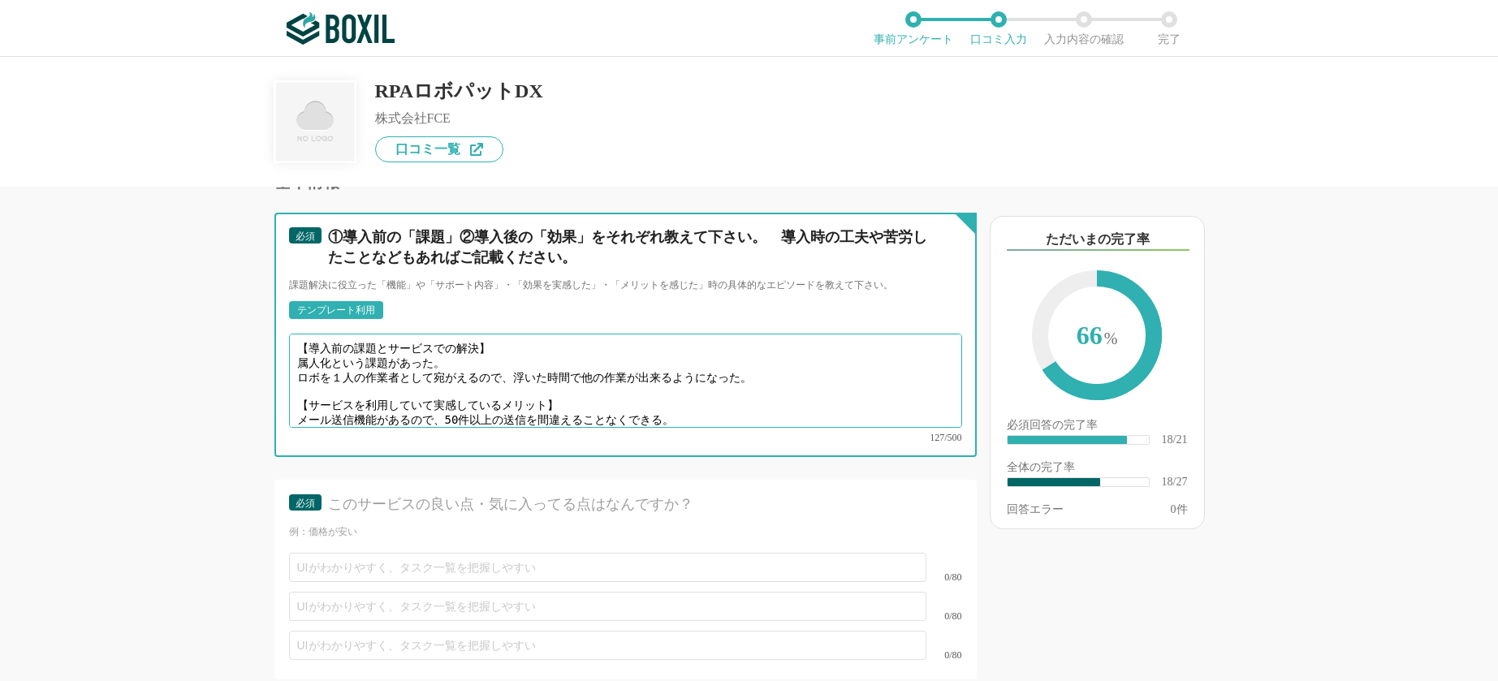
scroll to position [3247, 0]
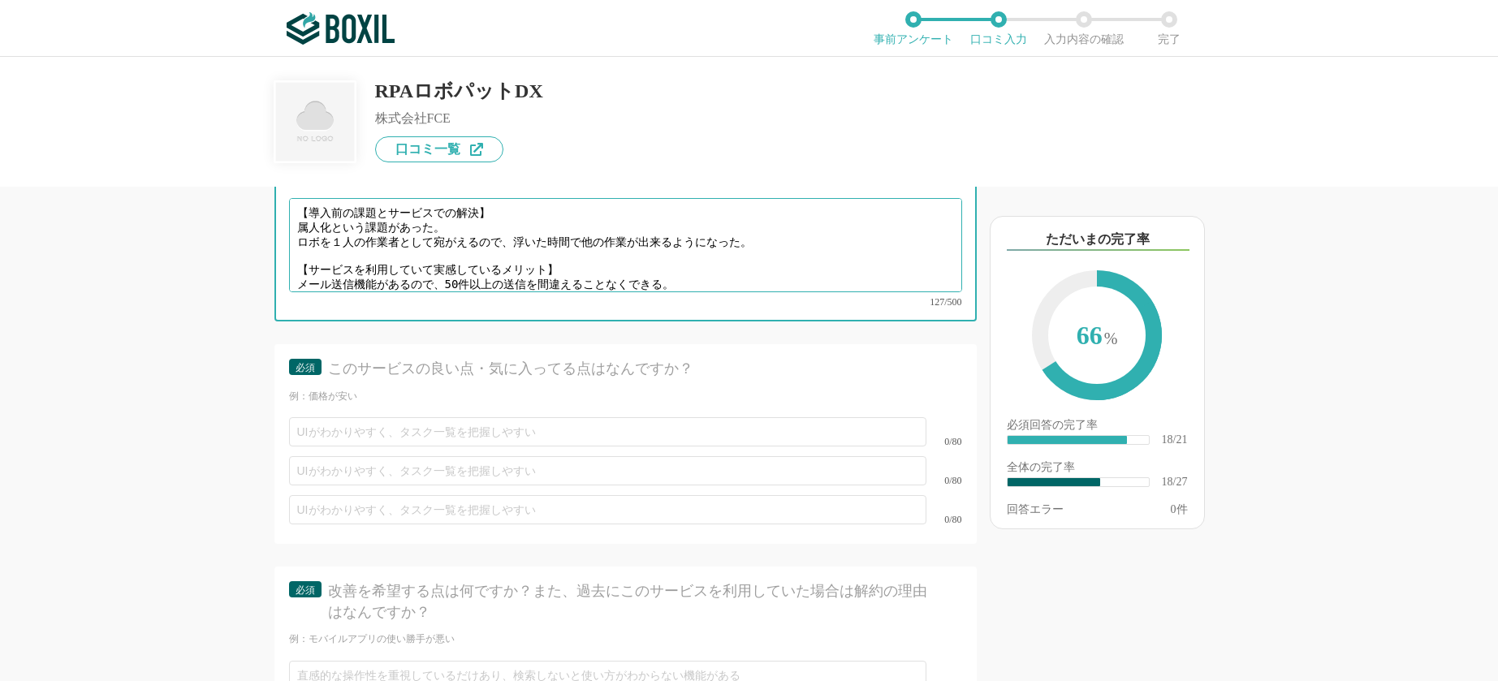
type textarea "【導入前の課題とサービスでの解決】 属人化という課題があった。 ロボを１人の作業者として宛がえるので、浮いた時間で他の作業が出来るようになった。 【サービスを…"
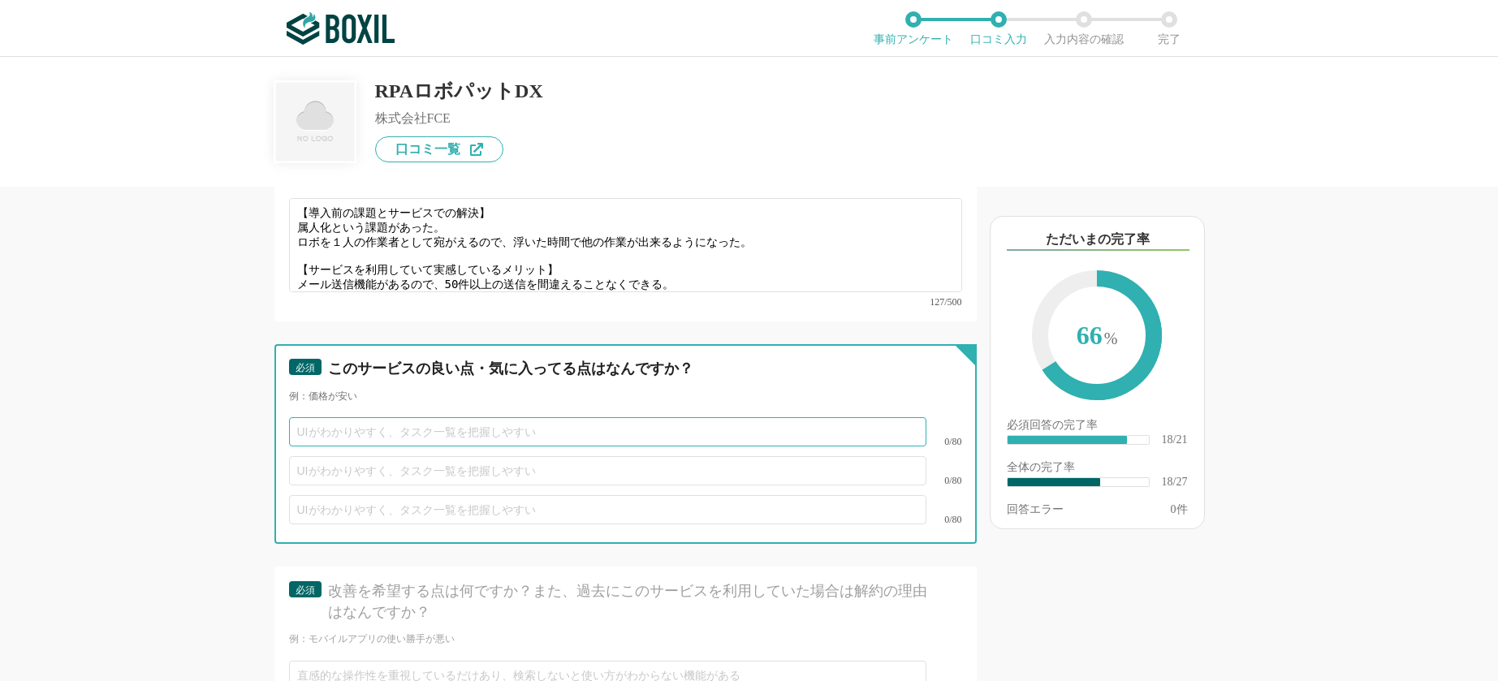
click at [527, 417] on input "text" at bounding box center [607, 431] width 637 height 29
type input "価格が安い"
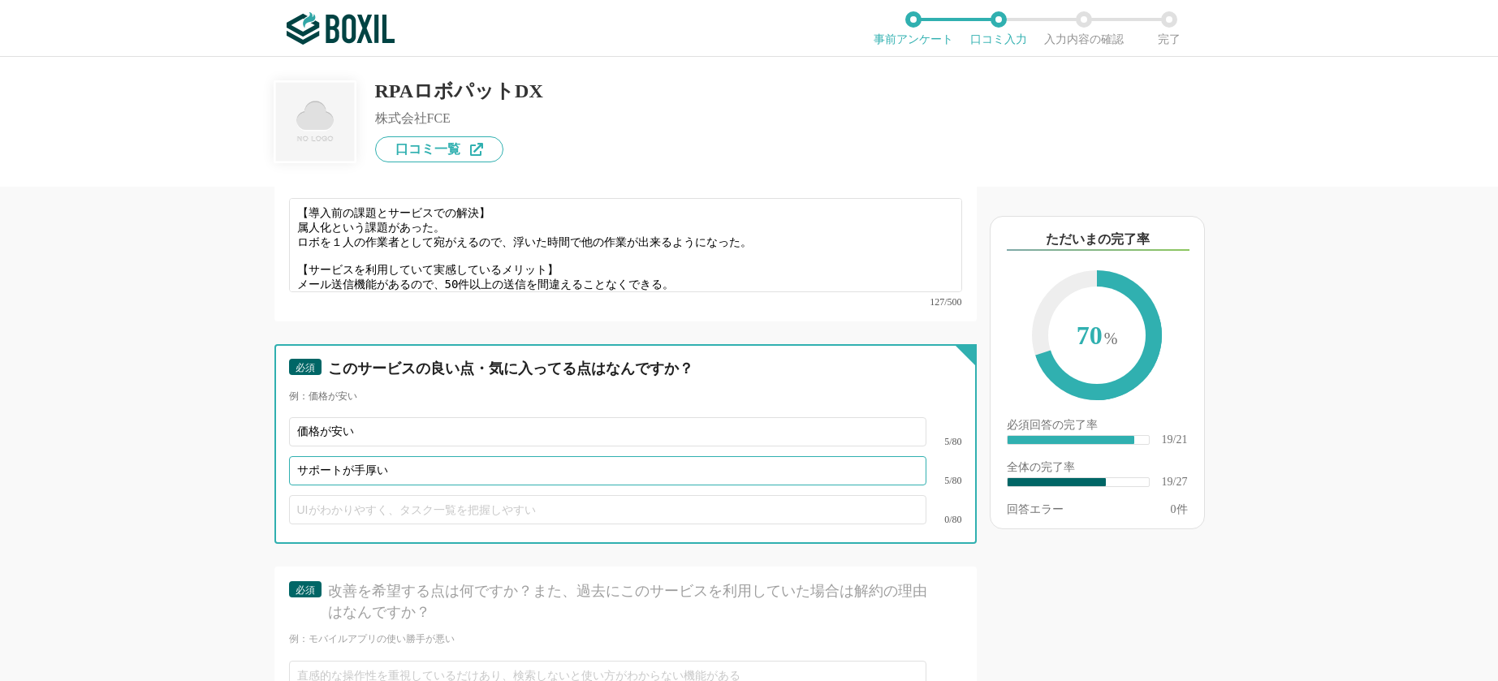
type input "サポートが手厚い"
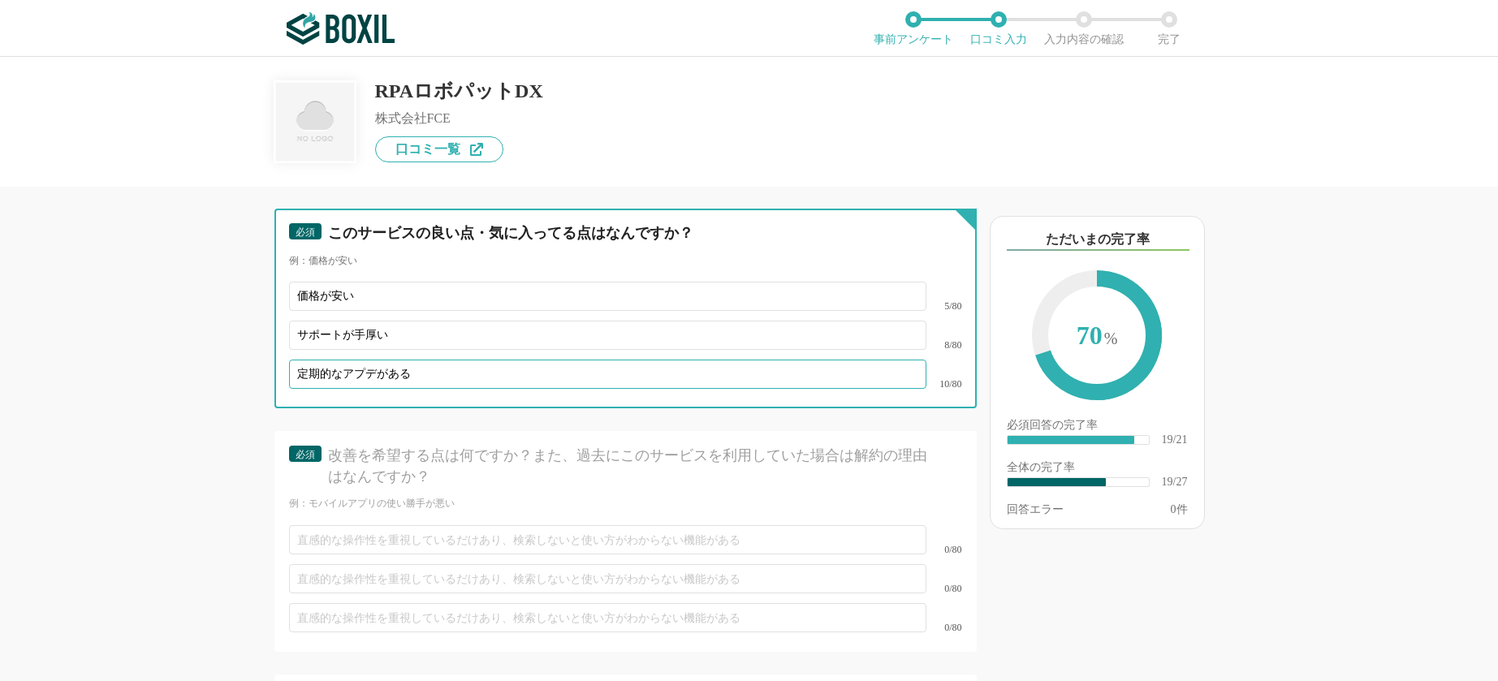
type input "定期的なアプデがある"
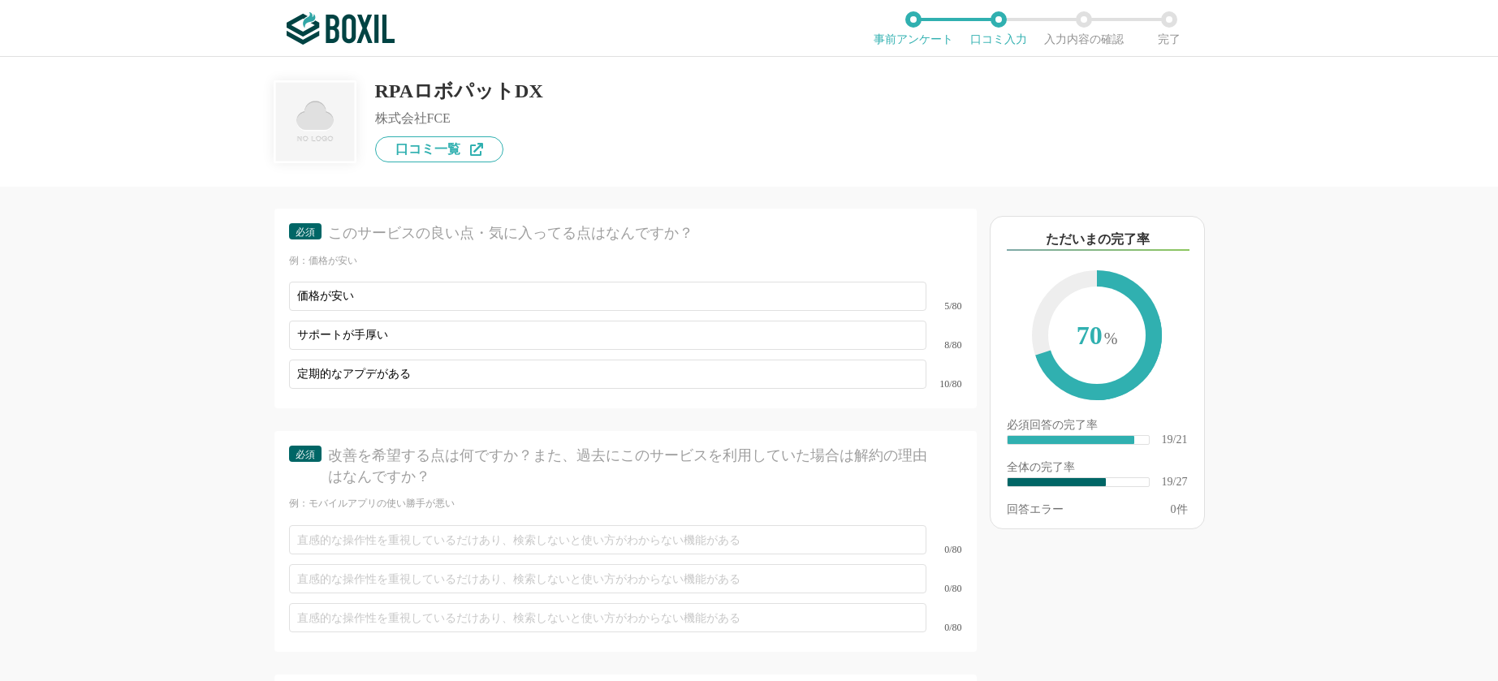
click at [513, 431] on div "必須 改善を希望する点は何ですか？また、過去にこのサービスを利用していた場合は解約の理由はなんですか？ 例：モバイルアプリの使い勝手が悪い 0/80 0/80…" at bounding box center [625, 541] width 702 height 220
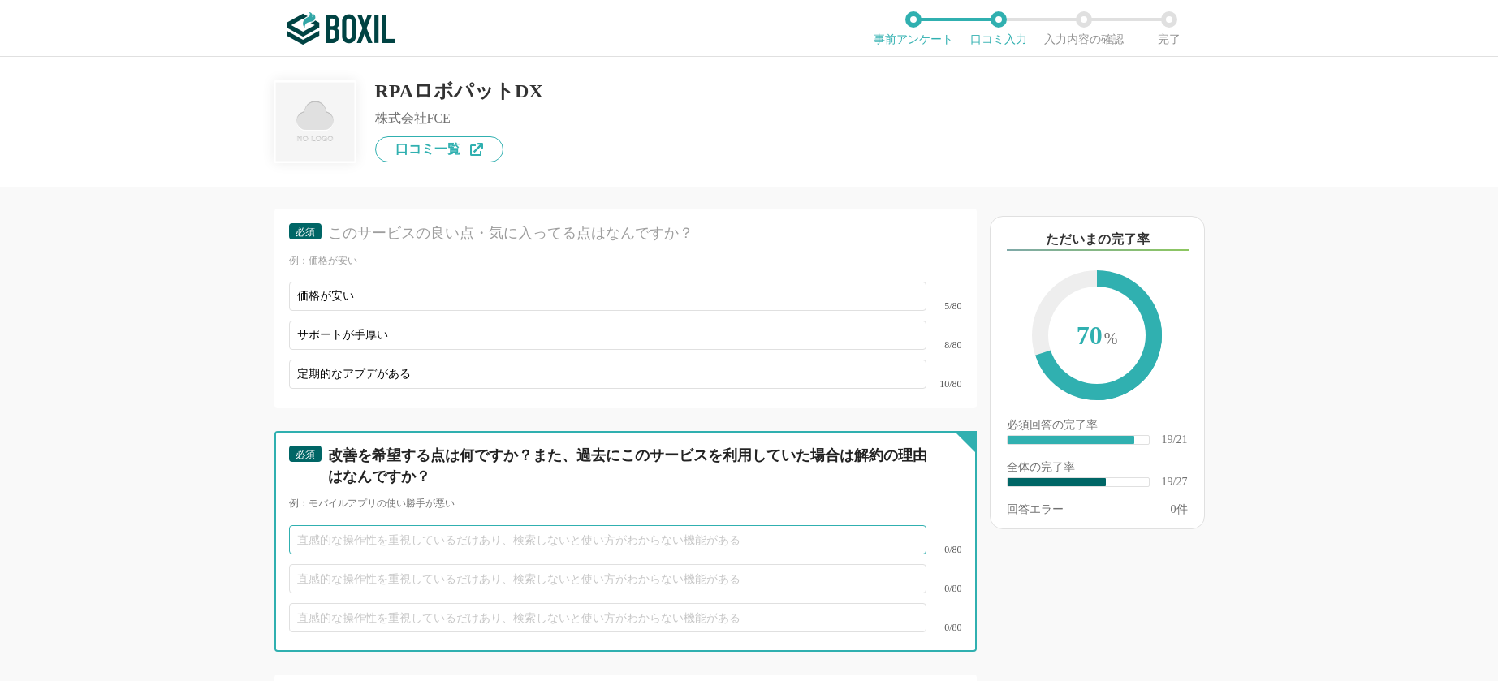
click at [481, 525] on input "text" at bounding box center [607, 539] width 637 height 29
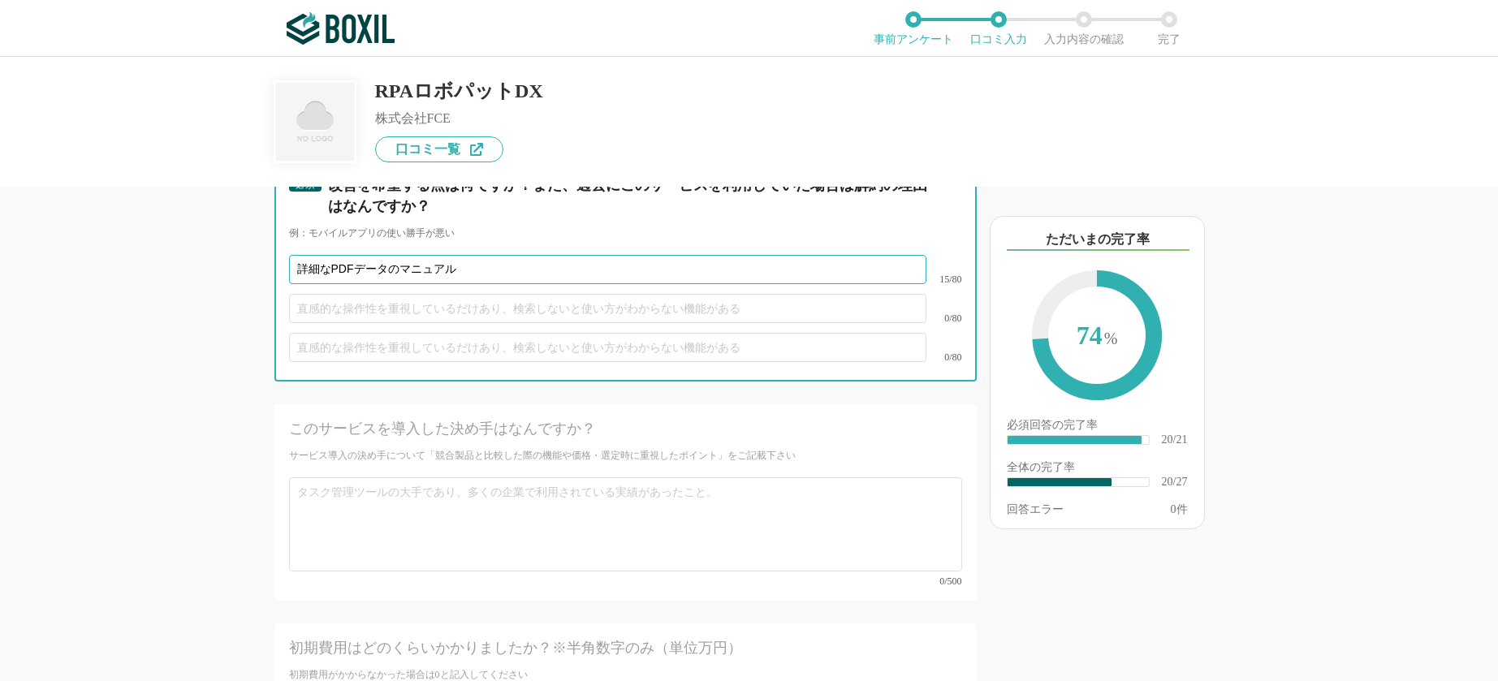
type input "詳細なPDFデータのマニュアル"
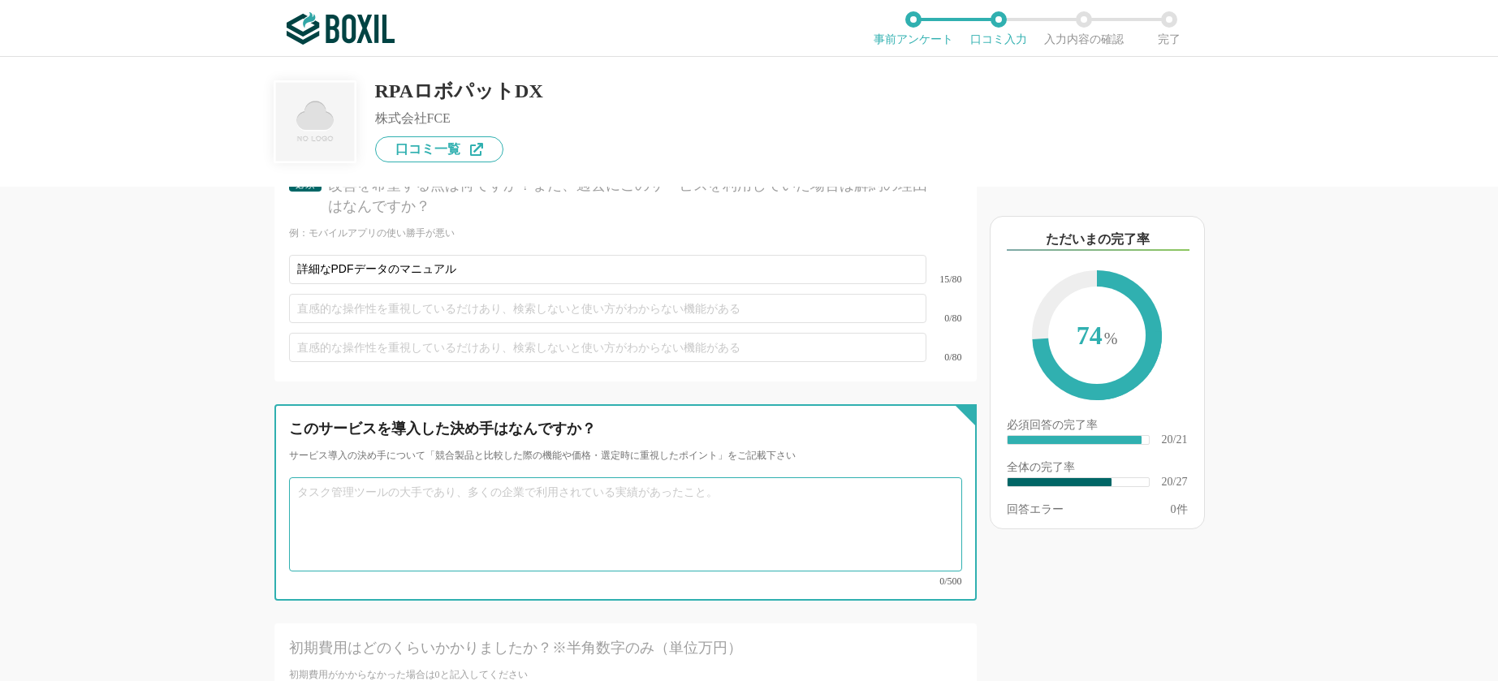
click at [398, 477] on textarea at bounding box center [625, 524] width 673 height 94
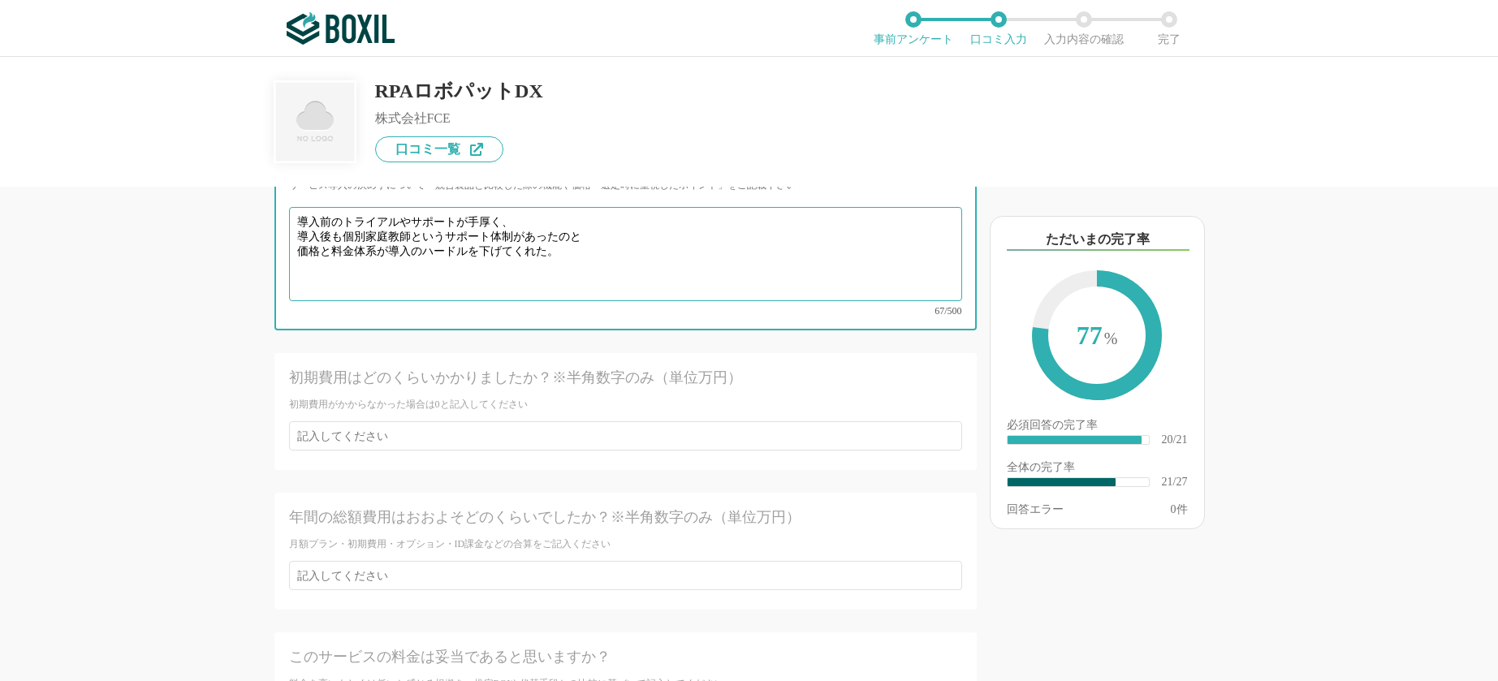
type textarea "導入前のトライアルやサポートが手厚く、 導入後も個別家庭教師というサポート体制があったのと 価格と料金体系が導入のハードルを下げてくれた。"
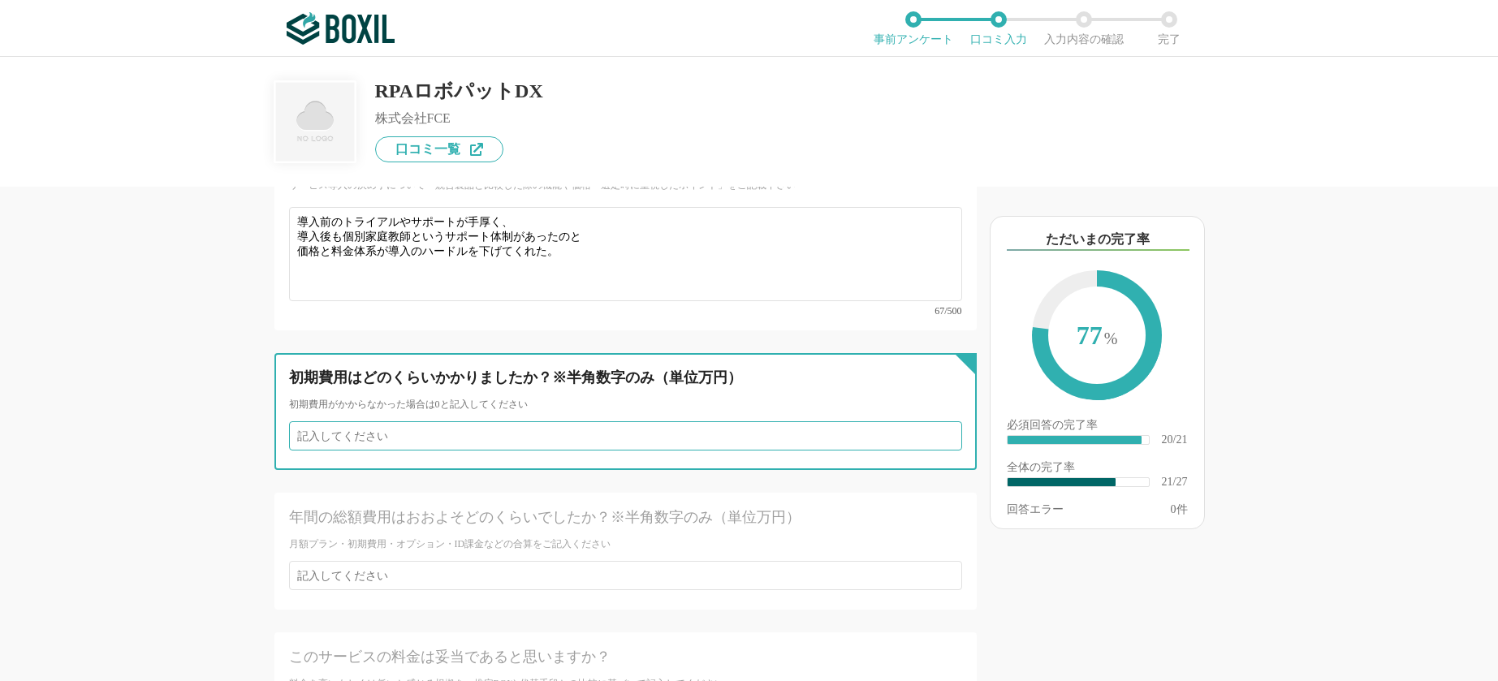
click at [436, 421] on input "number" at bounding box center [625, 435] width 673 height 29
type input "18"
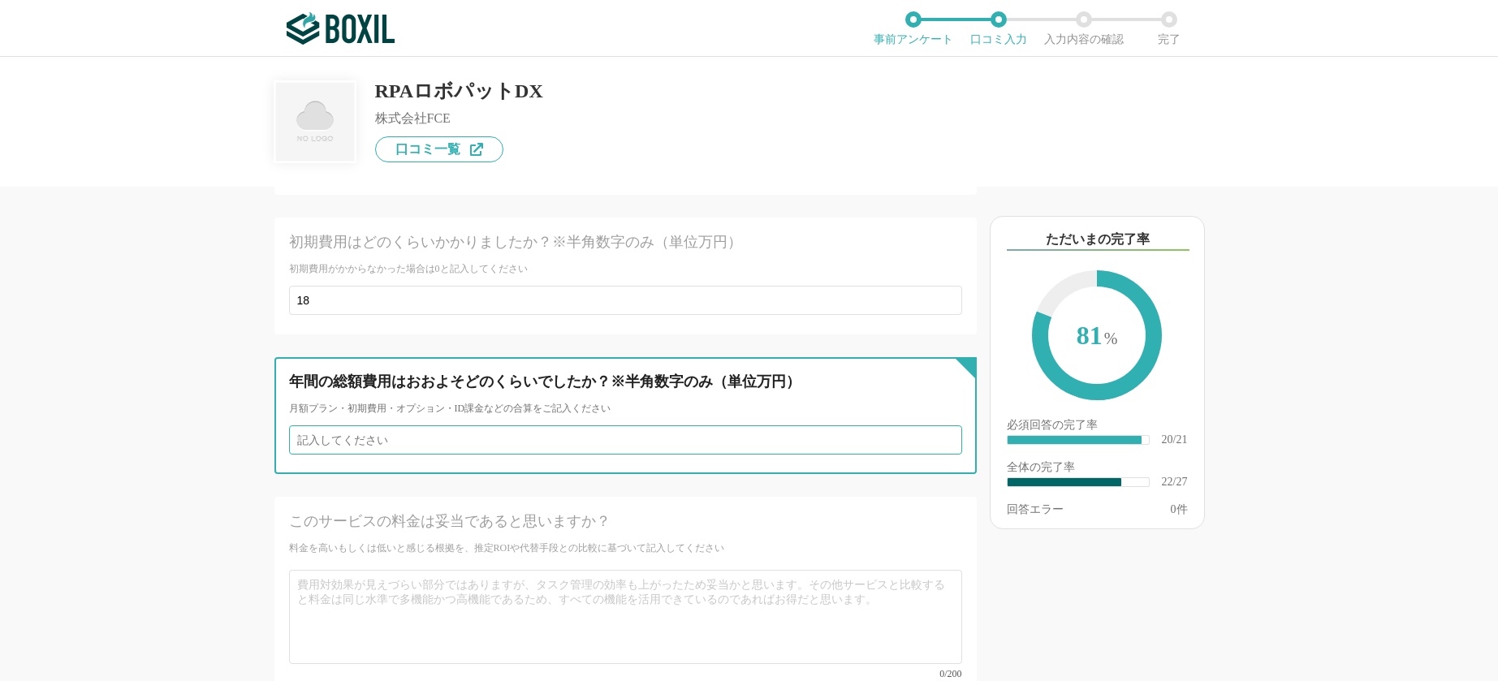
click at [445, 425] on input "number" at bounding box center [625, 439] width 673 height 29
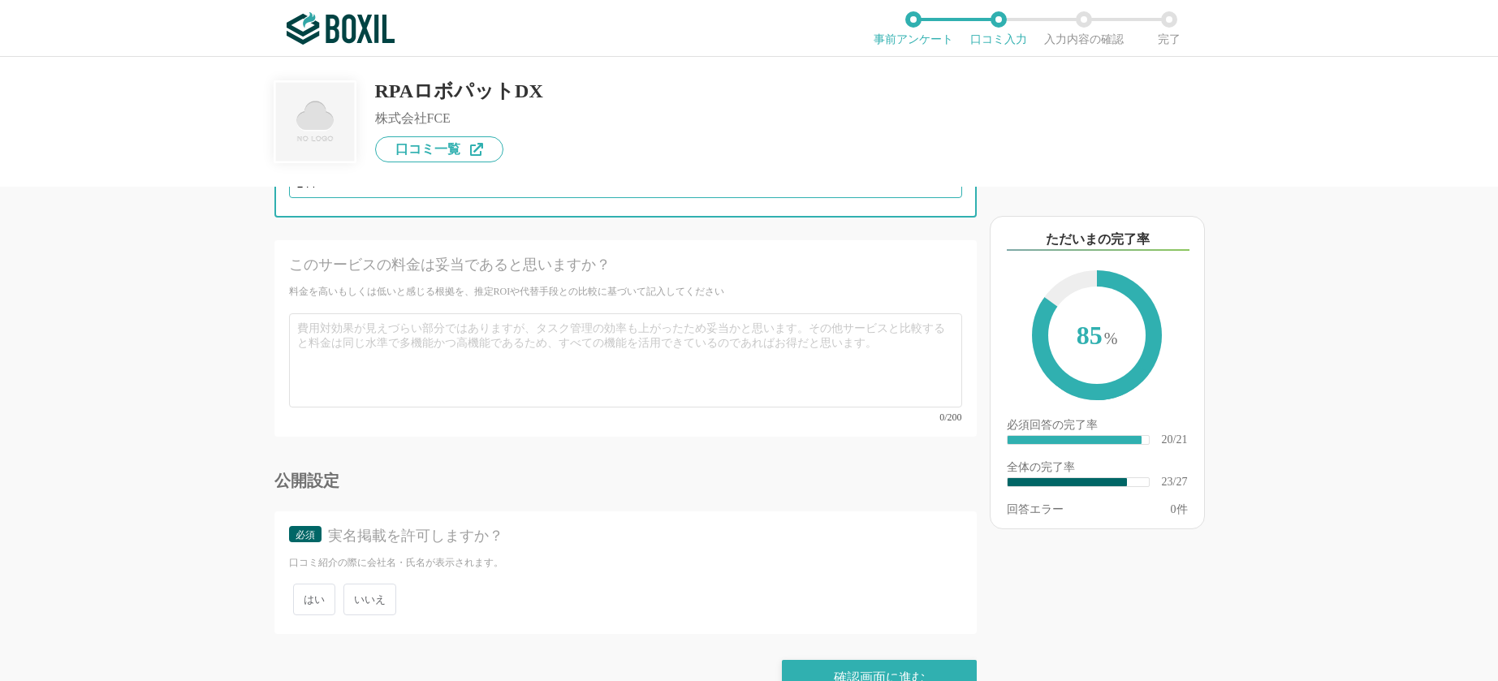
type input "144"
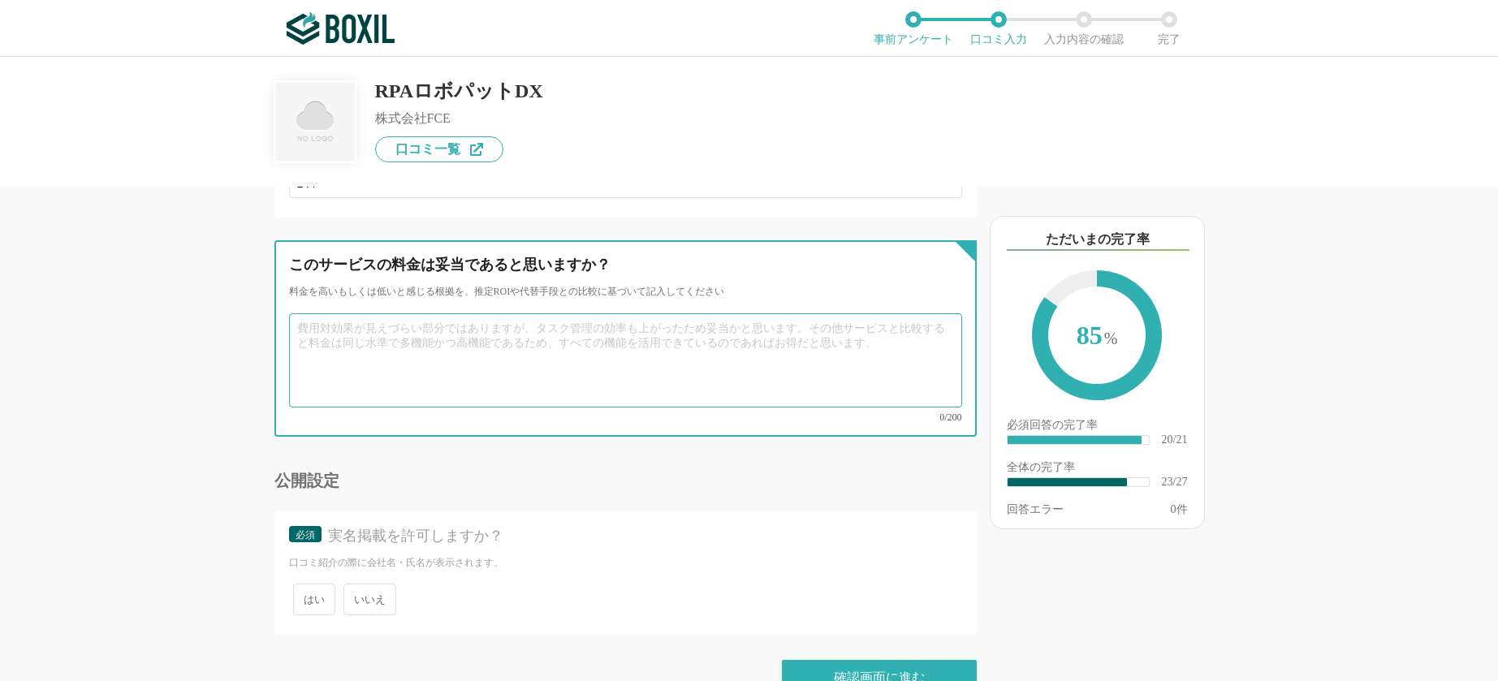
click at [497, 323] on textarea at bounding box center [625, 360] width 673 height 94
type textarea "妥当だと思う。"
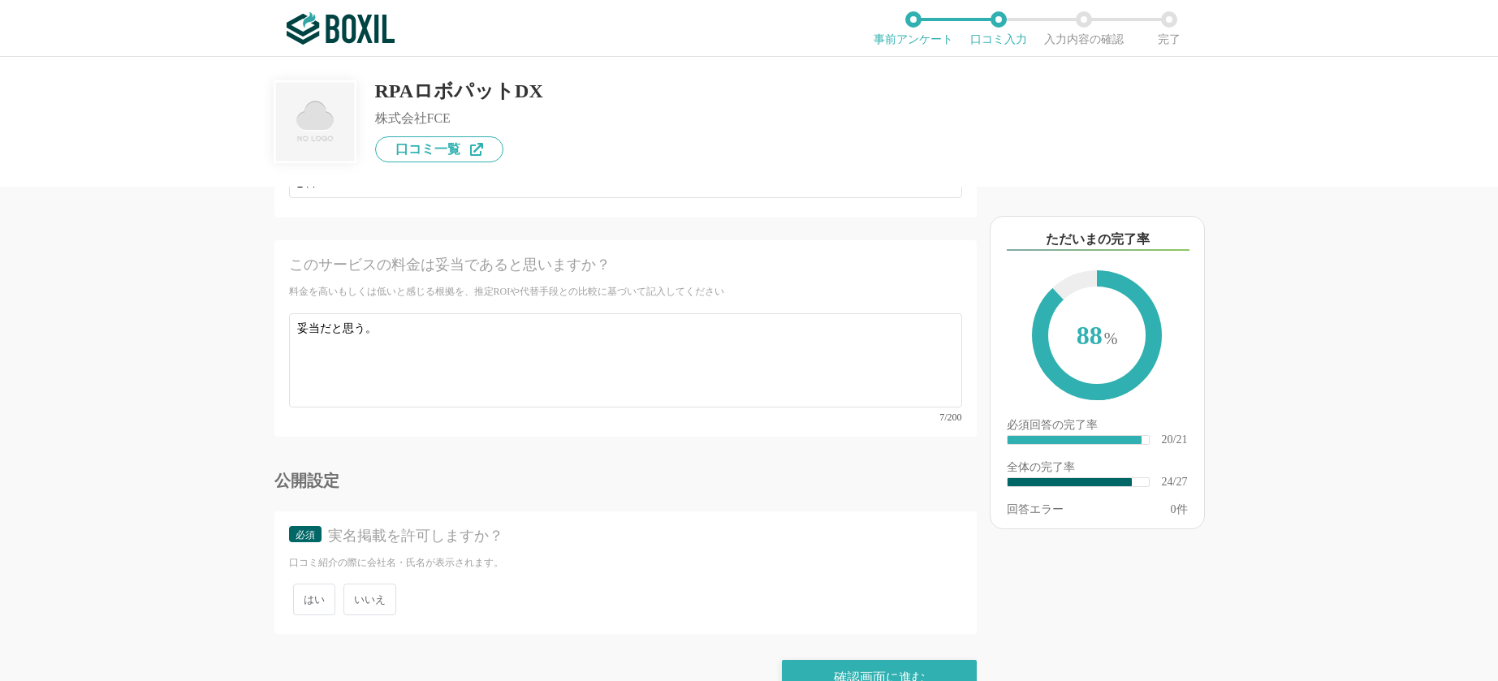
click at [366, 584] on span "いいえ" at bounding box center [369, 600] width 53 height 32
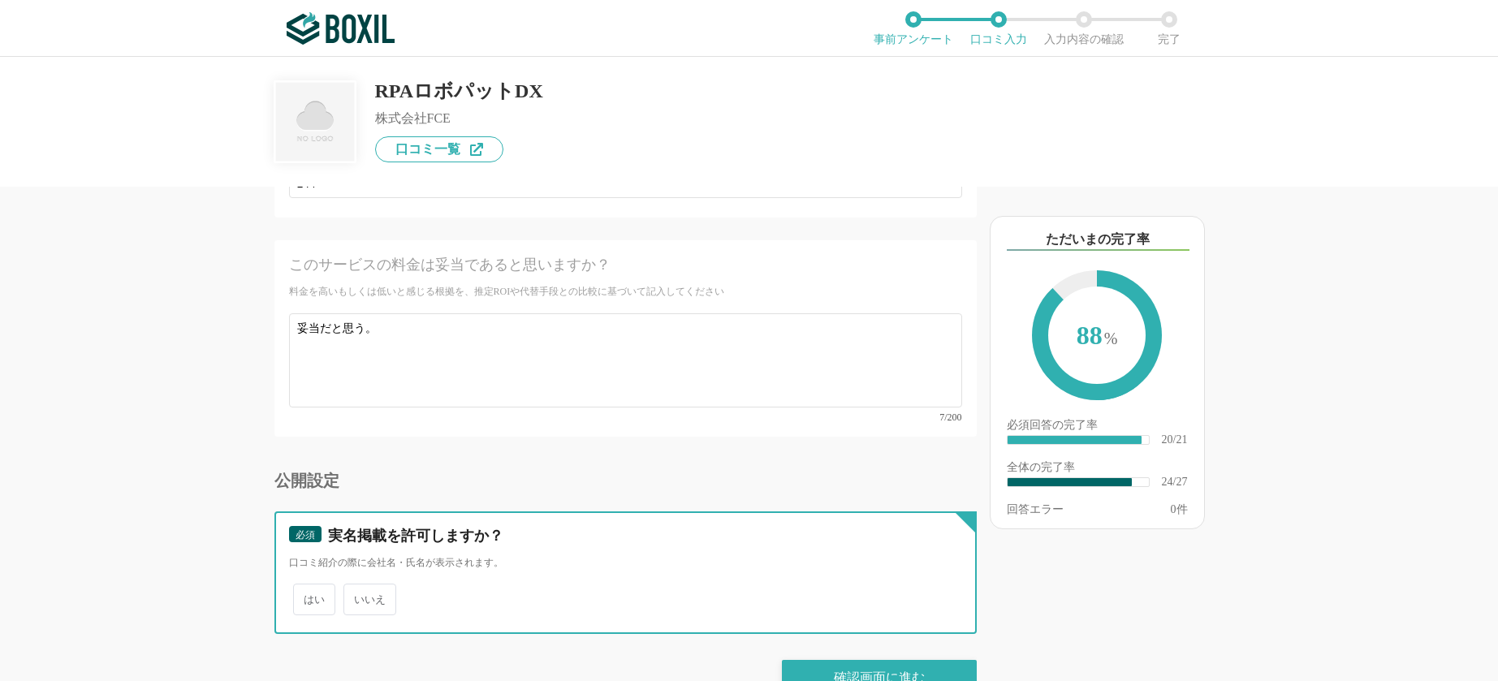
click at [358, 586] on input "いいえ" at bounding box center [352, 591] width 11 height 11
radio input "true"
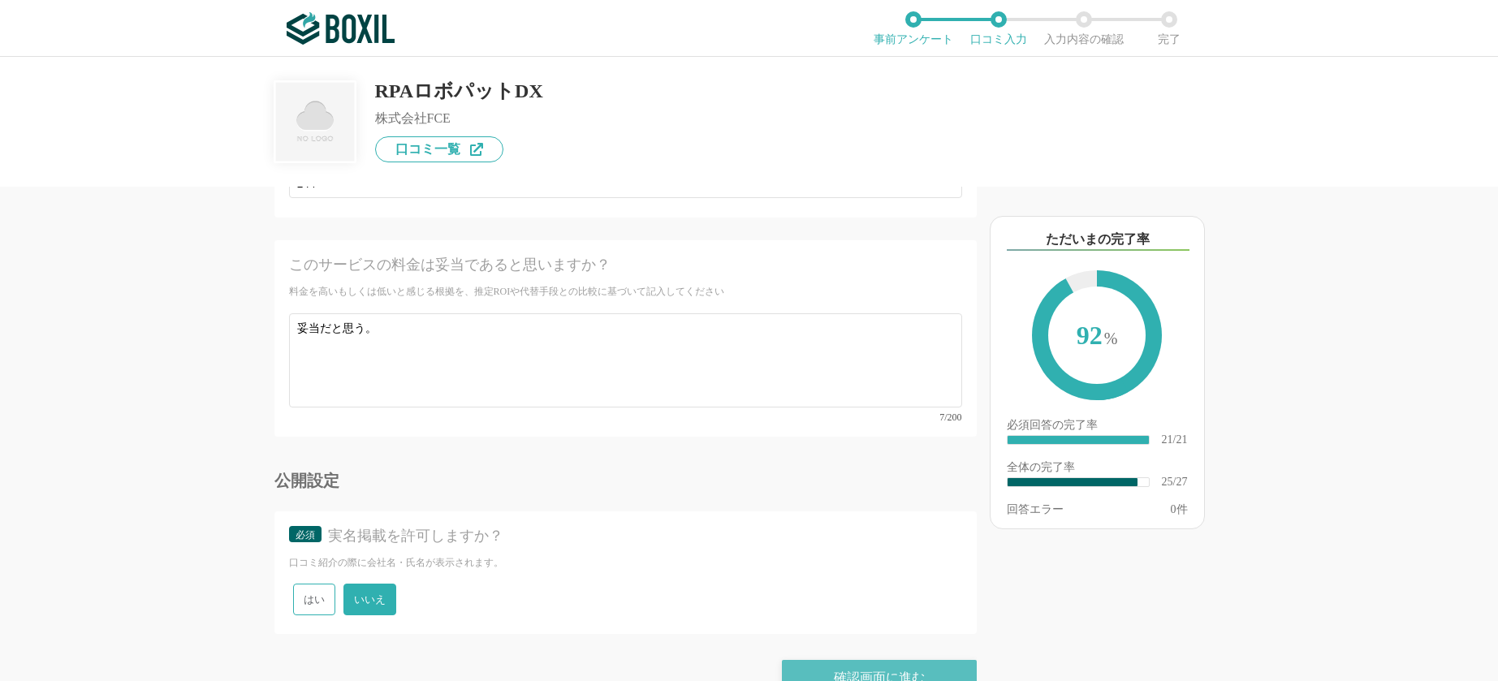
click at [813, 660] on div "確認画面に進む" at bounding box center [879, 678] width 195 height 36
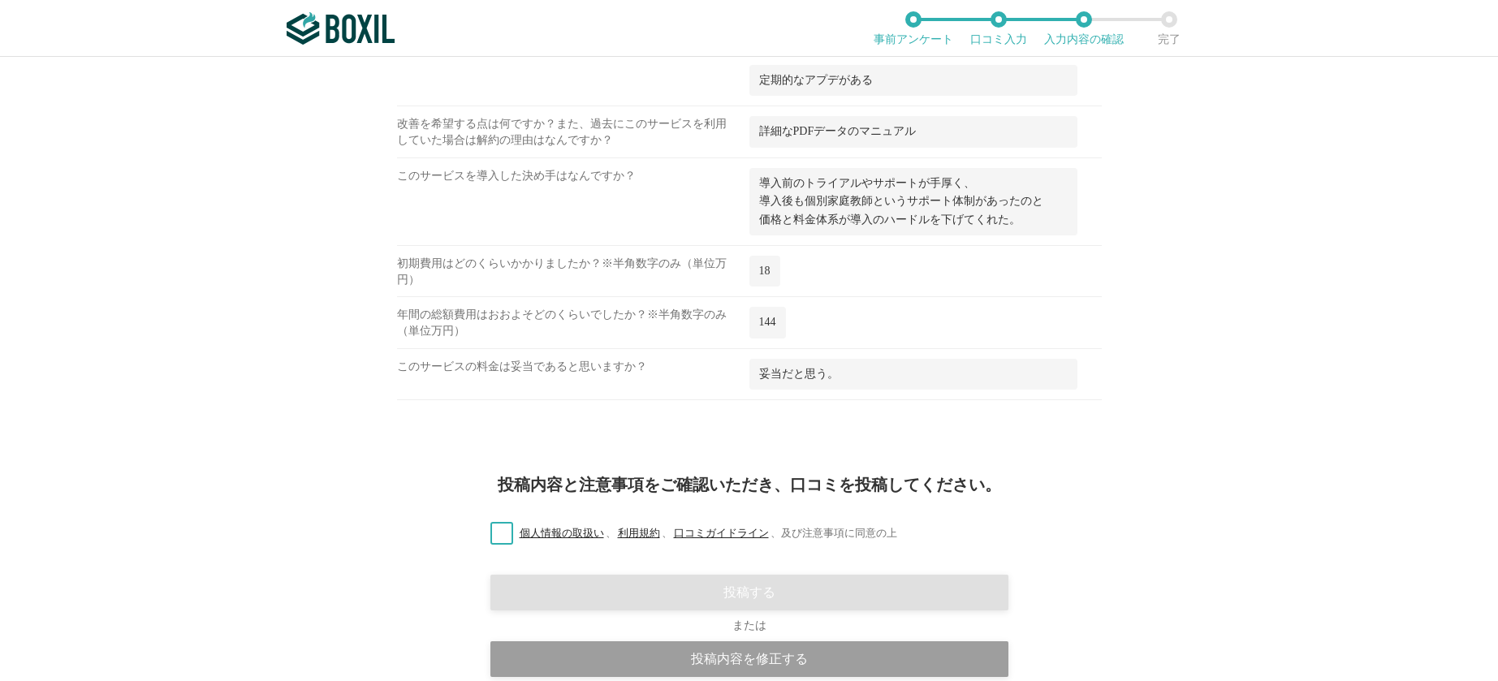
scroll to position [1839, 0]
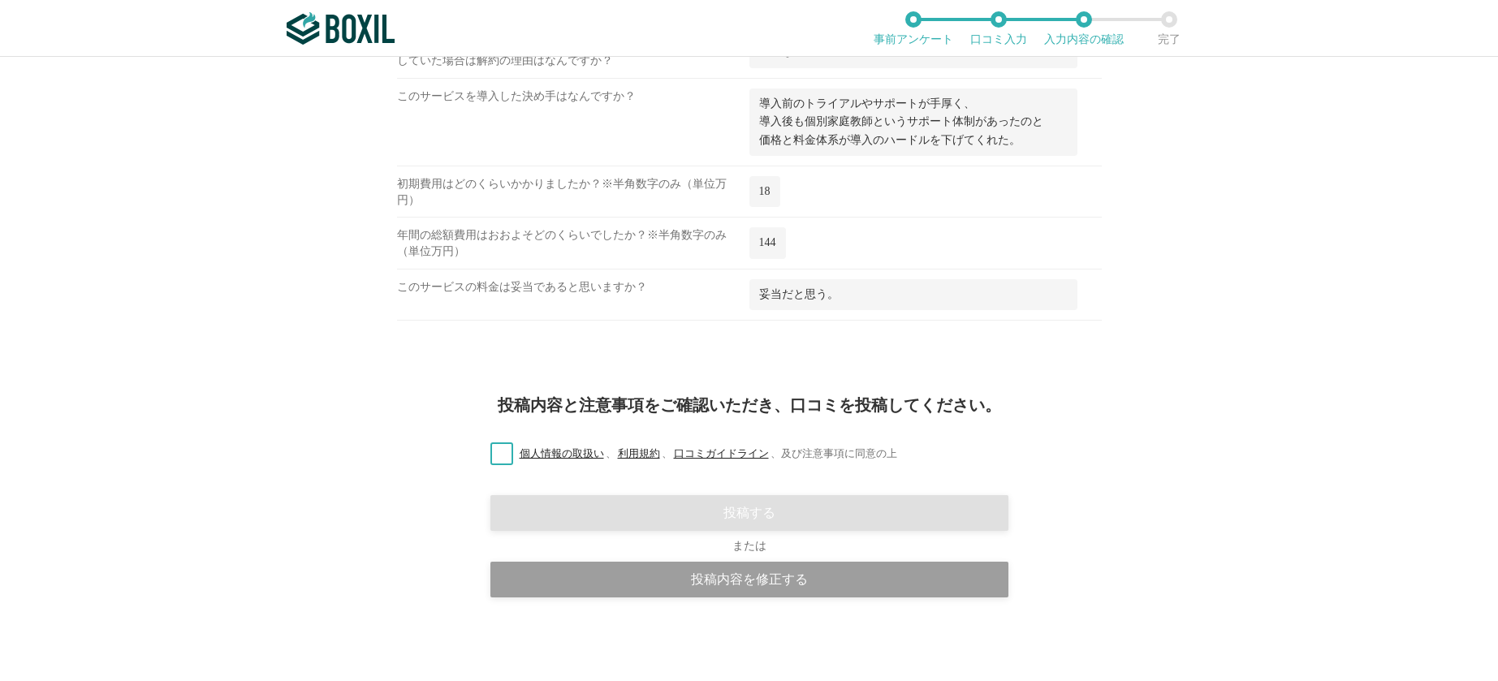
click at [496, 452] on label "個人情報の取扱い 、 利用規約 、 口コミガイドライン 、 及び注意事項に同意の上" at bounding box center [687, 454] width 420 height 17
click at [0, 0] on input "個人情報の取扱い 、 利用規約 、 口コミガイドライン 、 及び注意事項に同意の上" at bounding box center [0, 0] width 0 height 0
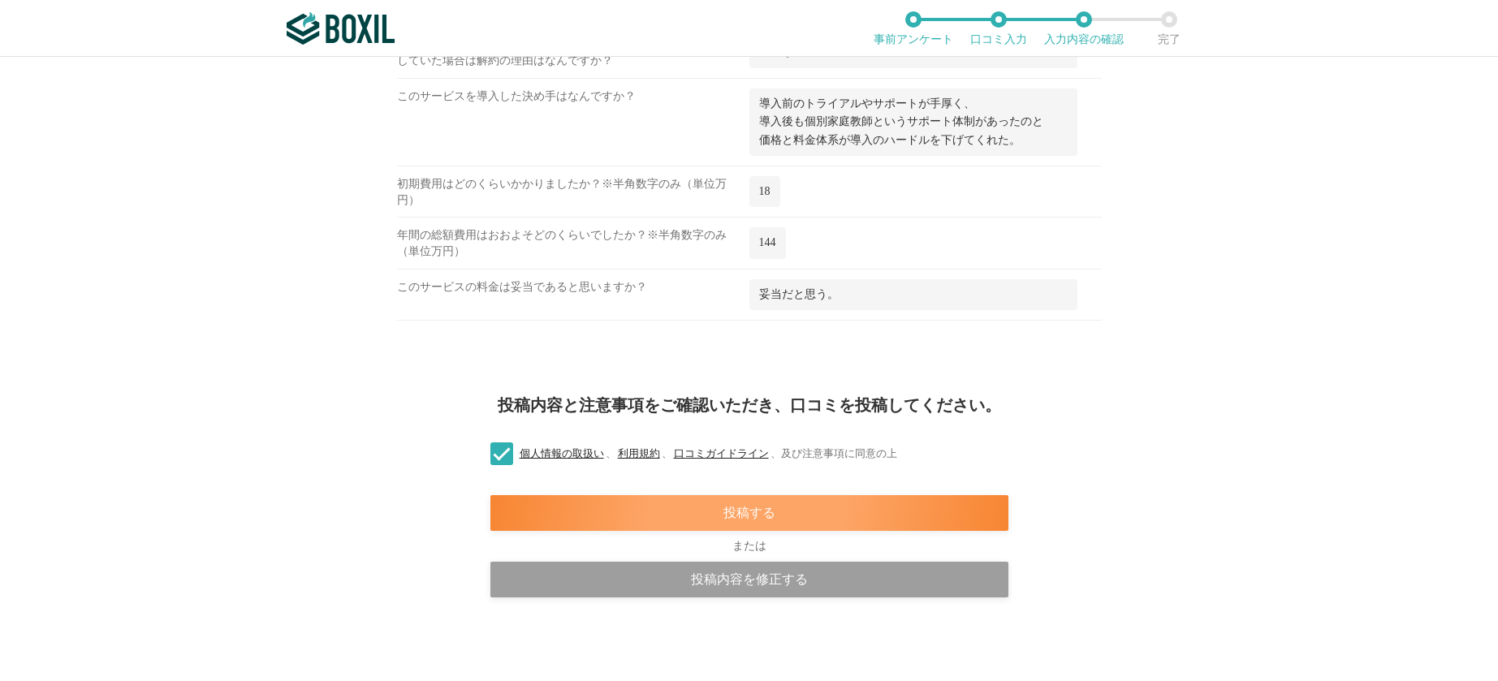
click at [670, 515] on div "投稿する" at bounding box center [749, 513] width 518 height 36
